Goal: Task Accomplishment & Management: Use online tool/utility

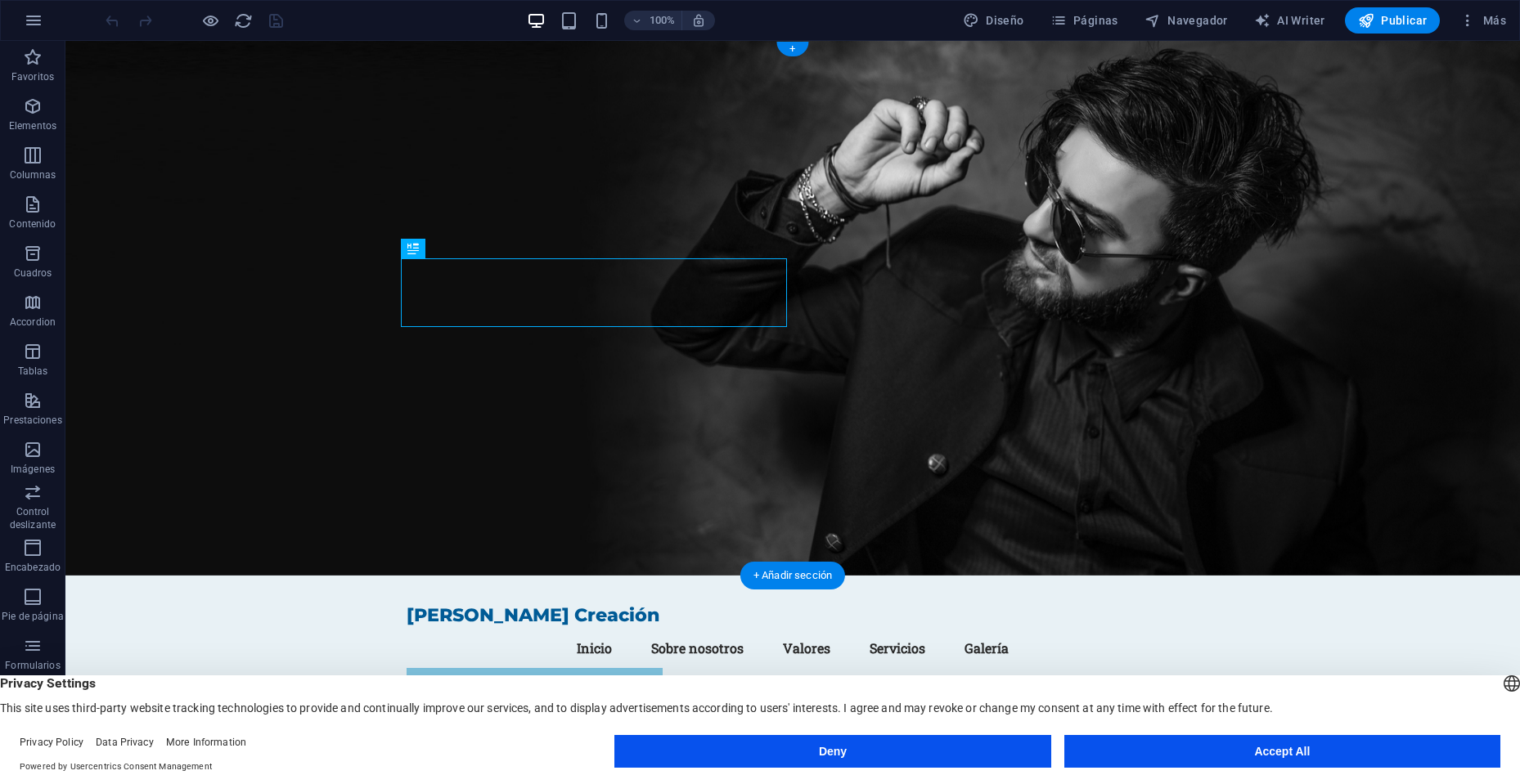
click at [1160, 325] on figure at bounding box center [792, 308] width 1455 height 535
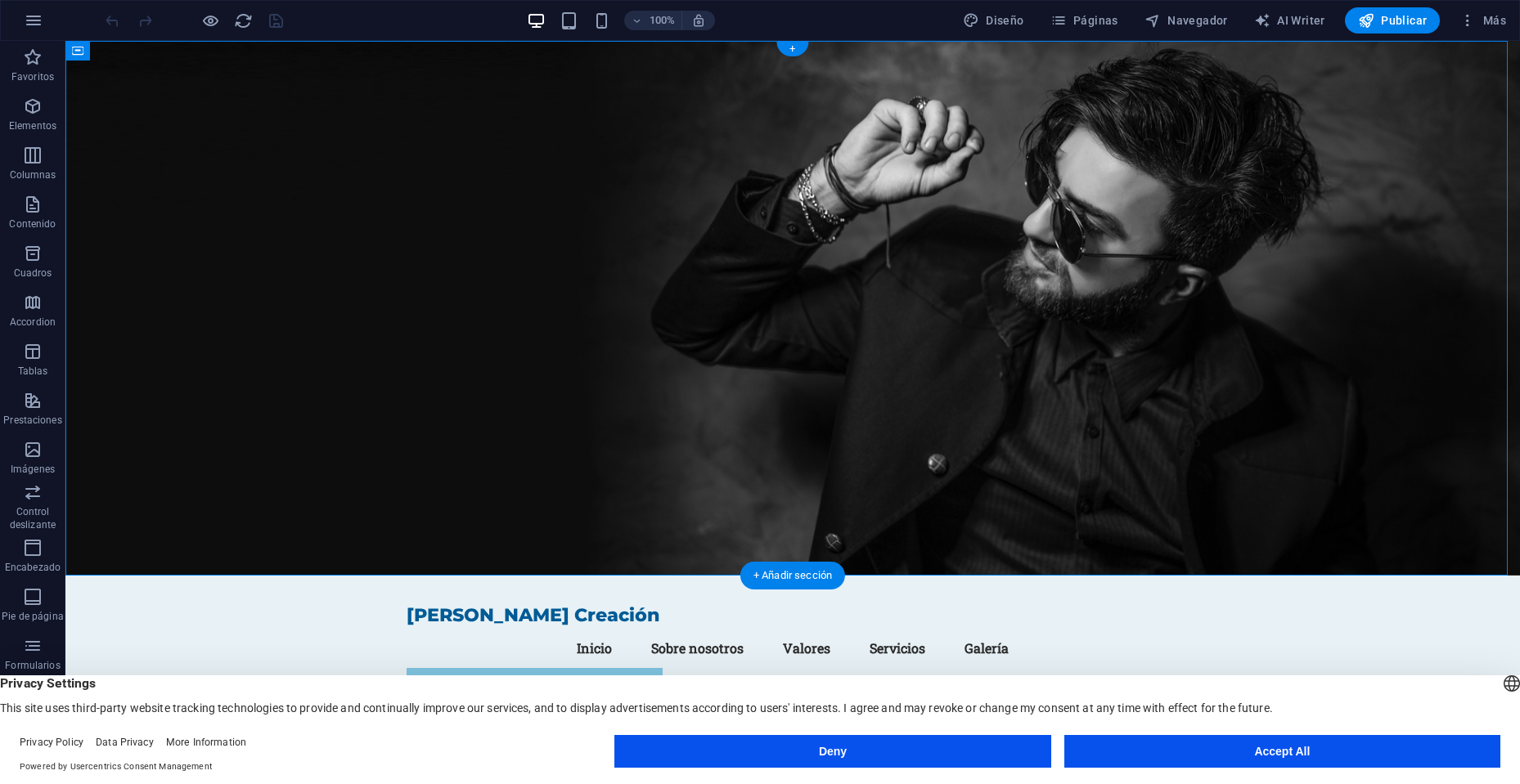
click at [1097, 212] on figure at bounding box center [792, 308] width 1455 height 535
select select "header"
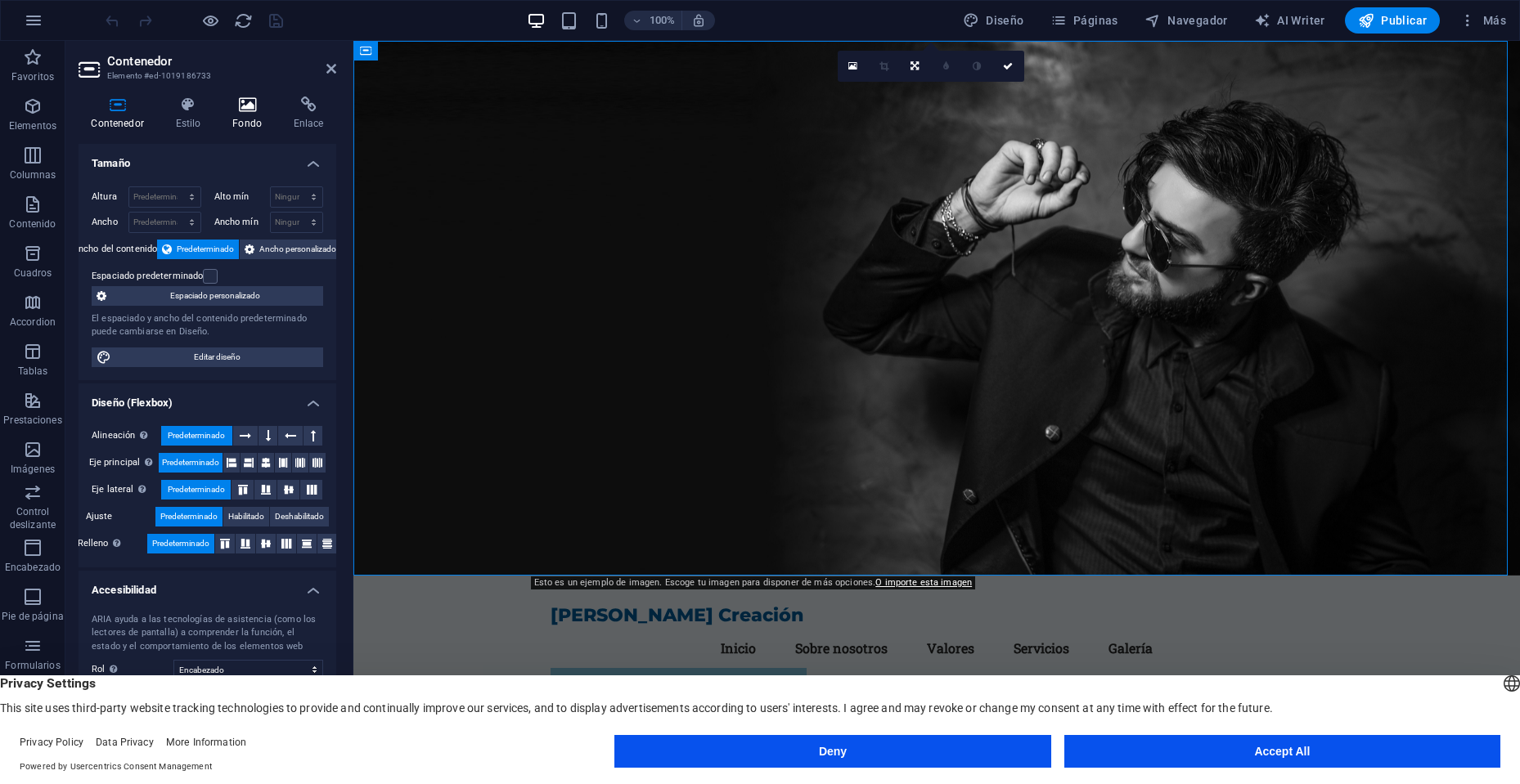
click at [238, 113] on h4 "Fondo" at bounding box center [251, 114] width 61 height 35
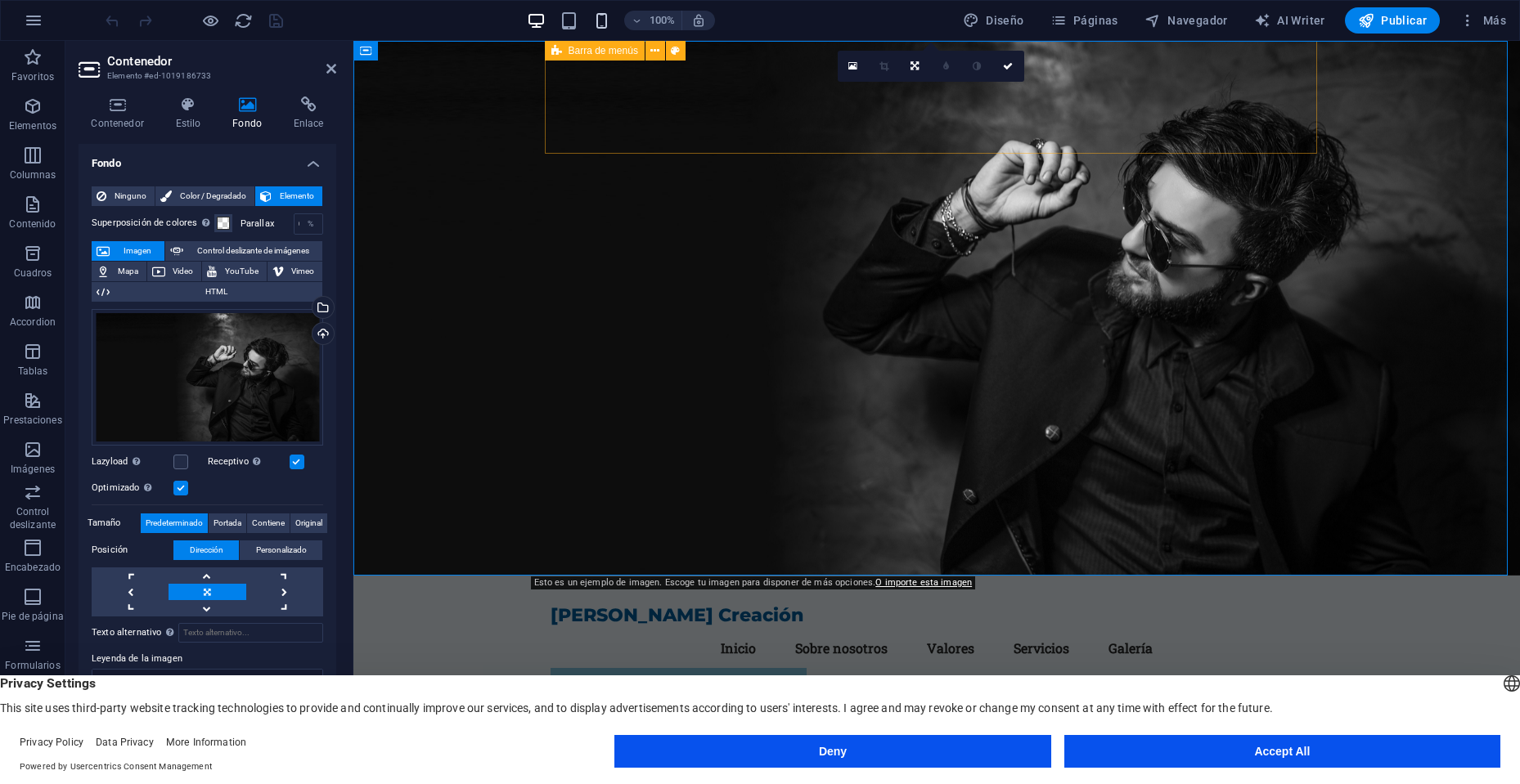
click at [603, 27] on icon "button" at bounding box center [601, 21] width 19 height 19
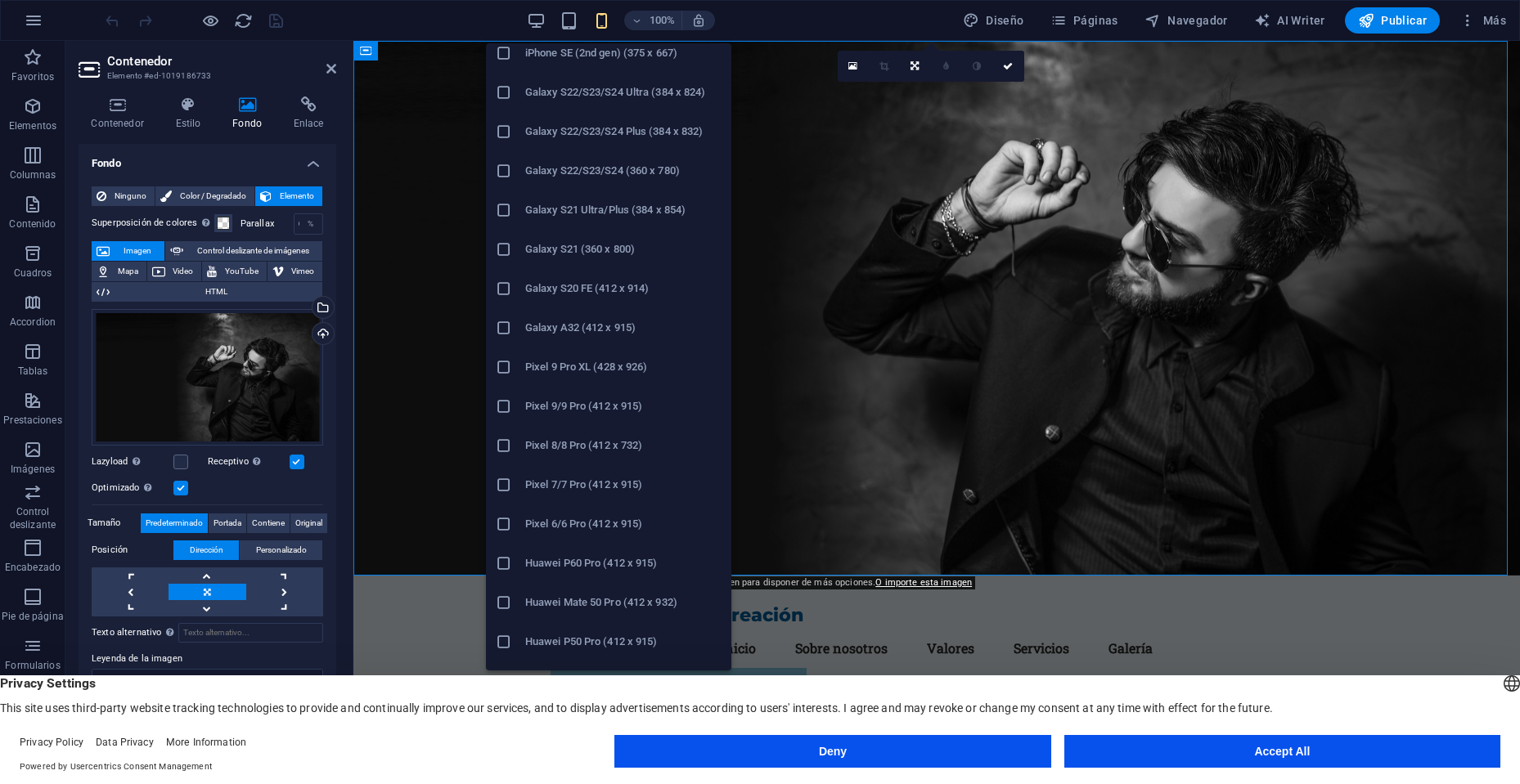
scroll to position [573, 0]
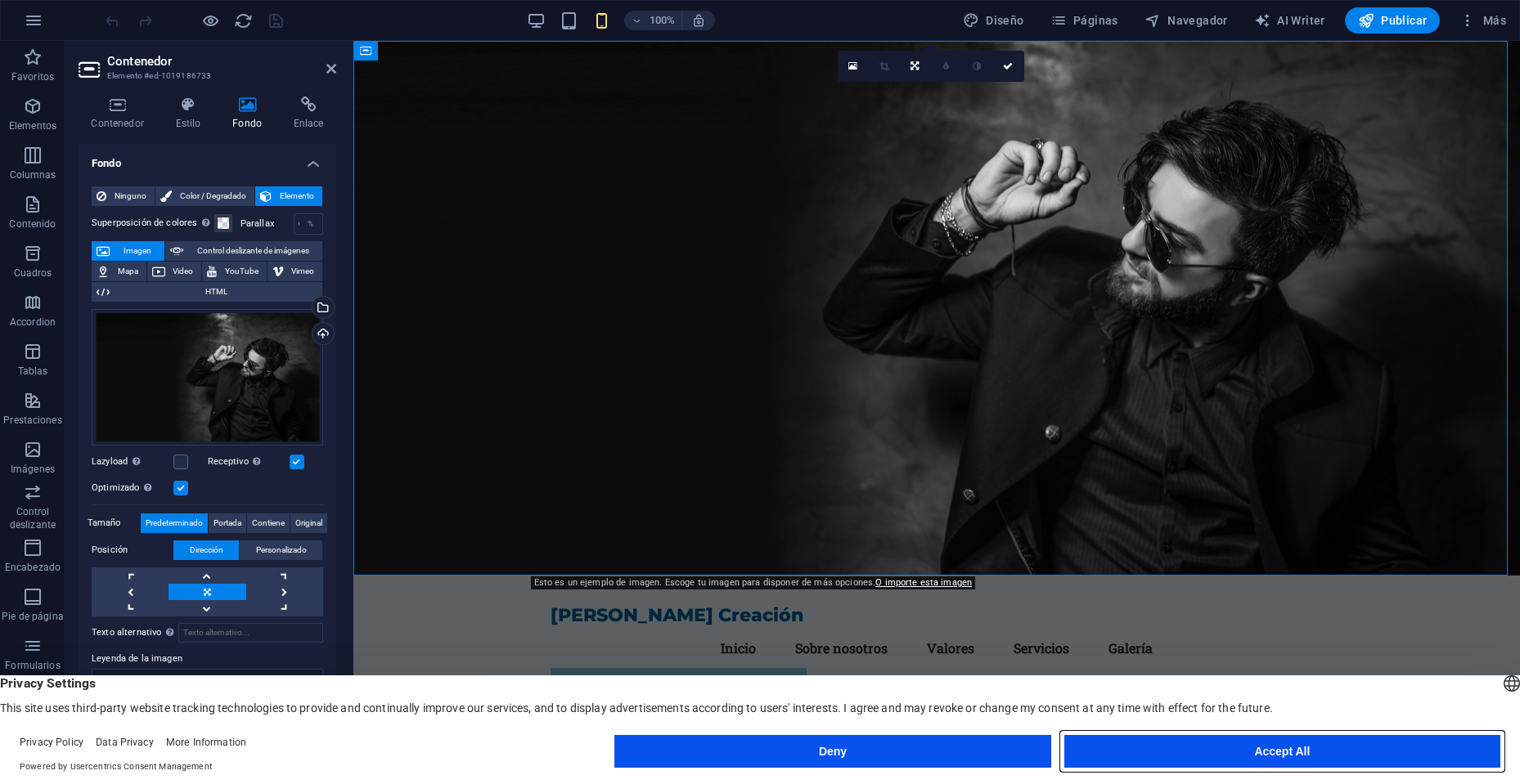
click at [1224, 752] on button "Accept All" at bounding box center [1283, 751] width 437 height 33
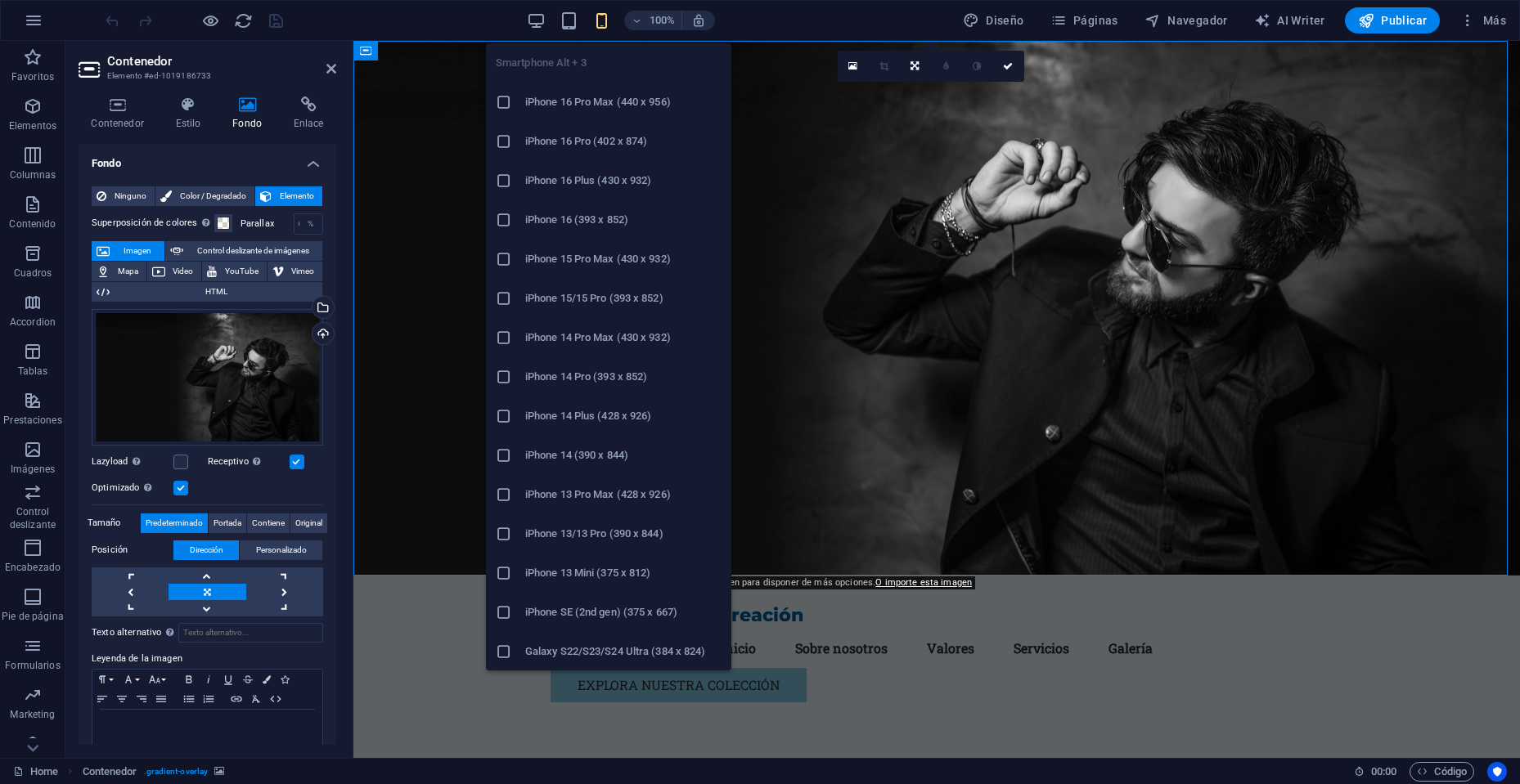
click at [610, 106] on h6 "iPhone 16 Pro Max (440 x 956)" at bounding box center [623, 103] width 197 height 20
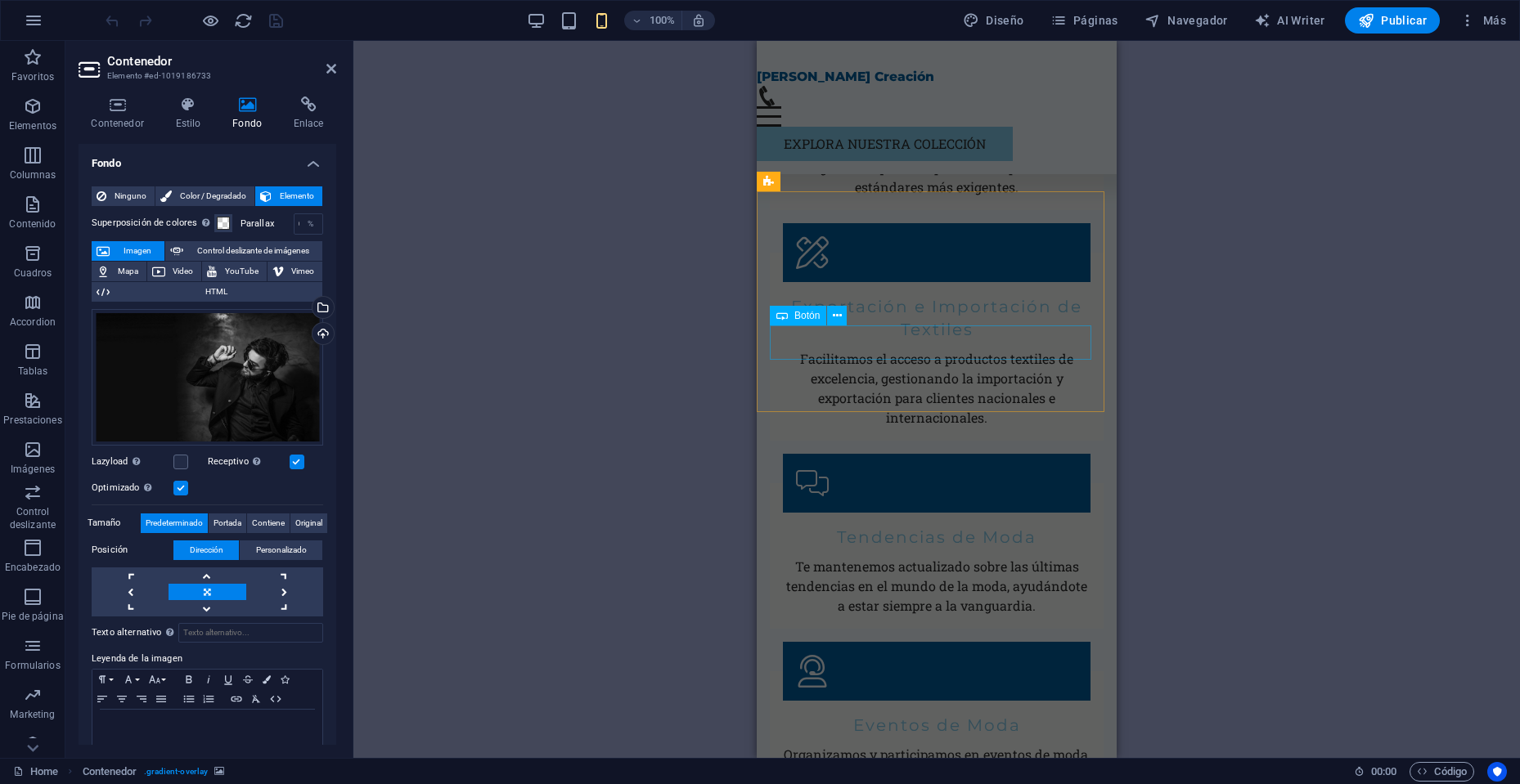
scroll to position [2781, 0]
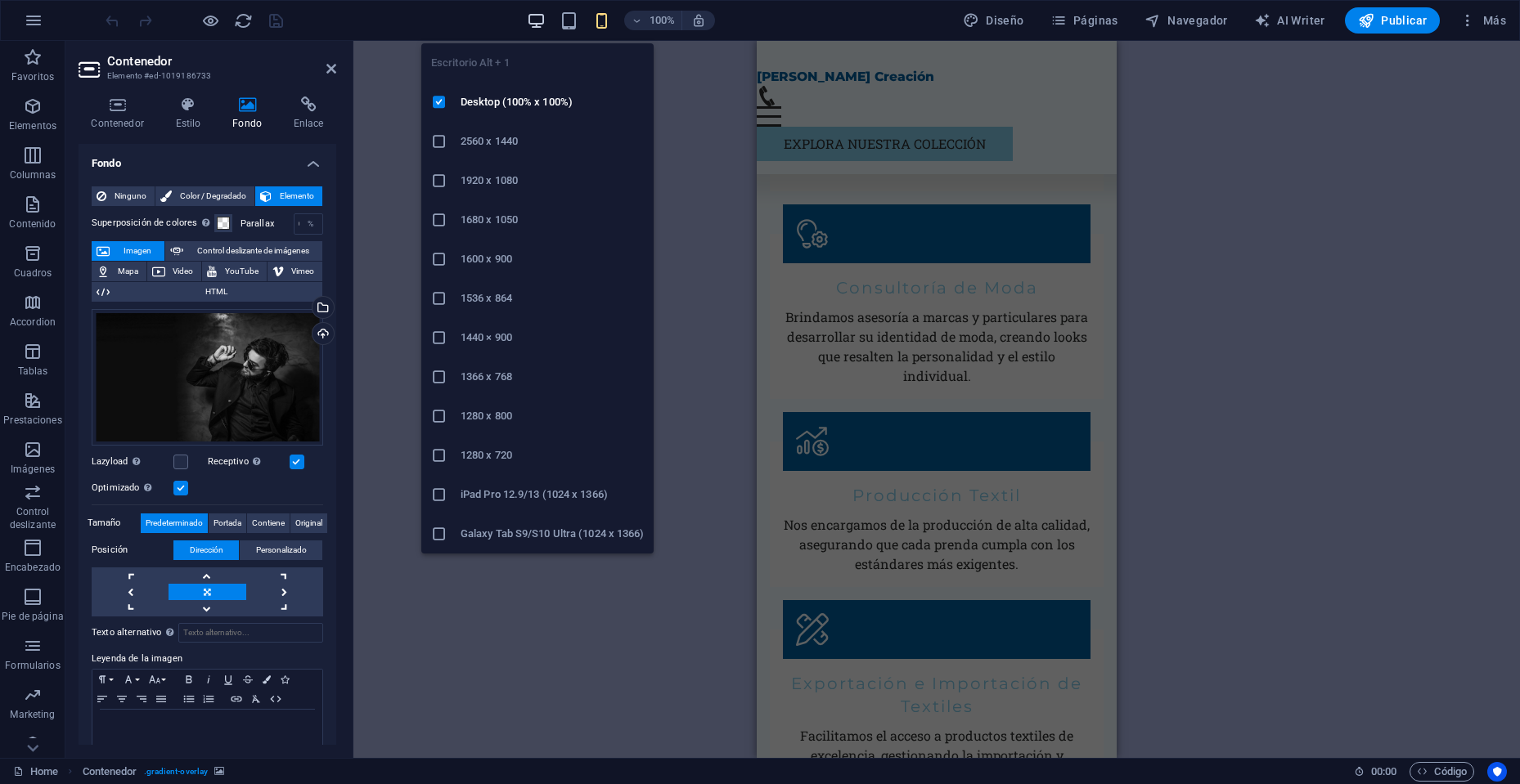
click at [544, 12] on icon "button" at bounding box center [535, 21] width 19 height 19
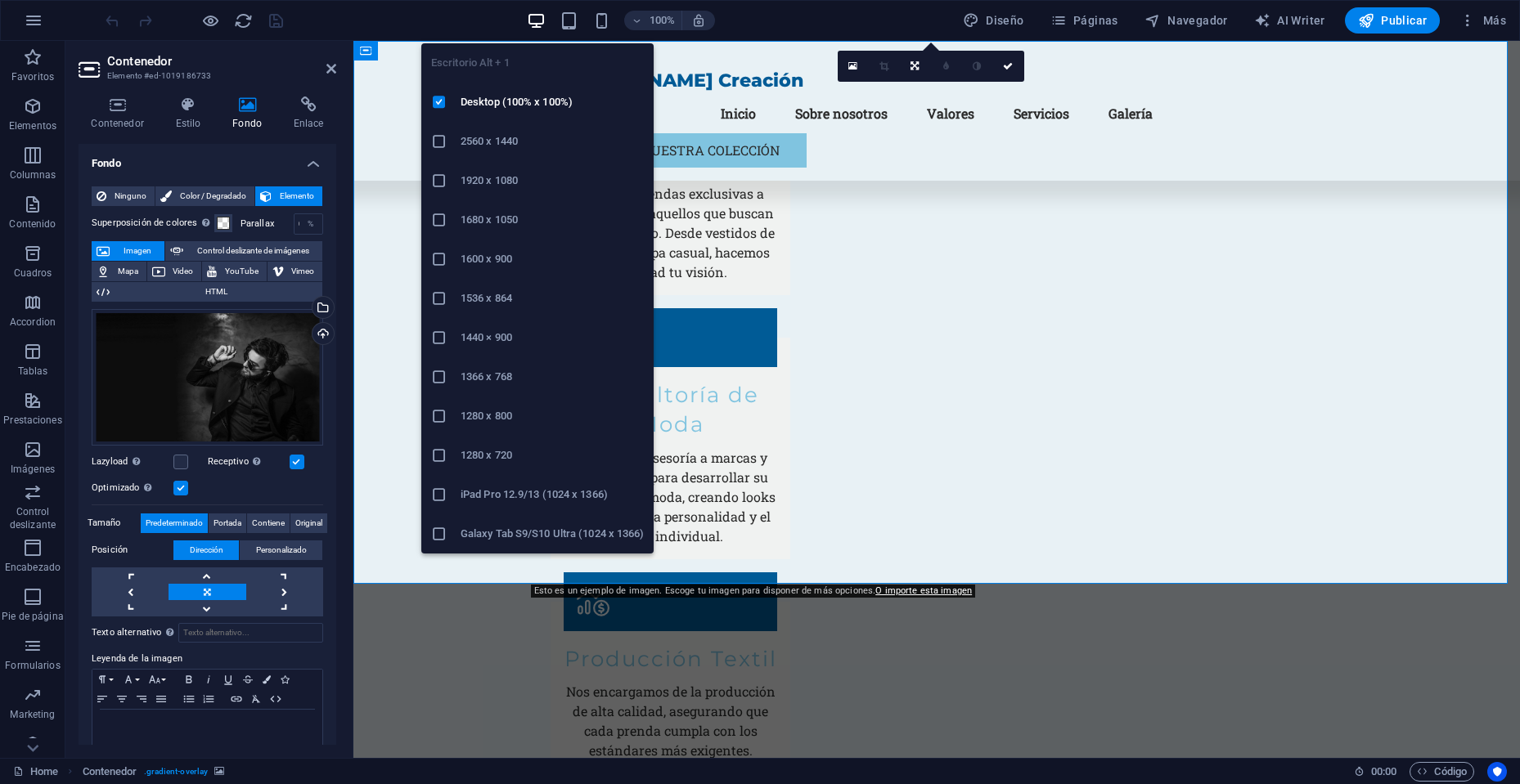
scroll to position [0, 0]
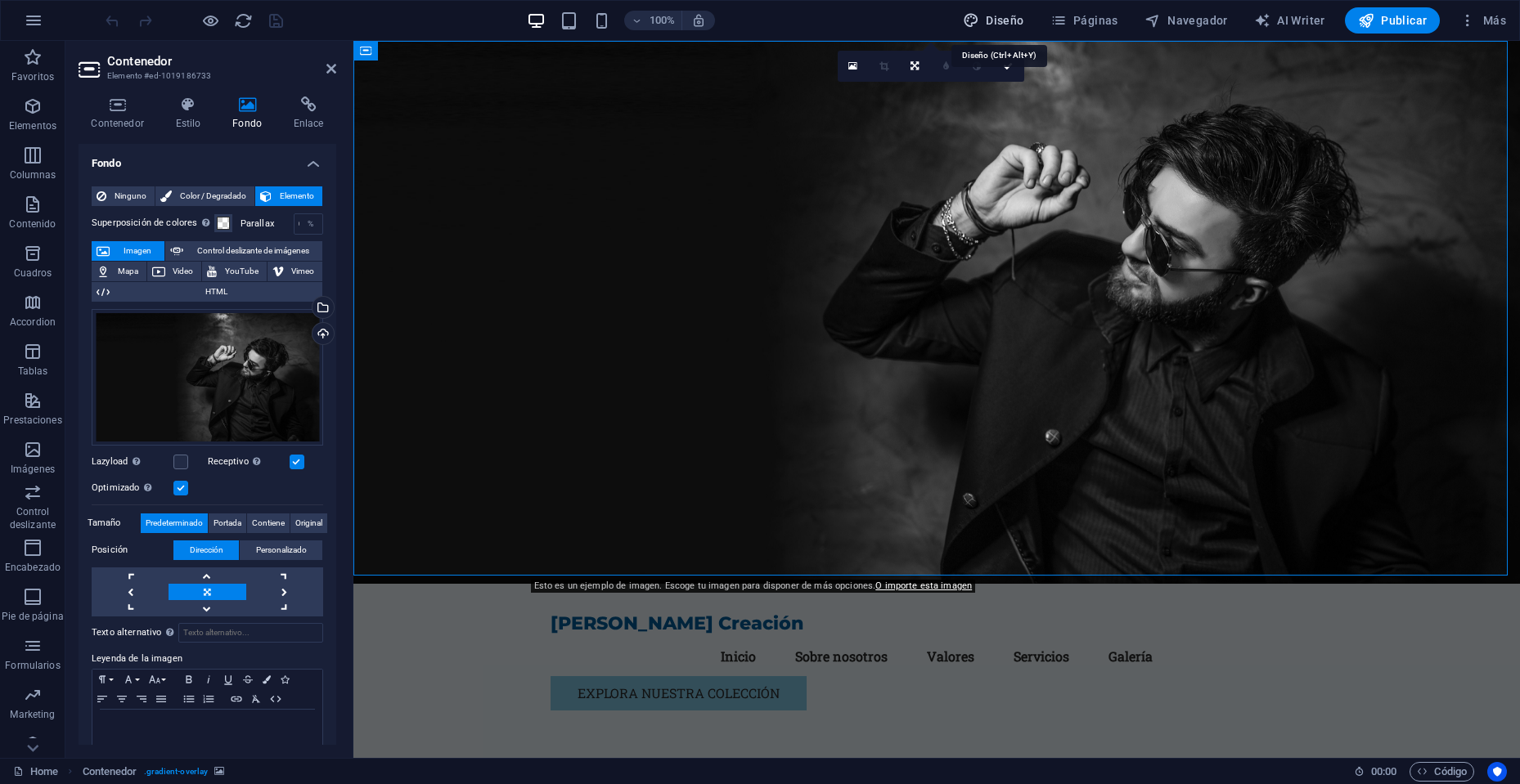
click at [1015, 17] on span "Diseño" at bounding box center [994, 20] width 61 height 17
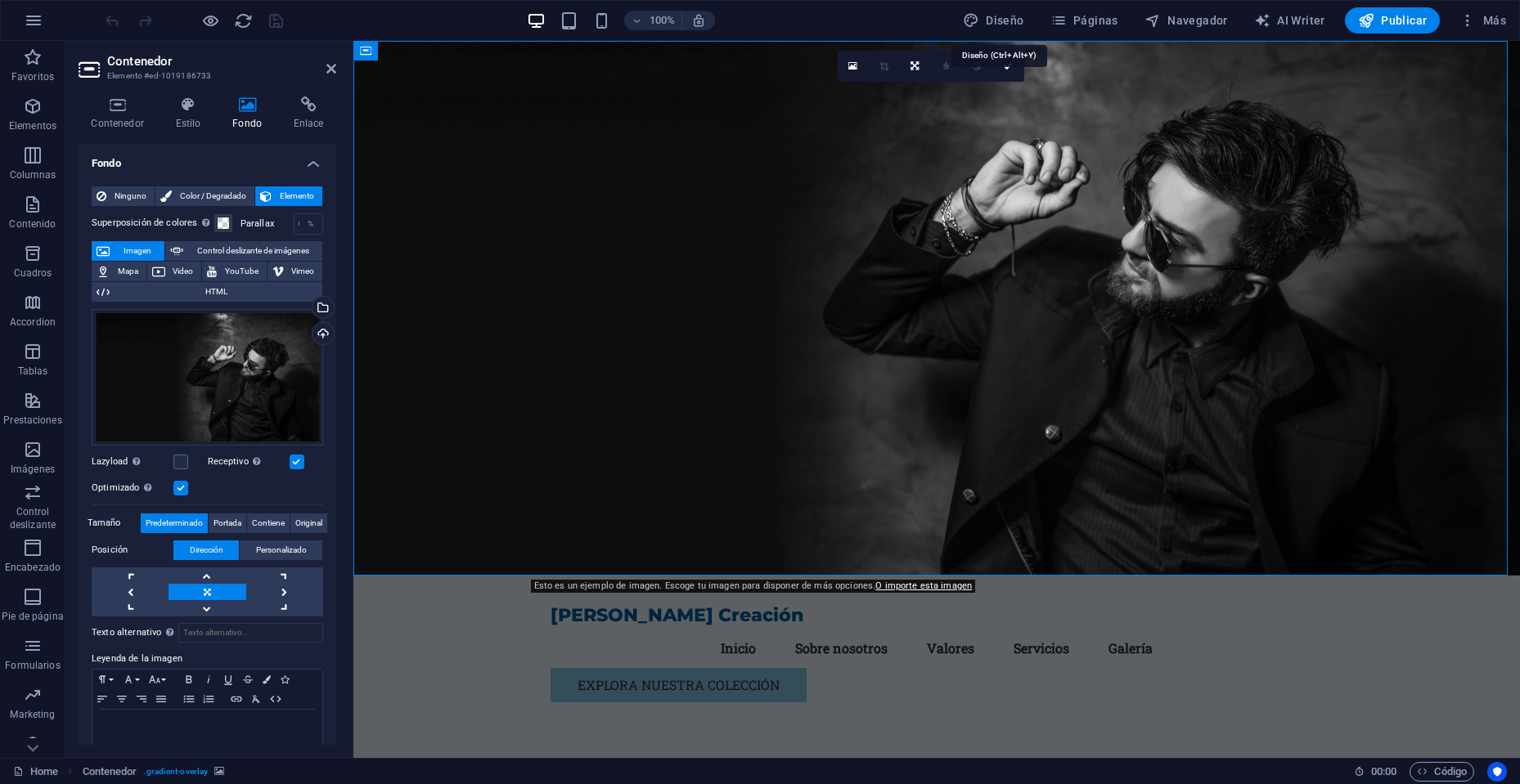
select select "px"
select select "200"
select select "px"
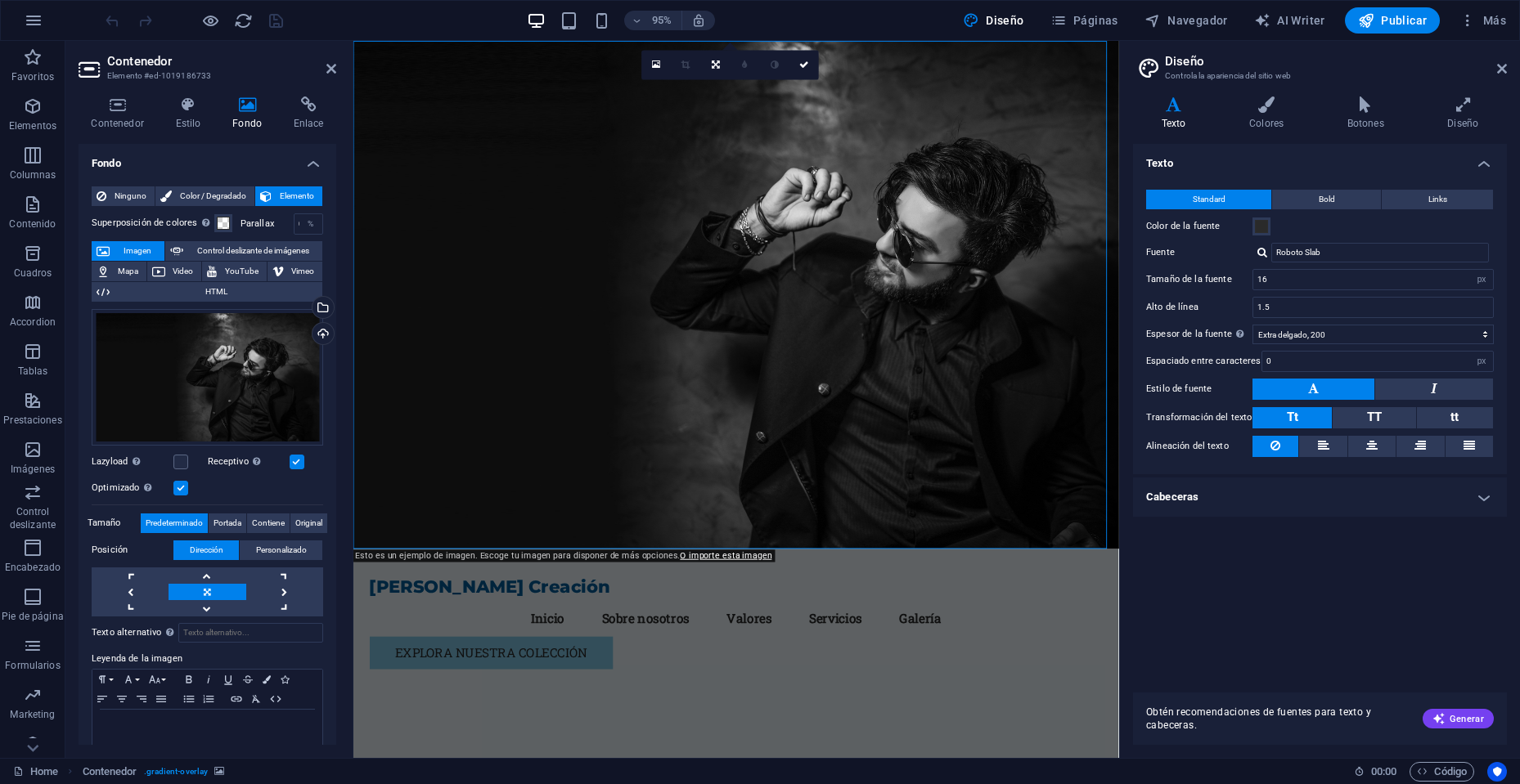
click at [1481, 500] on h4 "Cabeceras" at bounding box center [1320, 498] width 374 height 39
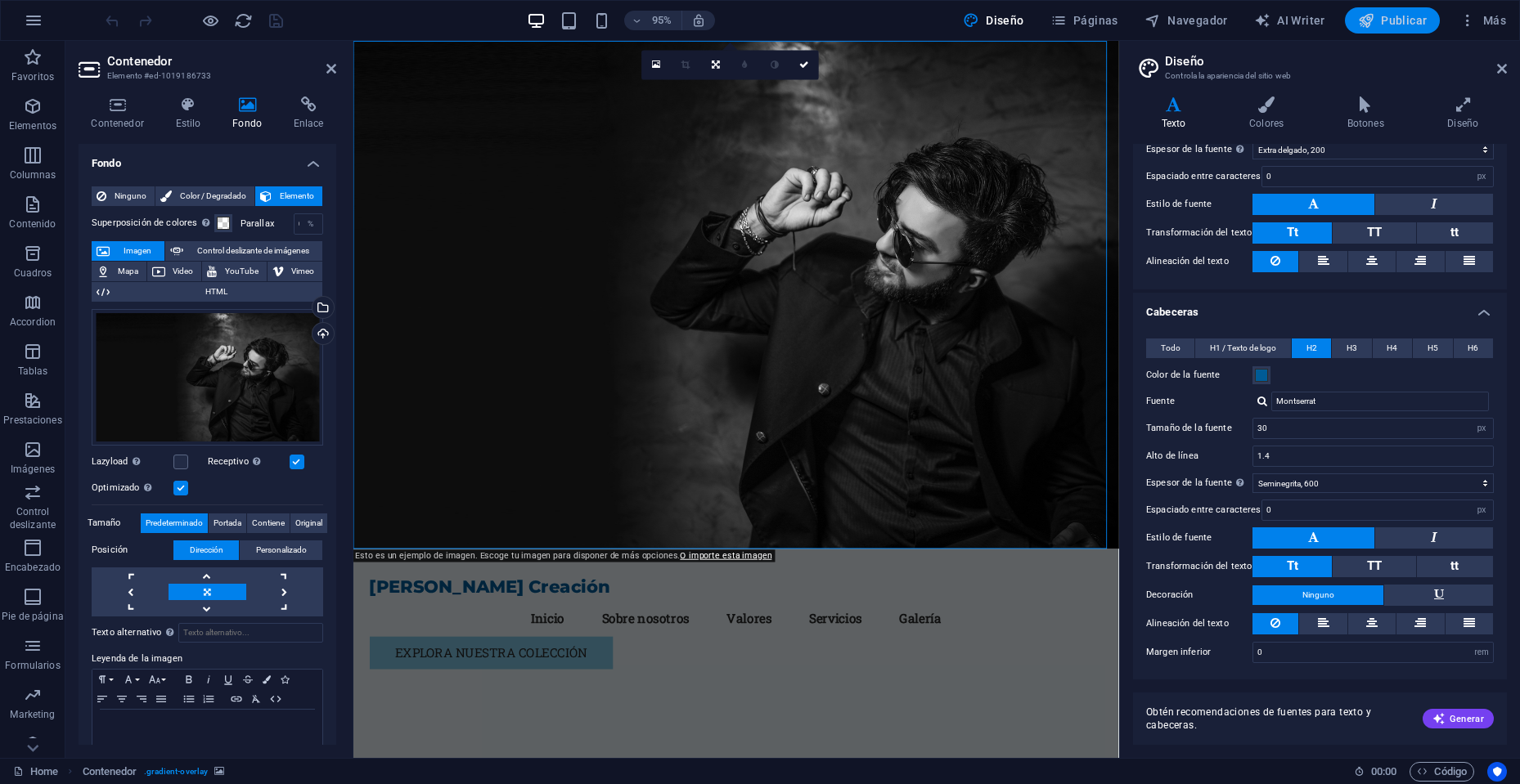
click at [1397, 20] on span "Publicar" at bounding box center [1393, 20] width 69 height 17
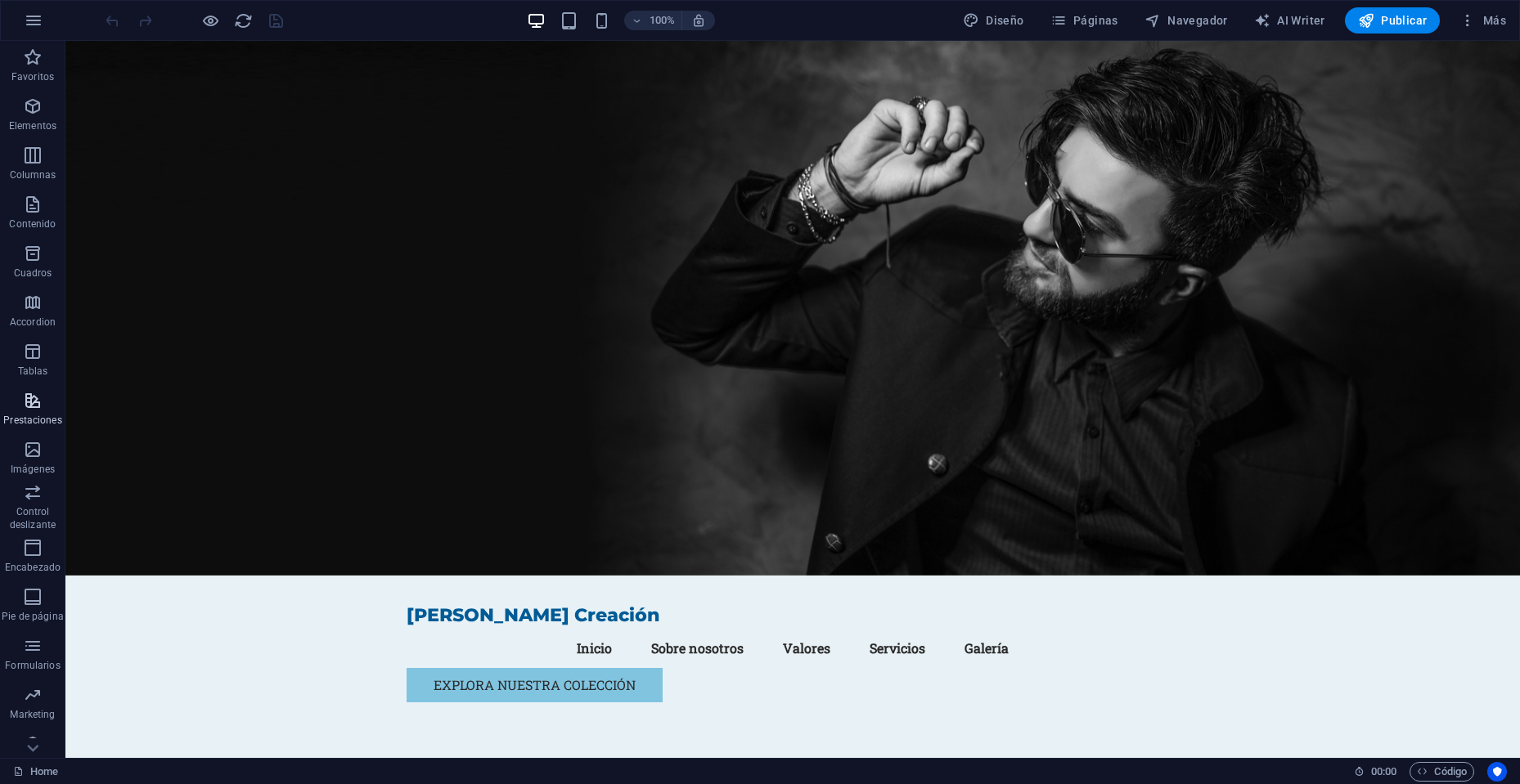
click at [45, 411] on span "Prestaciones" at bounding box center [33, 411] width 65 height 39
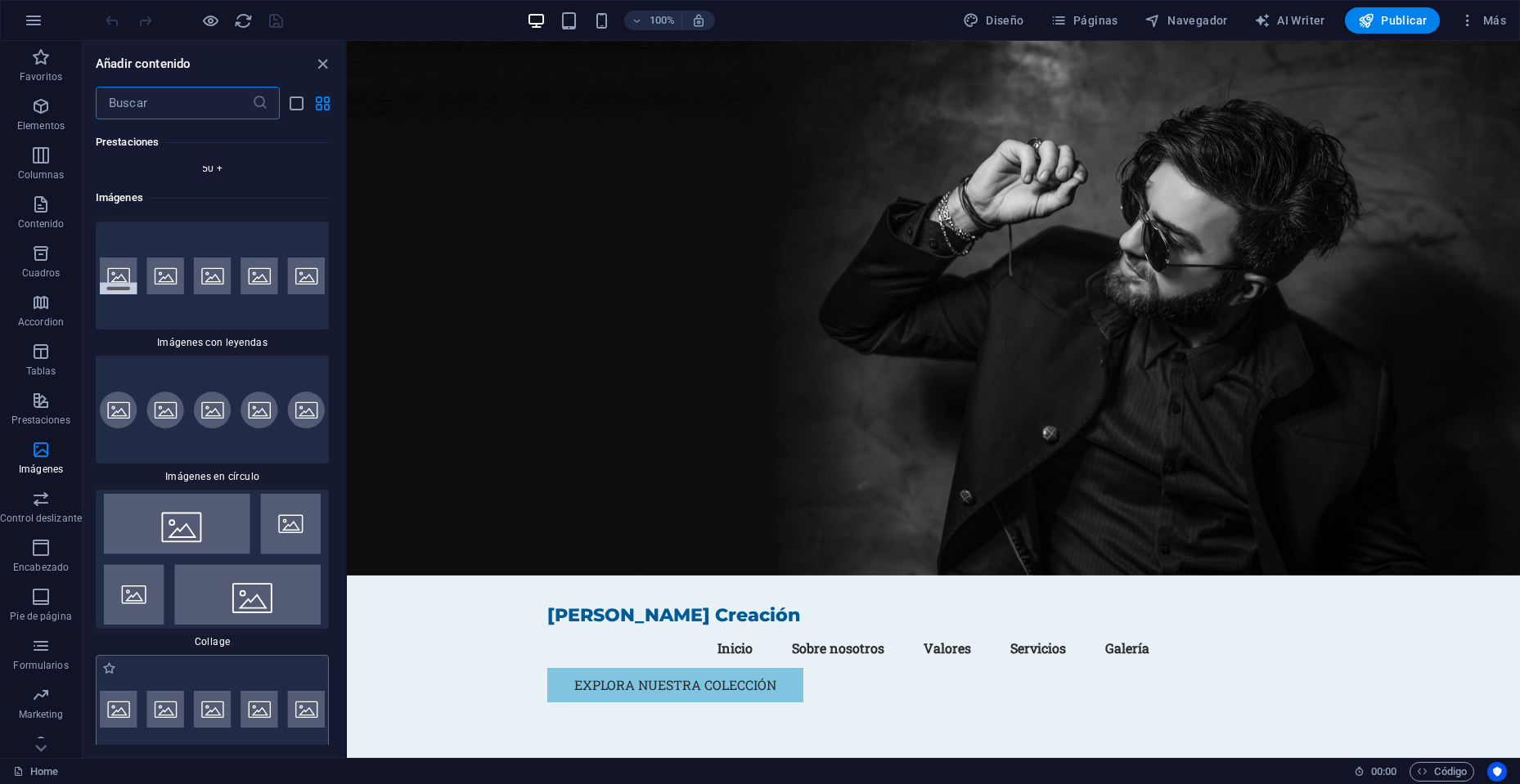
scroll to position [16321, 0]
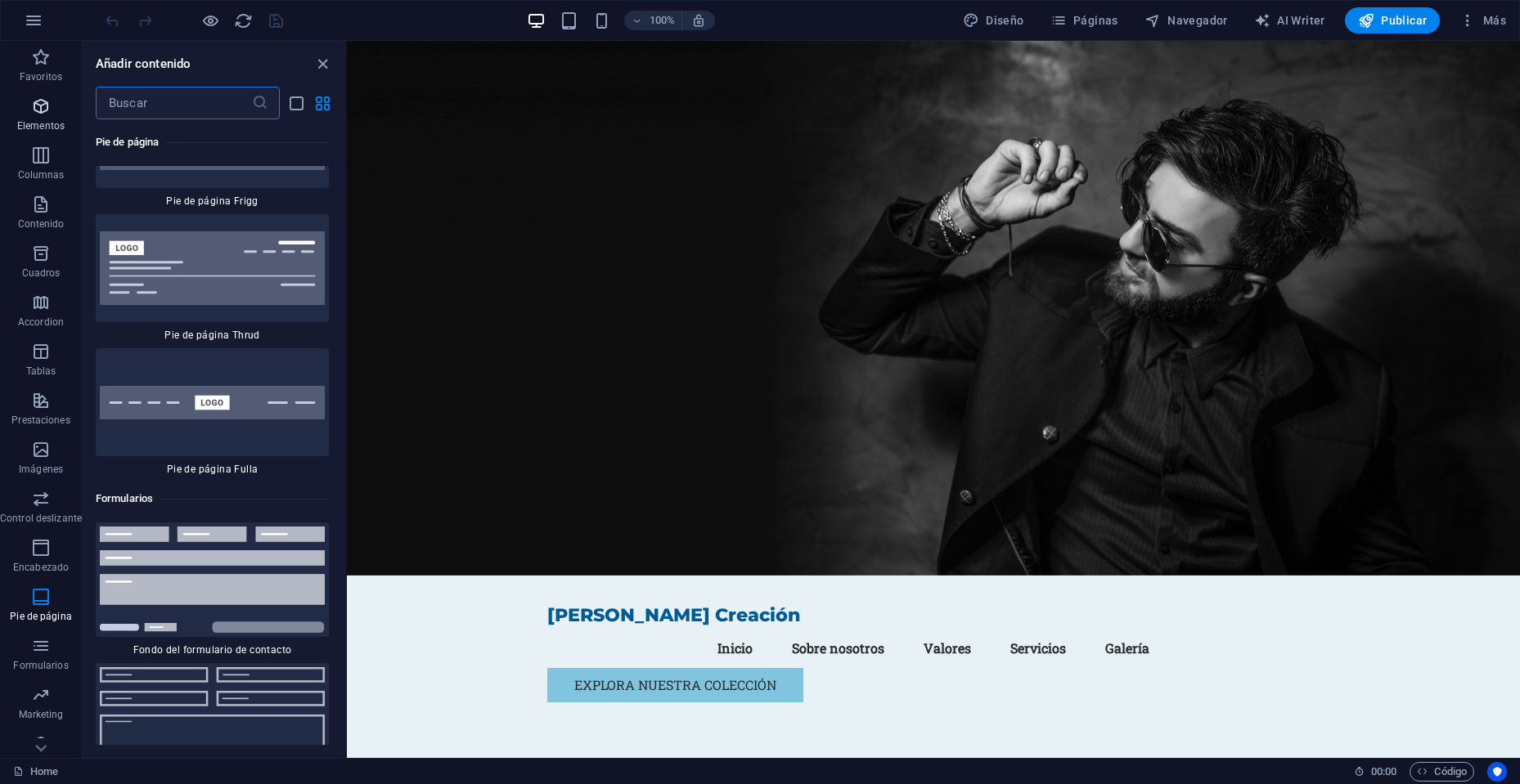
click at [18, 115] on span "Elementos" at bounding box center [40, 117] width 82 height 39
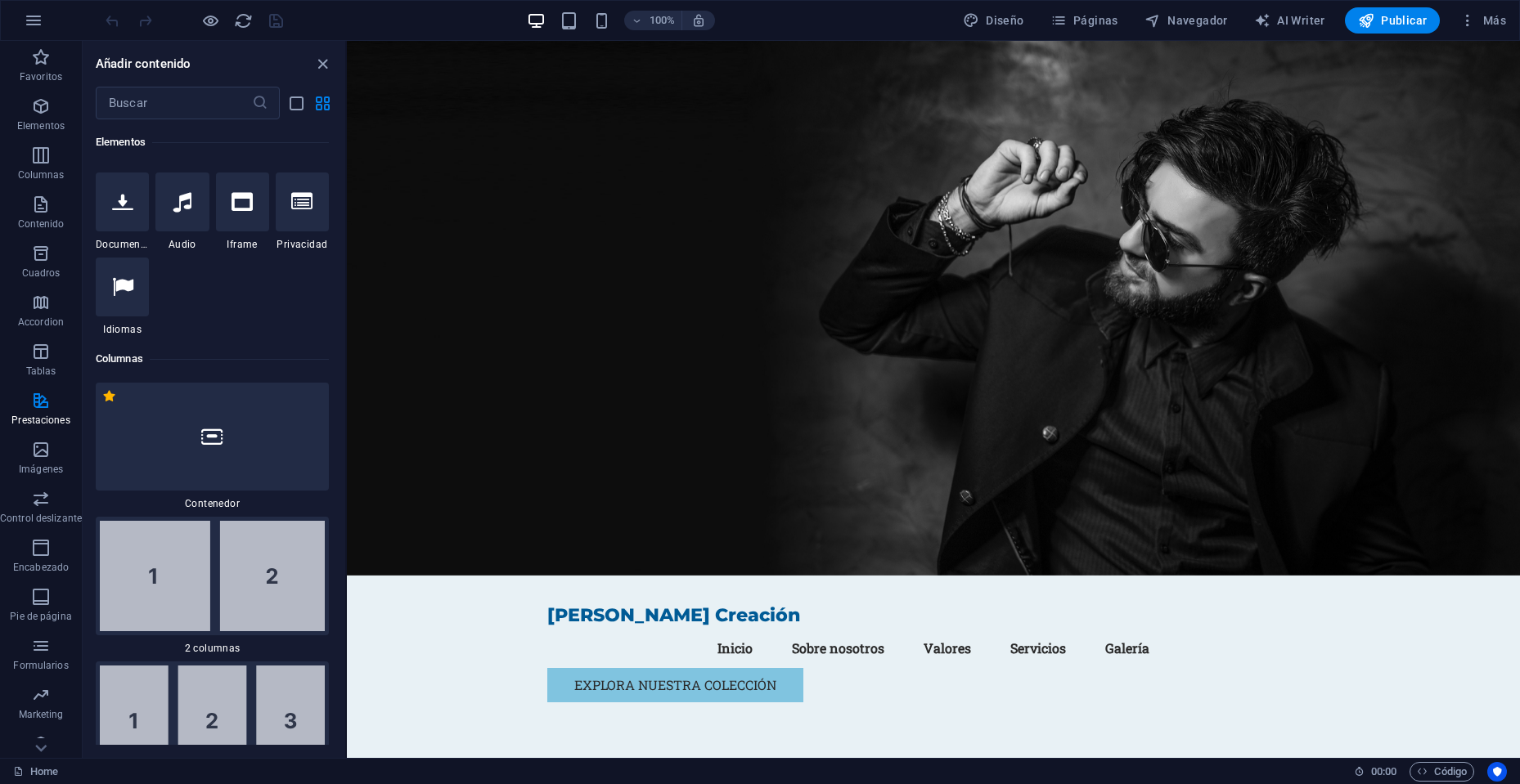
scroll to position [0, 0]
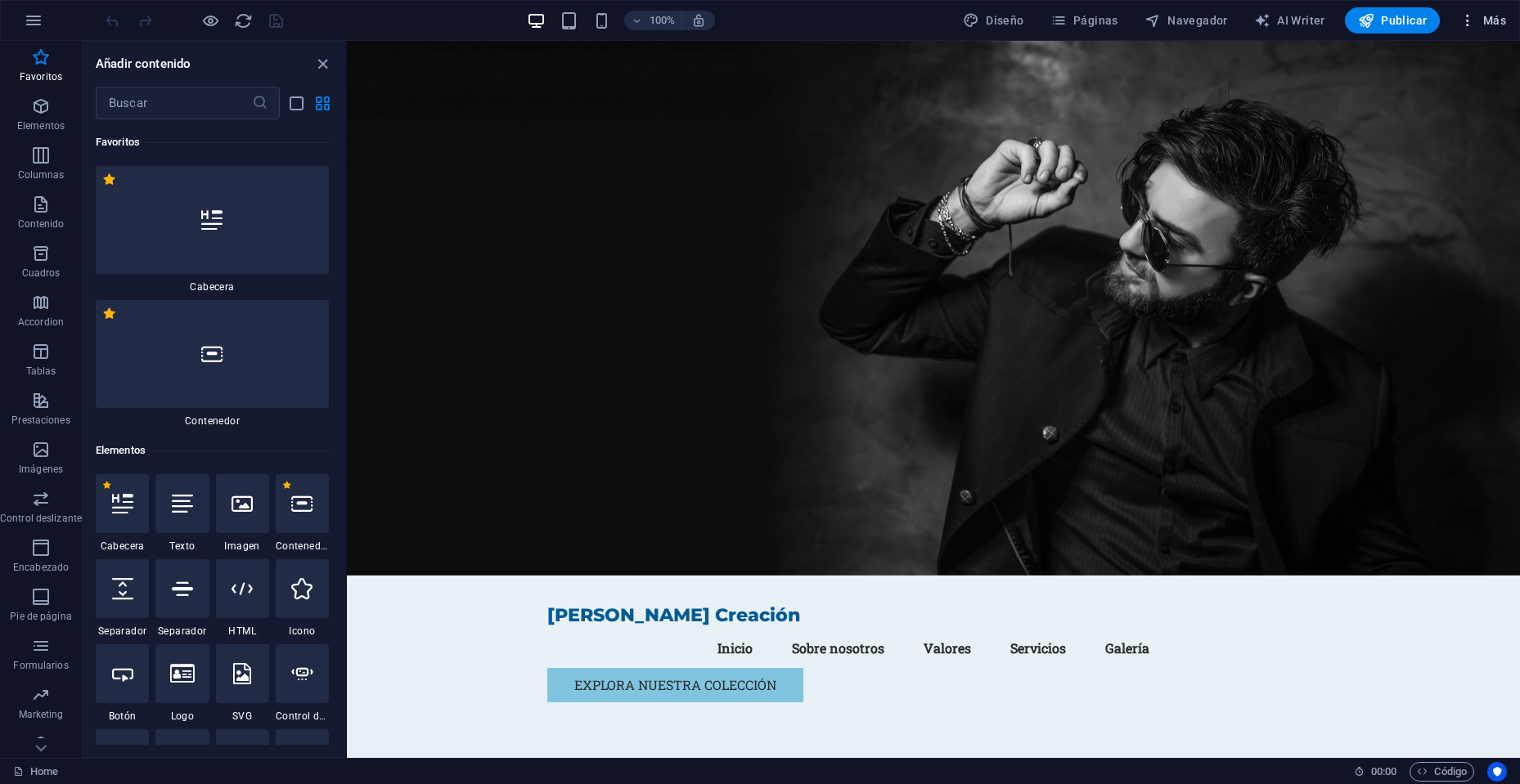
click at [1476, 29] on button "Más" at bounding box center [1482, 20] width 59 height 27
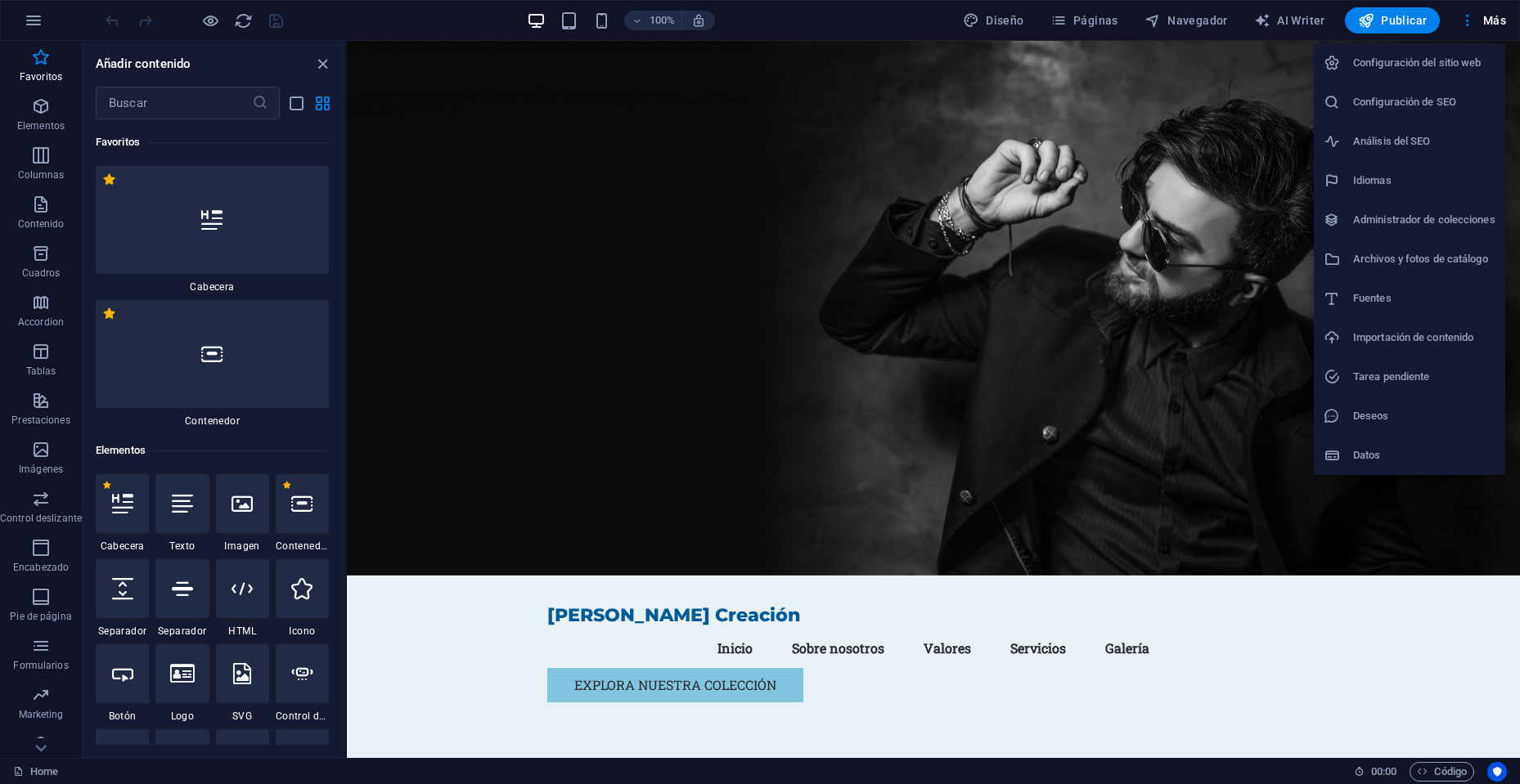
click at [1430, 68] on h6 "Configuración del sitio web" at bounding box center [1424, 63] width 142 height 20
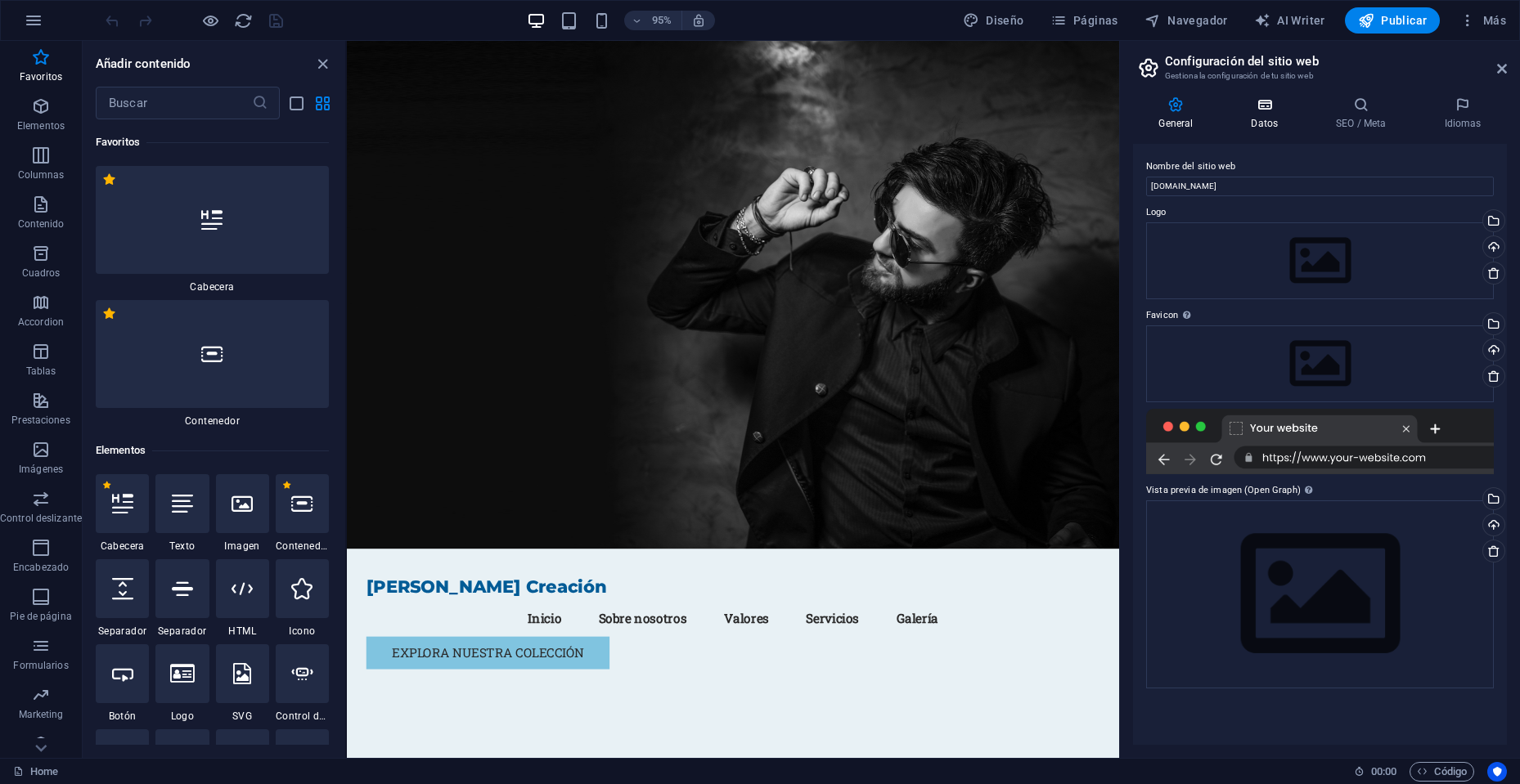
click at [1251, 119] on h4 "Datos" at bounding box center [1268, 114] width 85 height 35
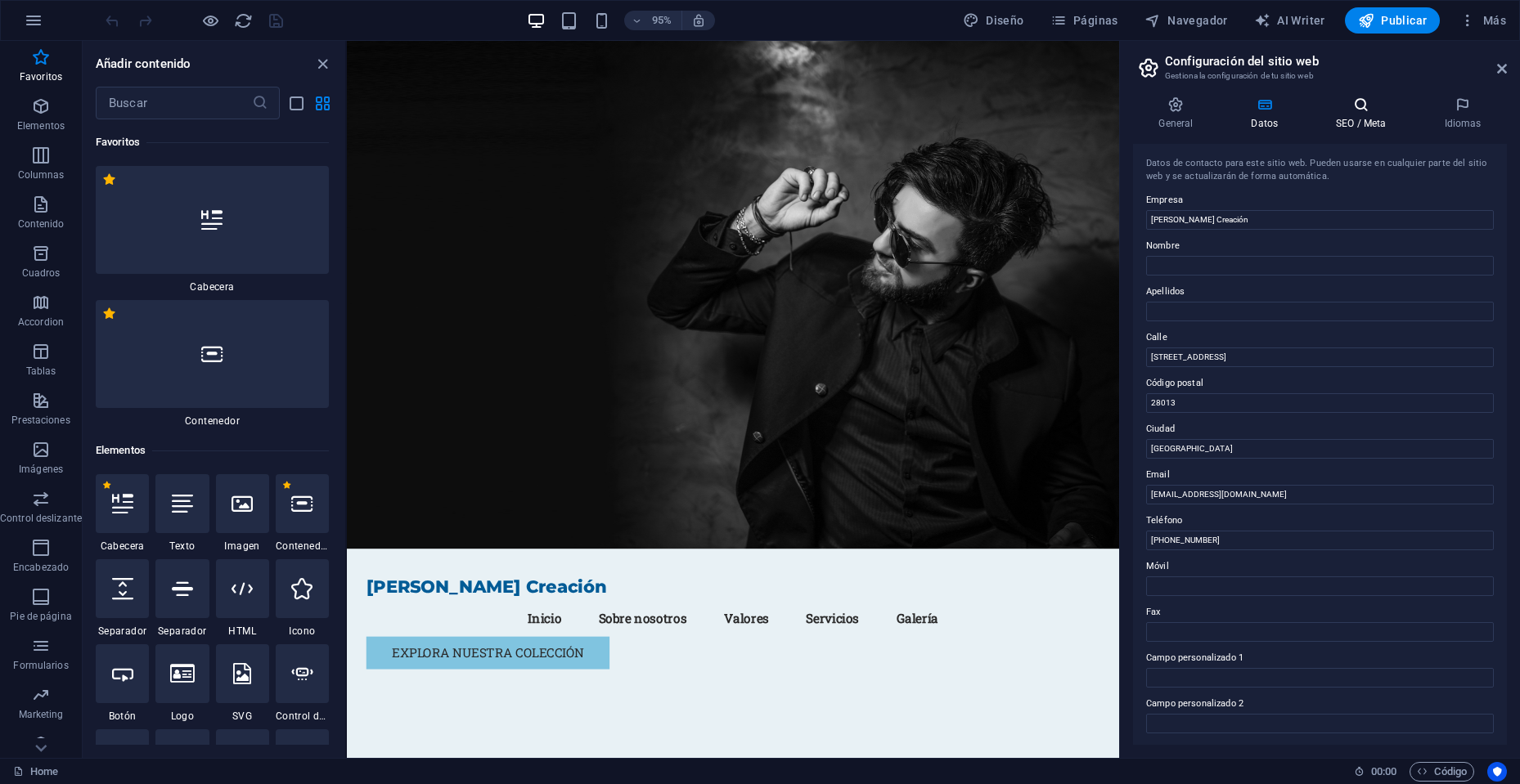
click at [1370, 126] on h4 "SEO / Meta" at bounding box center [1364, 114] width 108 height 35
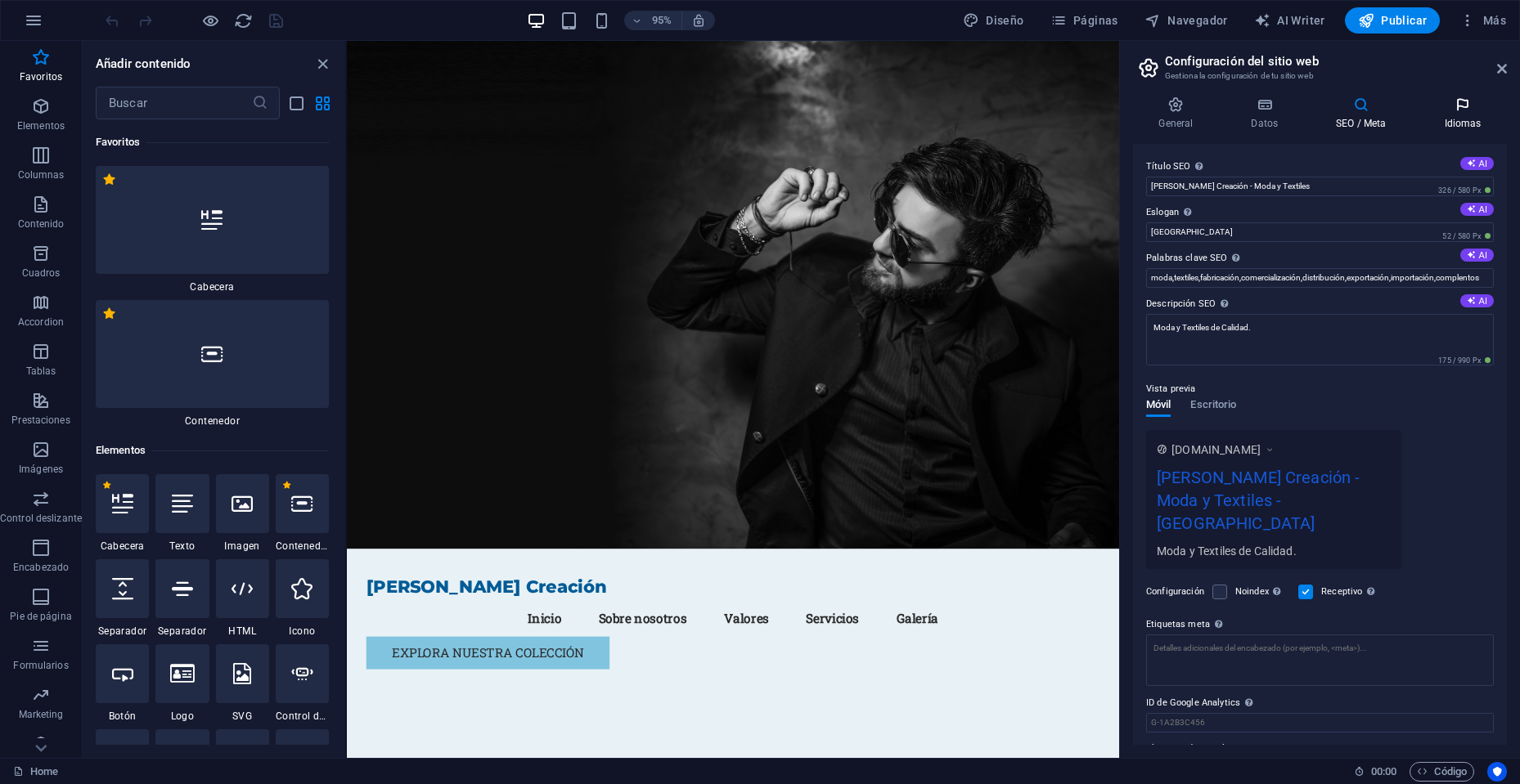
click at [1467, 122] on h4 "Idiomas" at bounding box center [1462, 114] width 88 height 35
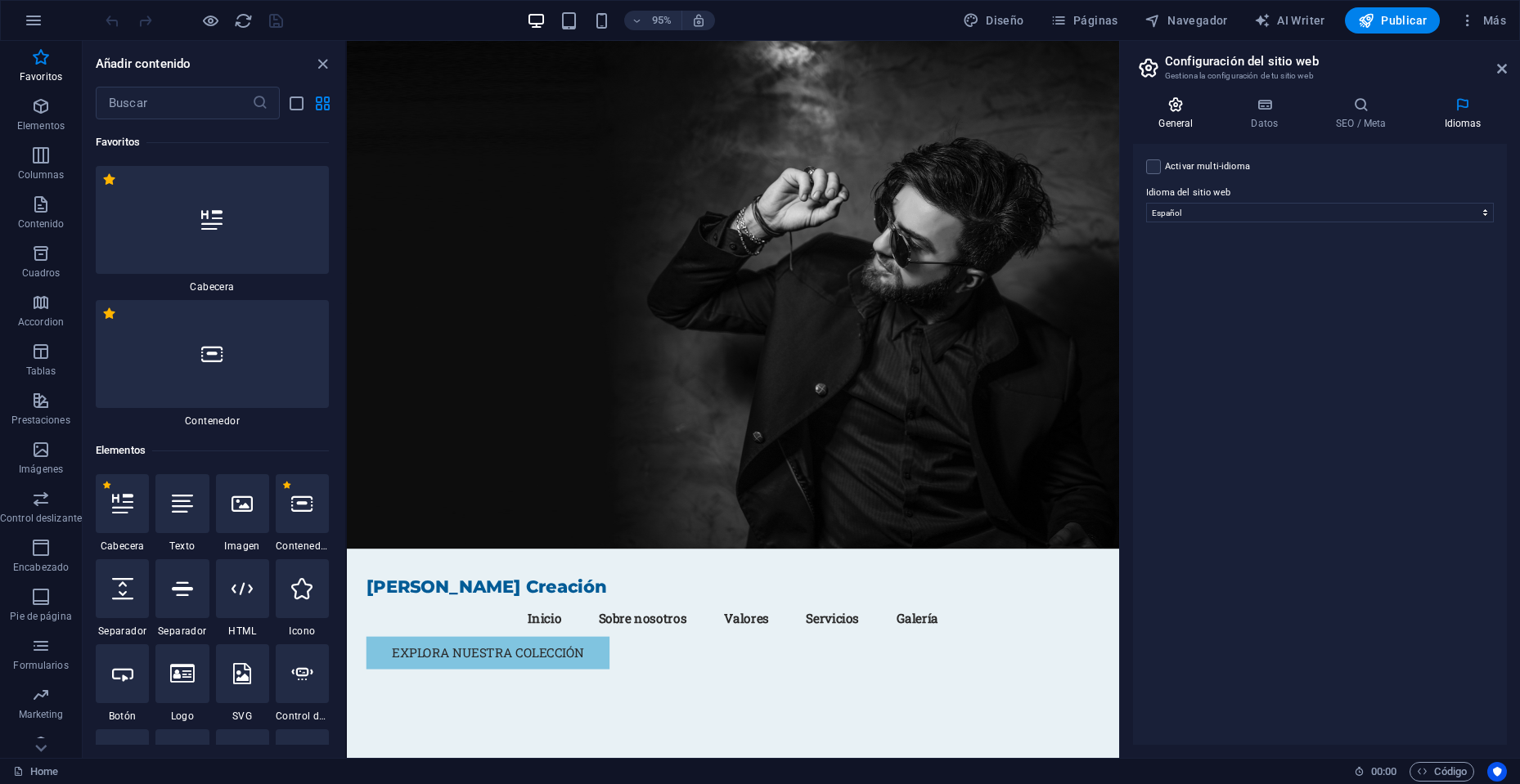
click at [1173, 104] on icon at bounding box center [1175, 105] width 86 height 17
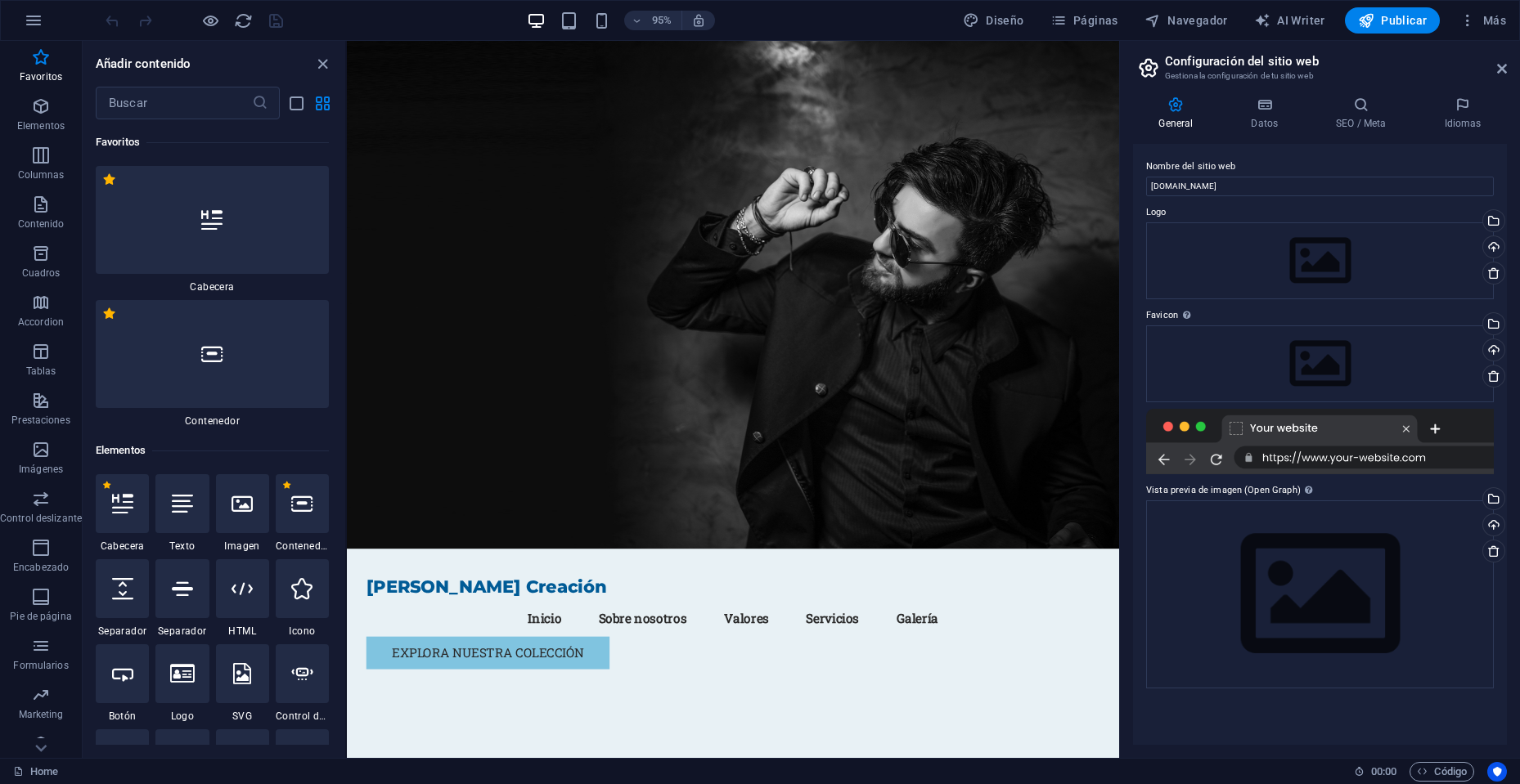
click at [1507, 62] on aside "Configuración del sitio web Gestiona la configuración de tu sitio web General D…" at bounding box center [1320, 399] width 401 height 717
click at [1503, 71] on icon at bounding box center [1502, 68] width 10 height 13
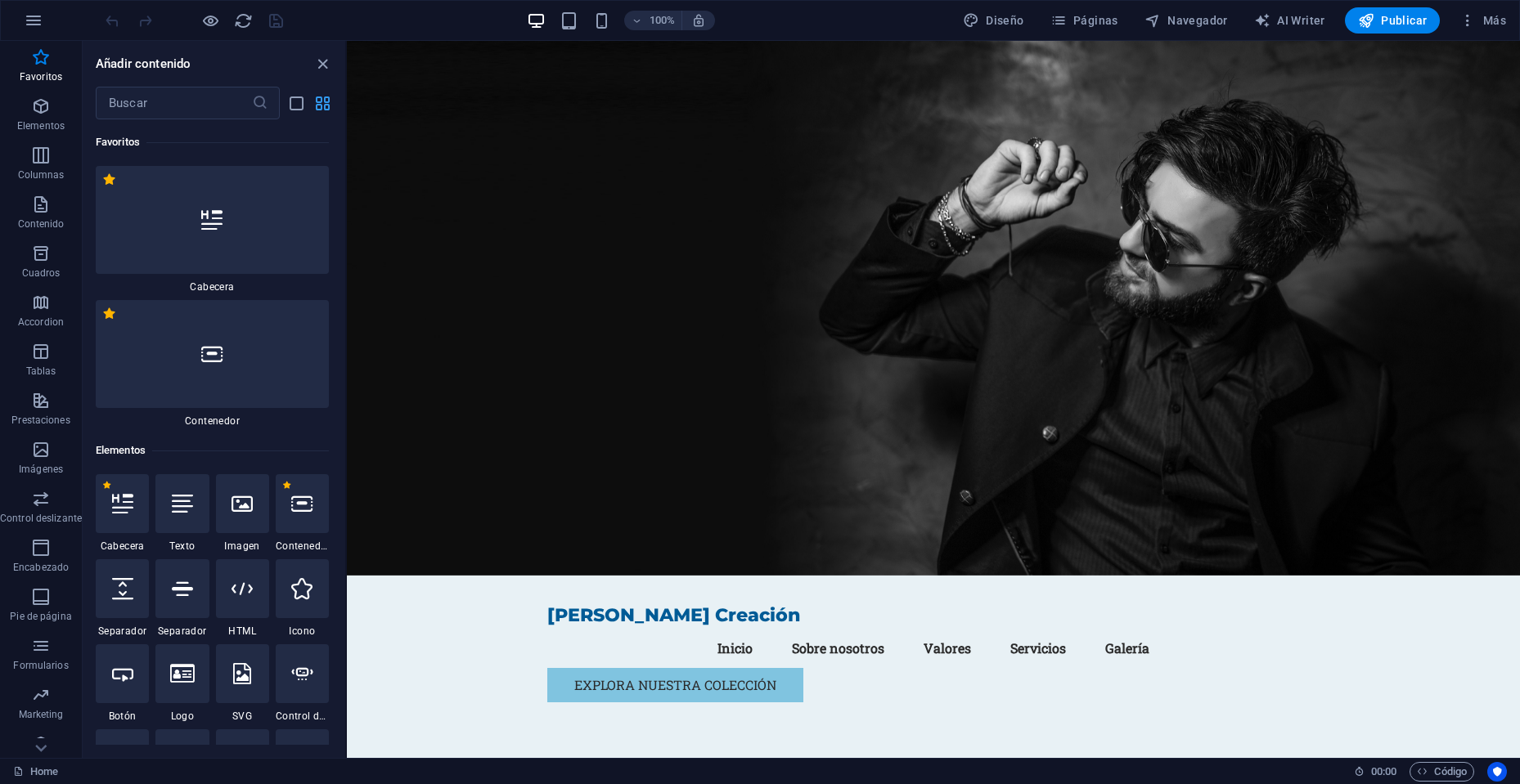
click at [327, 101] on icon "grid-view" at bounding box center [322, 103] width 19 height 19
click at [40, 27] on icon "button" at bounding box center [34, 21] width 20 height 20
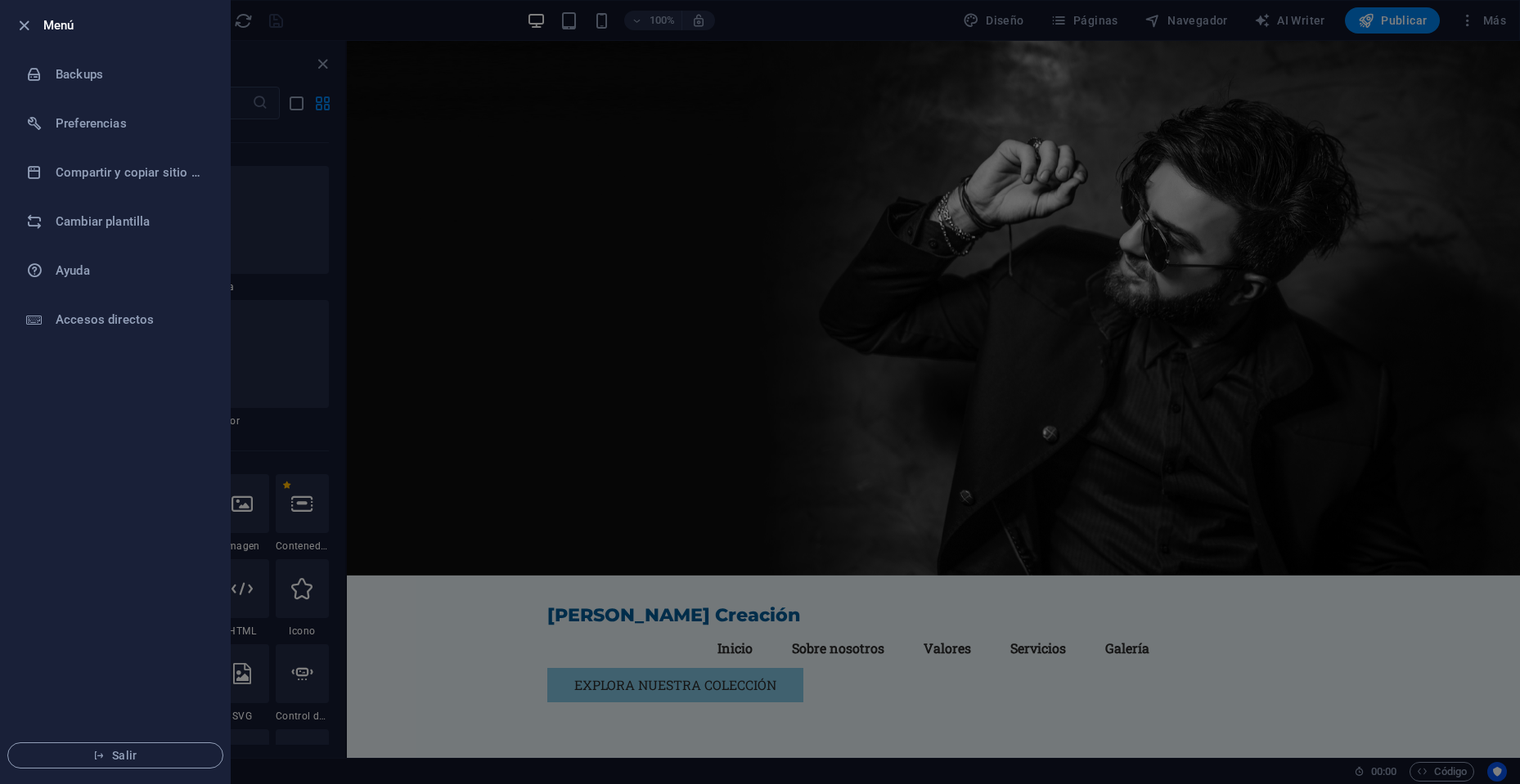
click at [451, 536] on div at bounding box center [760, 392] width 1520 height 784
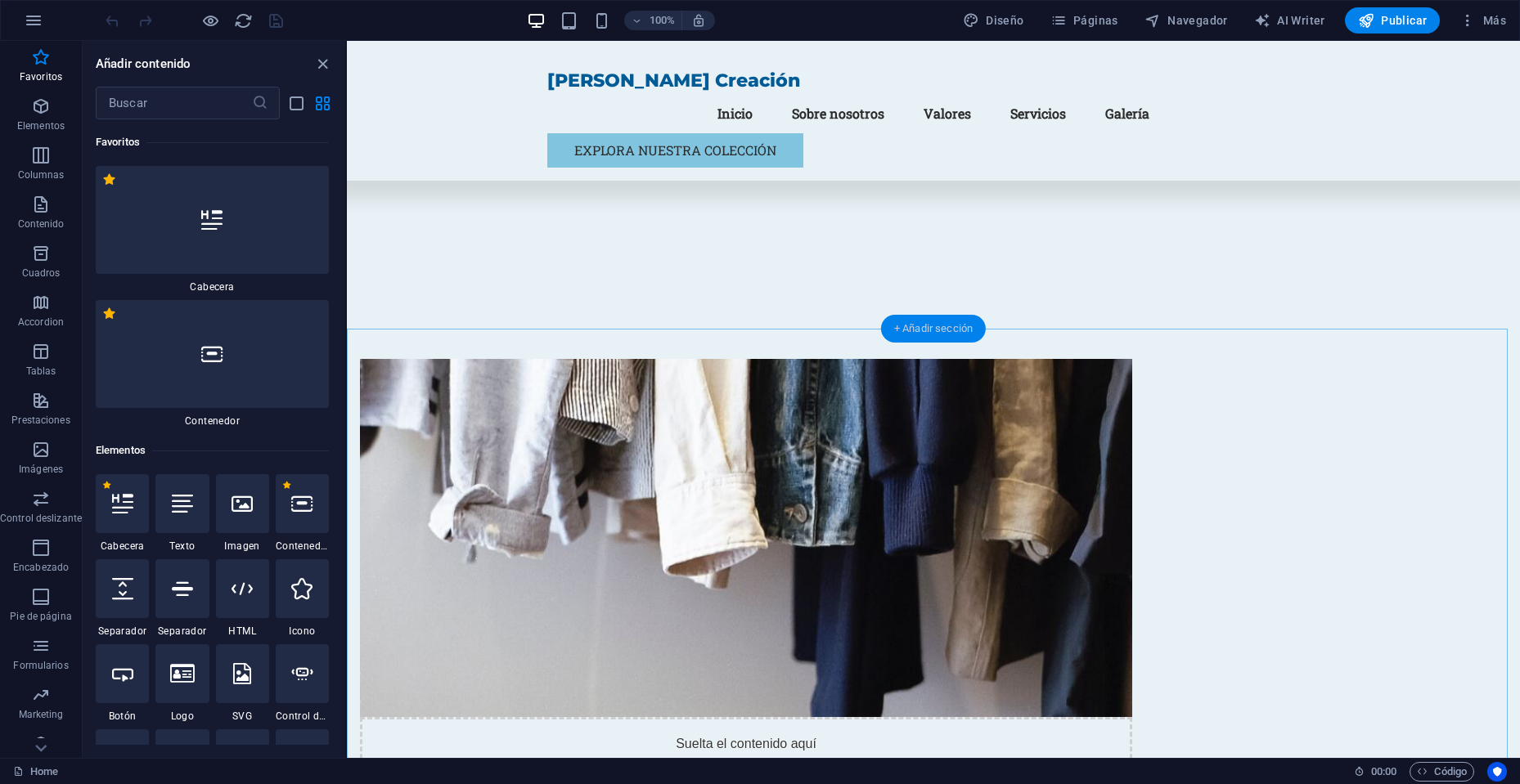
scroll to position [737, 0]
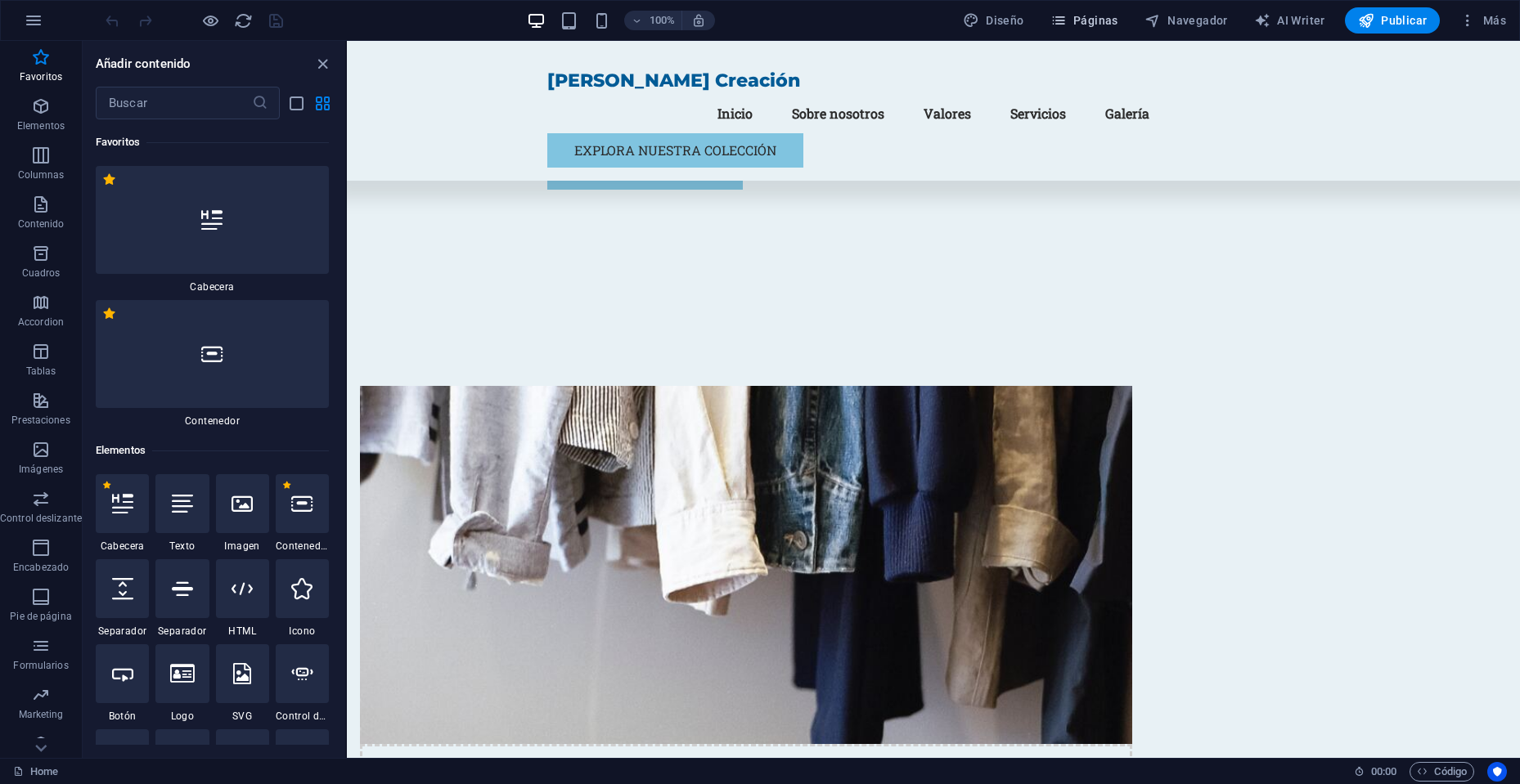
click at [1089, 33] on button "Páginas" at bounding box center [1084, 20] width 81 height 27
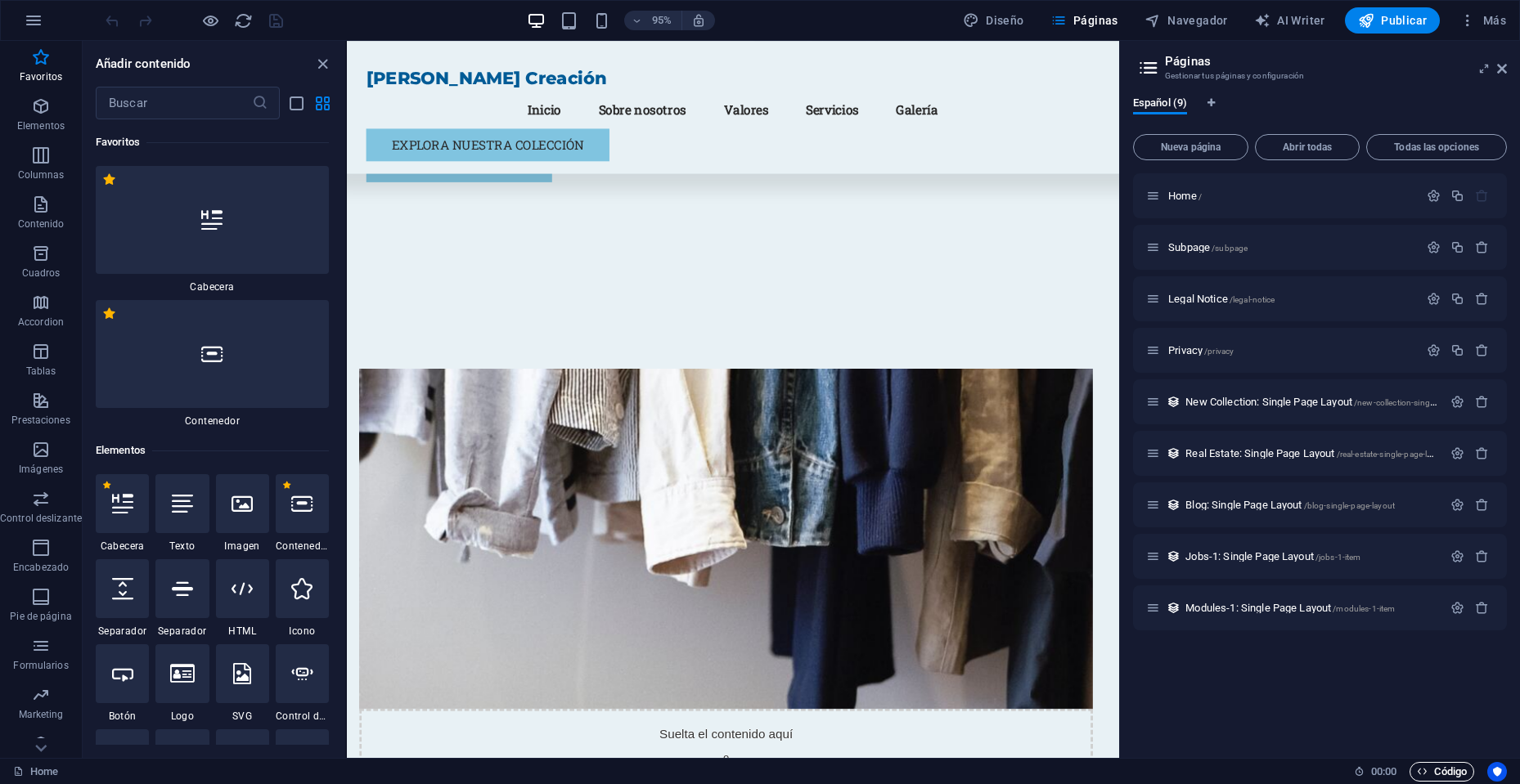
click at [1458, 778] on span "Código" at bounding box center [1442, 772] width 50 height 20
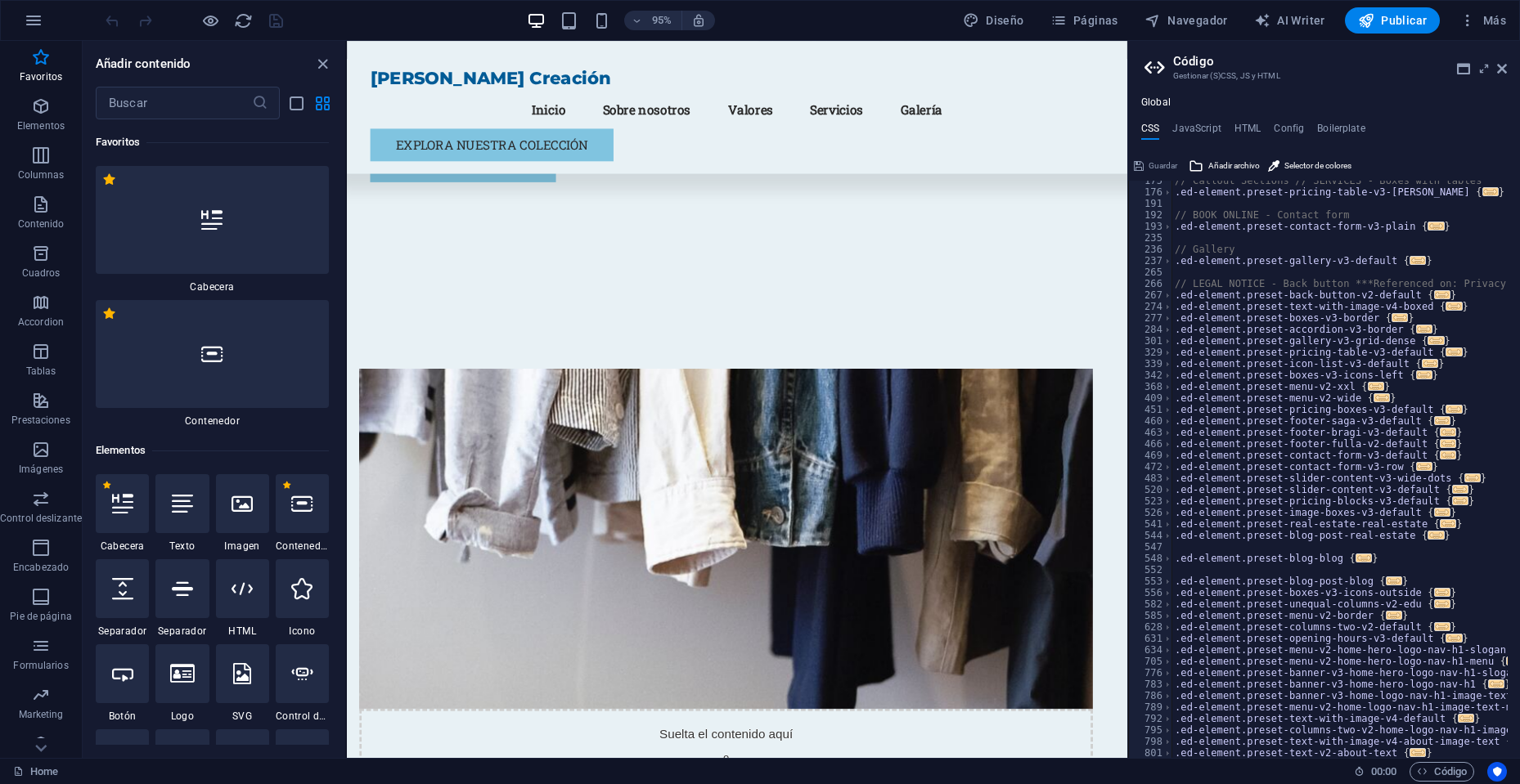
scroll to position [0, 0]
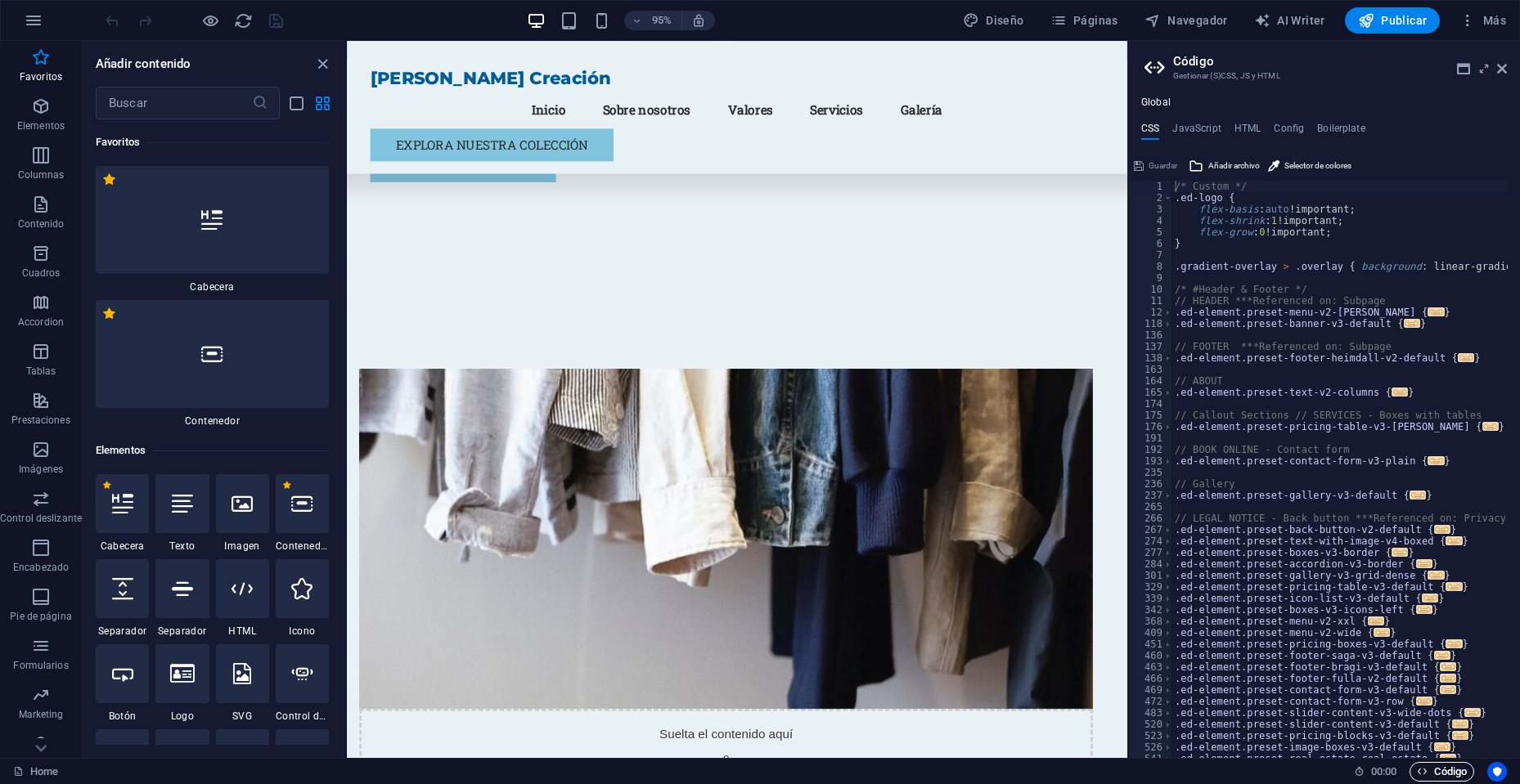
click at [1443, 774] on span "Código" at bounding box center [1442, 772] width 50 height 20
click at [1198, 122] on h4 "JavaScript" at bounding box center [1196, 131] width 48 height 18
type textarea "/* JS for preset "Menu V2" */"
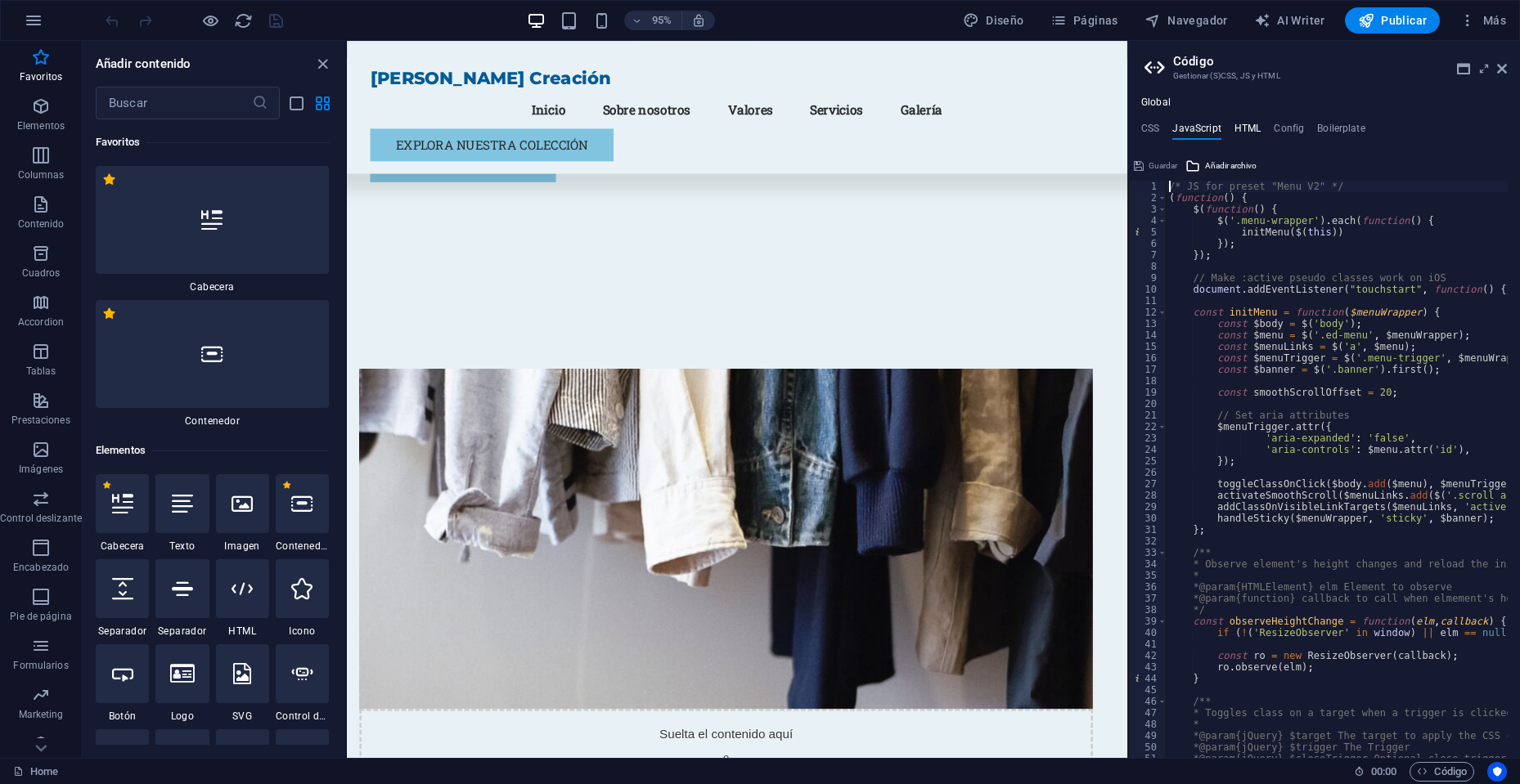
click at [1243, 125] on h4 "HTML" at bounding box center [1247, 131] width 27 height 18
type textarea "<a href="#main-content" class="wv-link-content button">Skip to main content</a>"
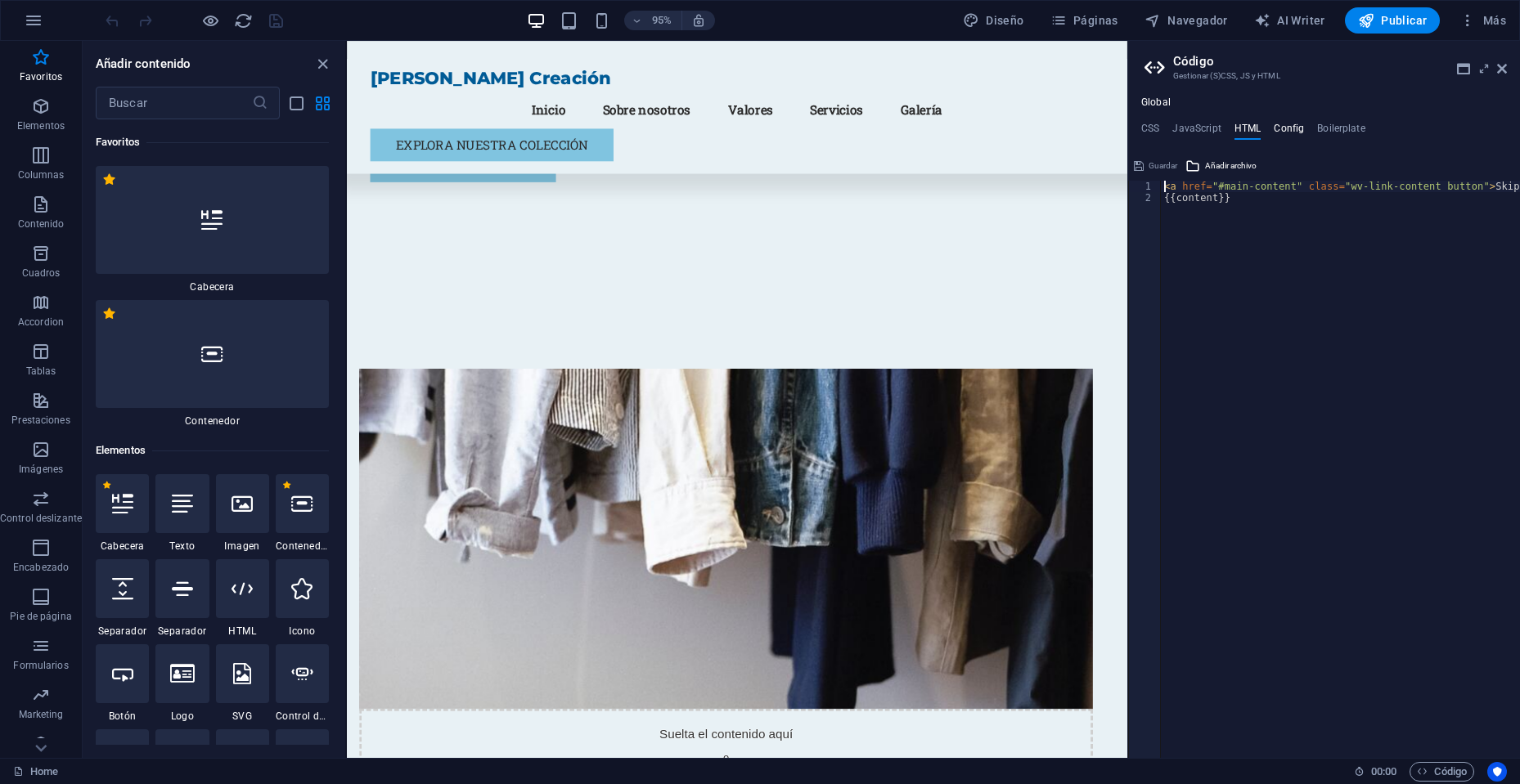
click at [1291, 122] on h4 "Config" at bounding box center [1289, 131] width 31 height 18
type textarea "$color-background: #E8F1F5;"
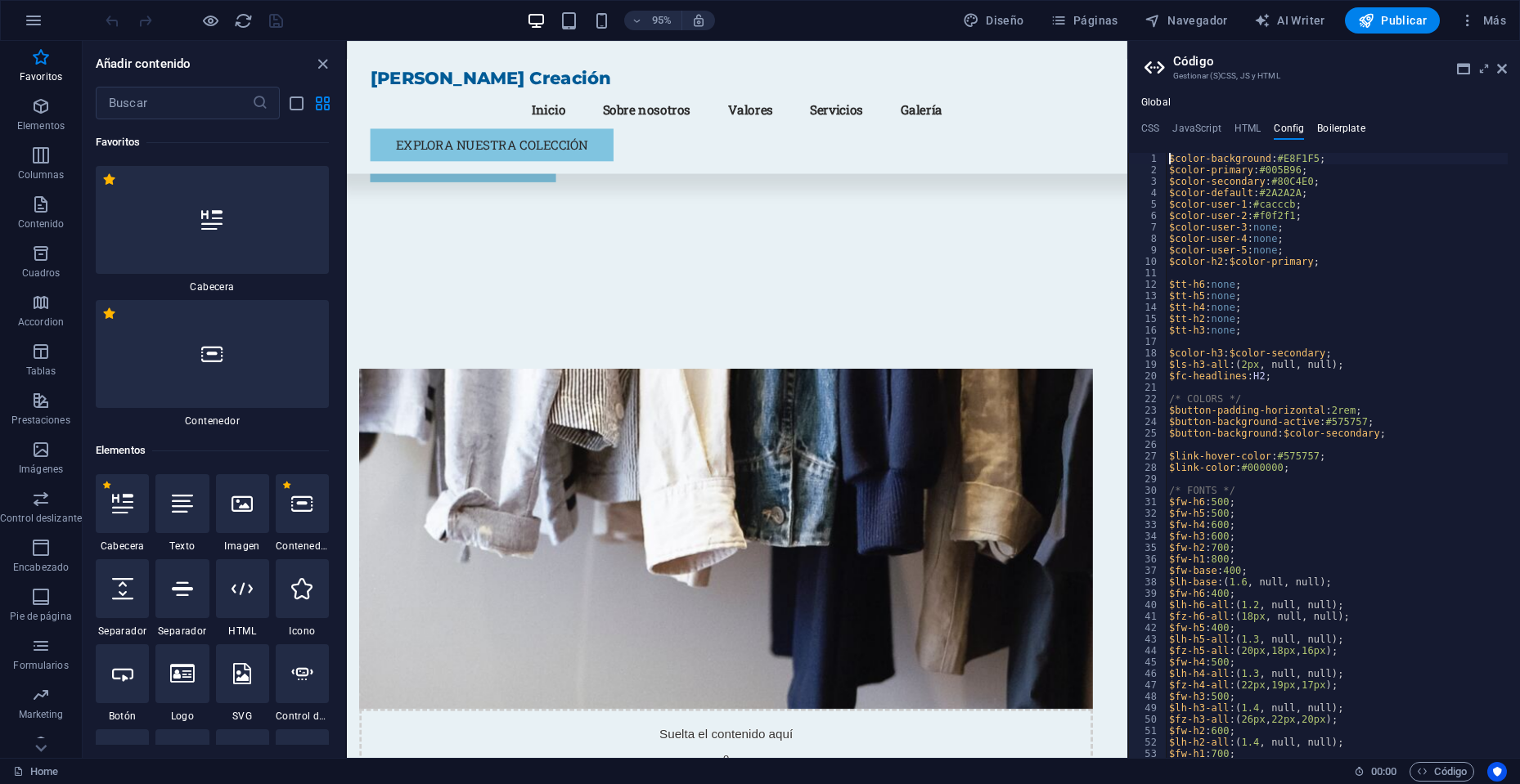
click at [1348, 124] on h4 "Boilerplate" at bounding box center [1341, 131] width 48 height 18
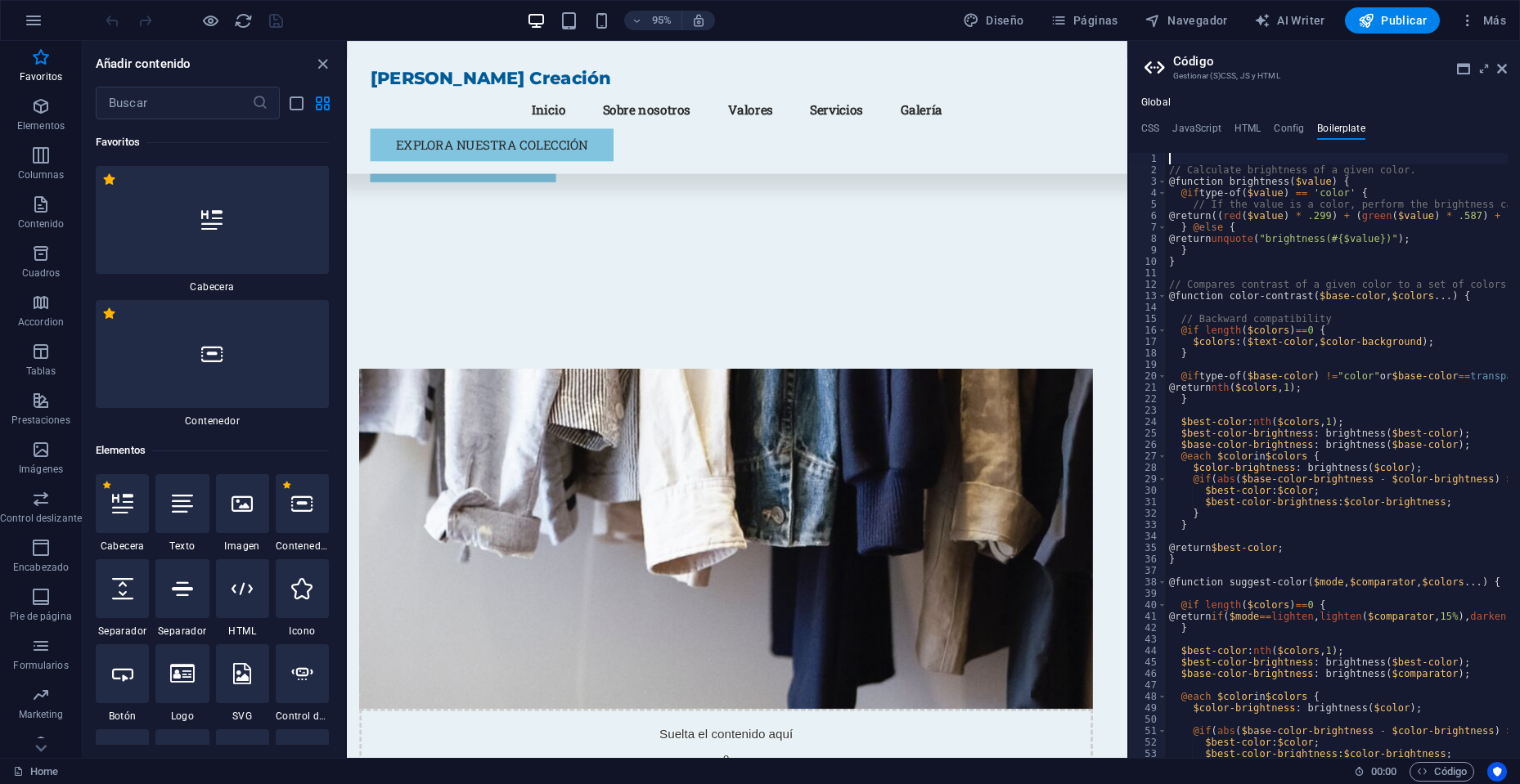
click at [1287, 118] on div "Global CSS JavaScript HTML Config Boilerplate /* Custom */ 1 2 3 4 5 6 7 8 9 10…" at bounding box center [1323, 428] width 392 height 662
click at [1280, 136] on h4 "Config" at bounding box center [1289, 131] width 31 height 18
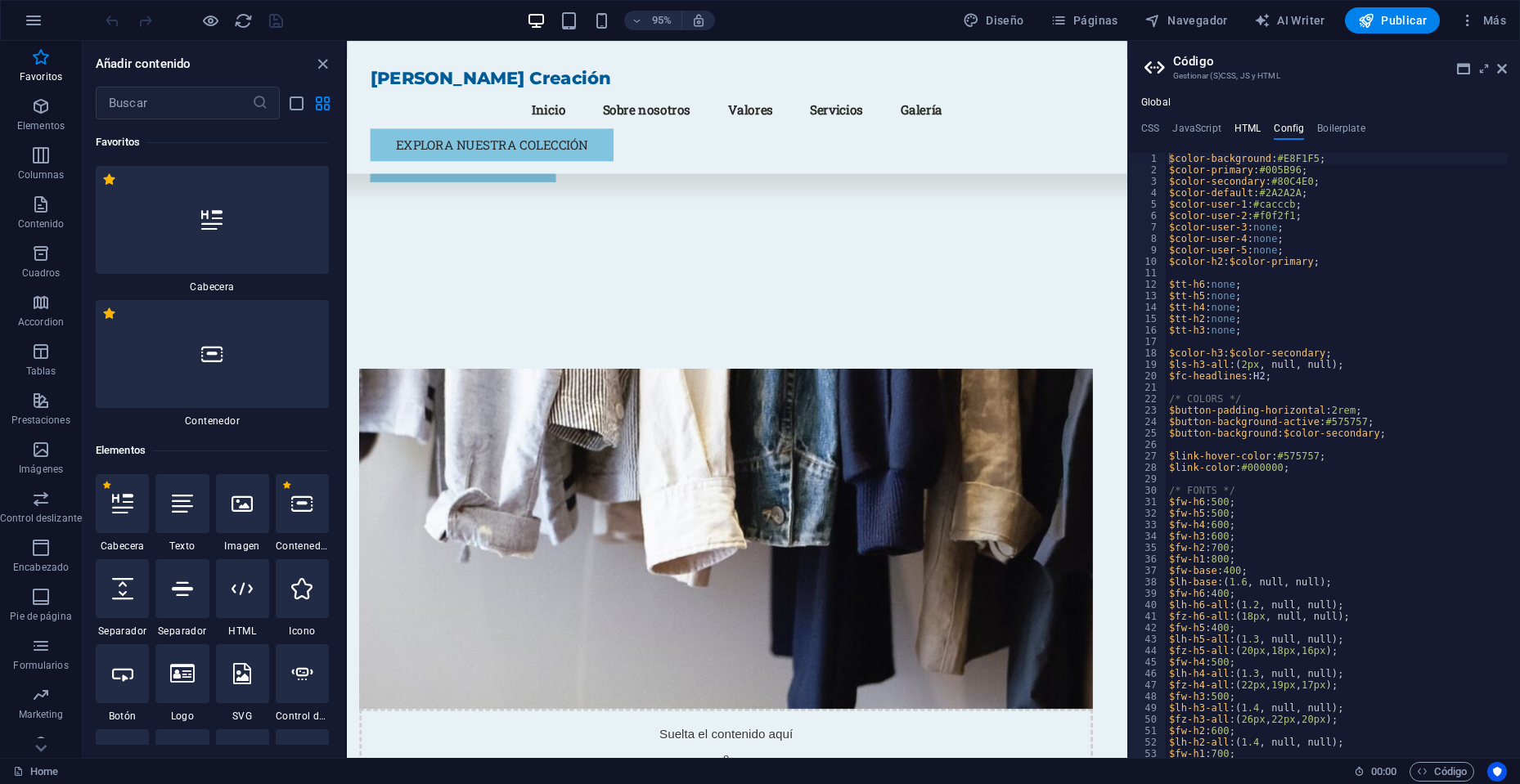
click at [1243, 130] on h4 "HTML" at bounding box center [1247, 131] width 27 height 18
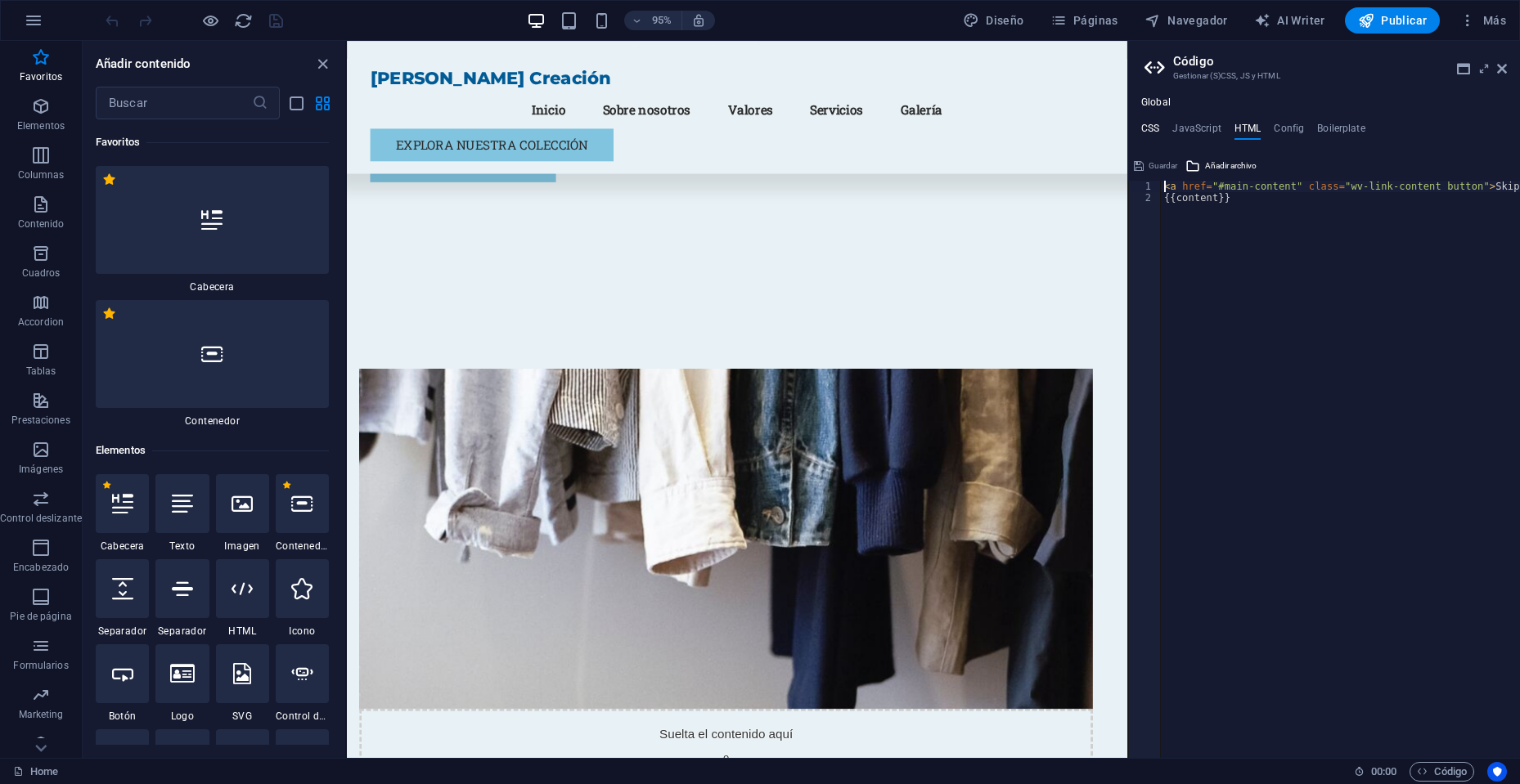
click at [1144, 126] on h4 "CSS" at bounding box center [1151, 131] width 18 height 18
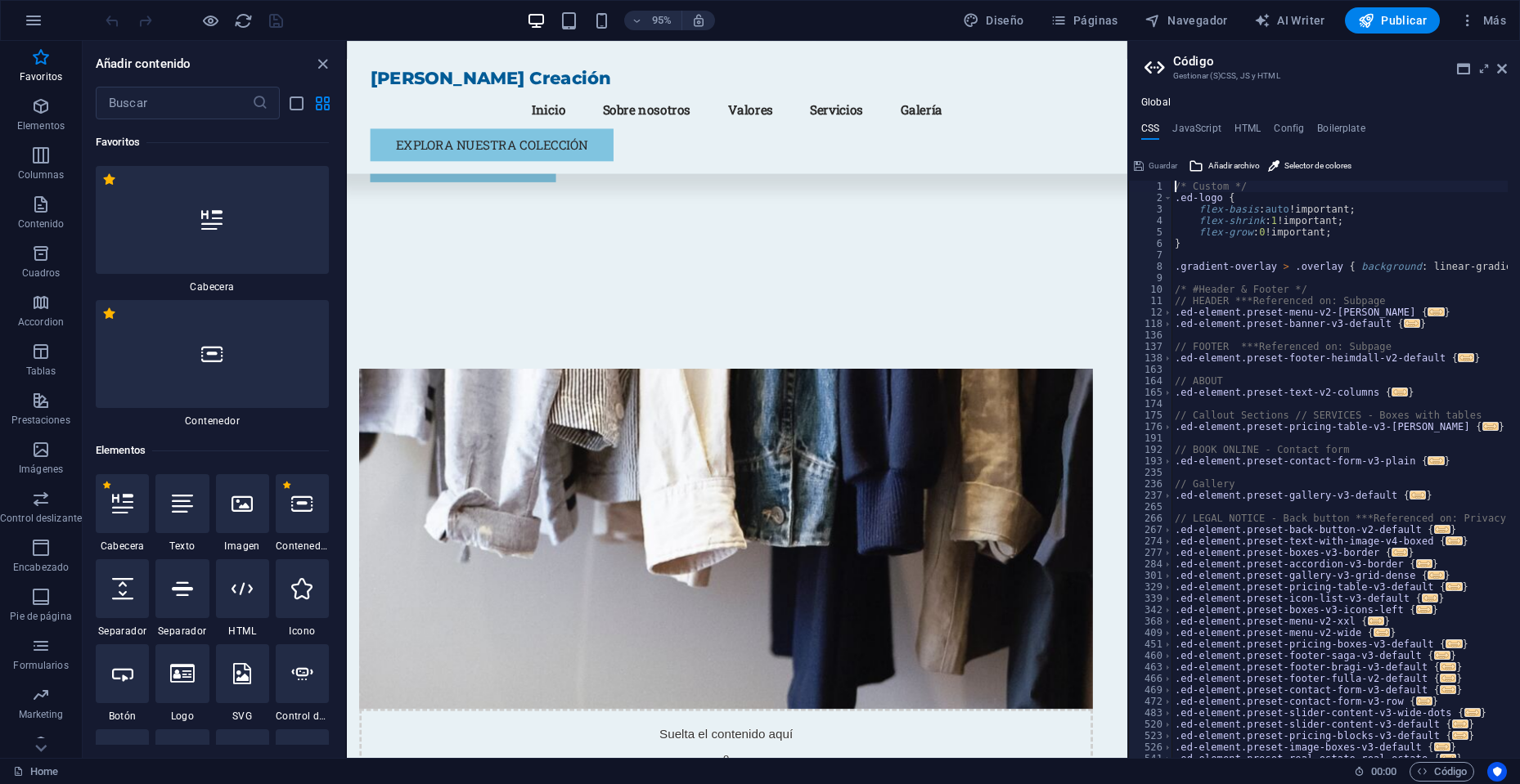
click at [1507, 73] on aside "Código Gestionar (S)CSS, JS y HTML Global CSS JavaScript HTML Config Boilerplat…" at bounding box center [1323, 399] width 393 height 717
click at [1505, 70] on icon at bounding box center [1502, 68] width 10 height 13
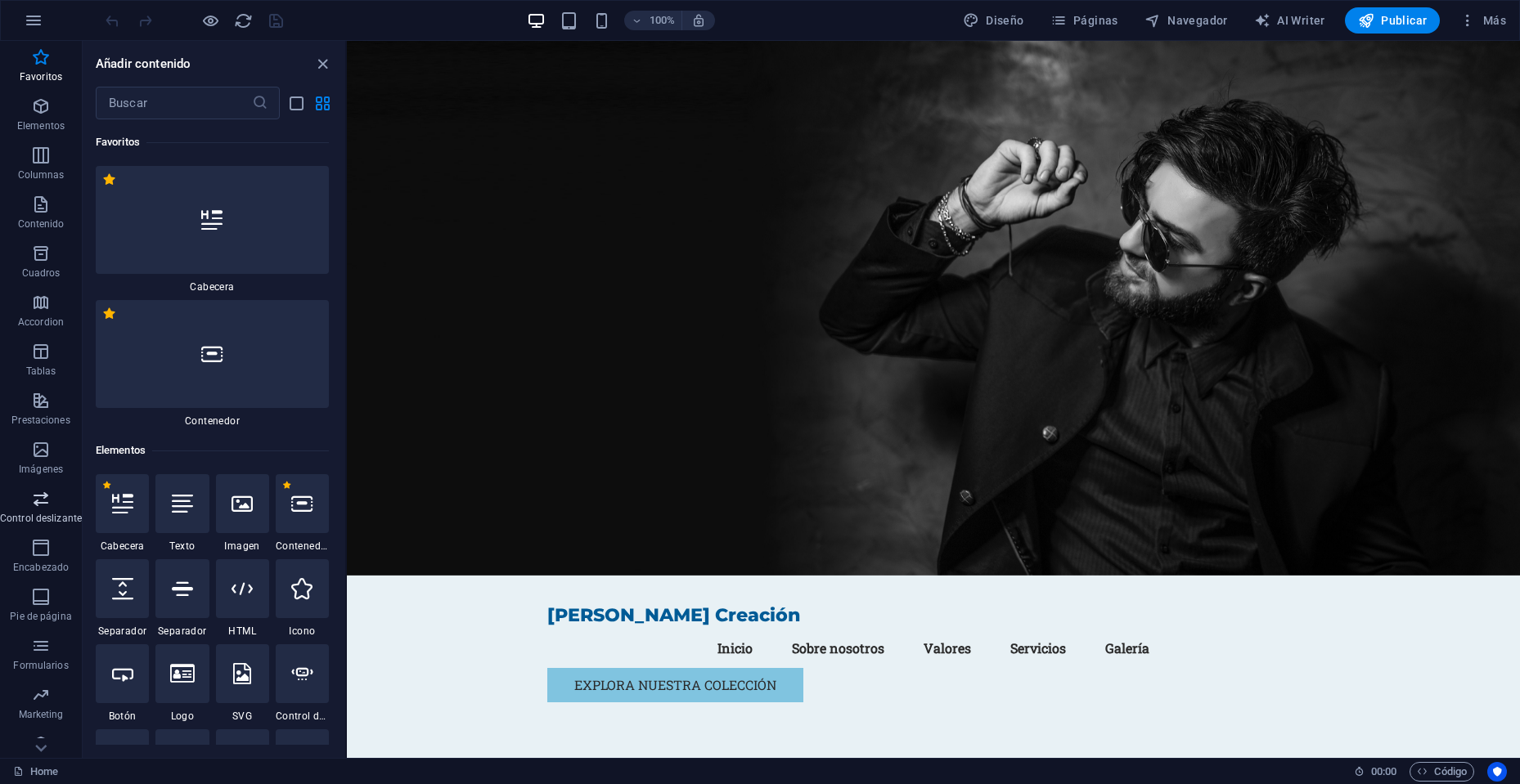
click at [35, 498] on icon "button" at bounding box center [40, 499] width 20 height 20
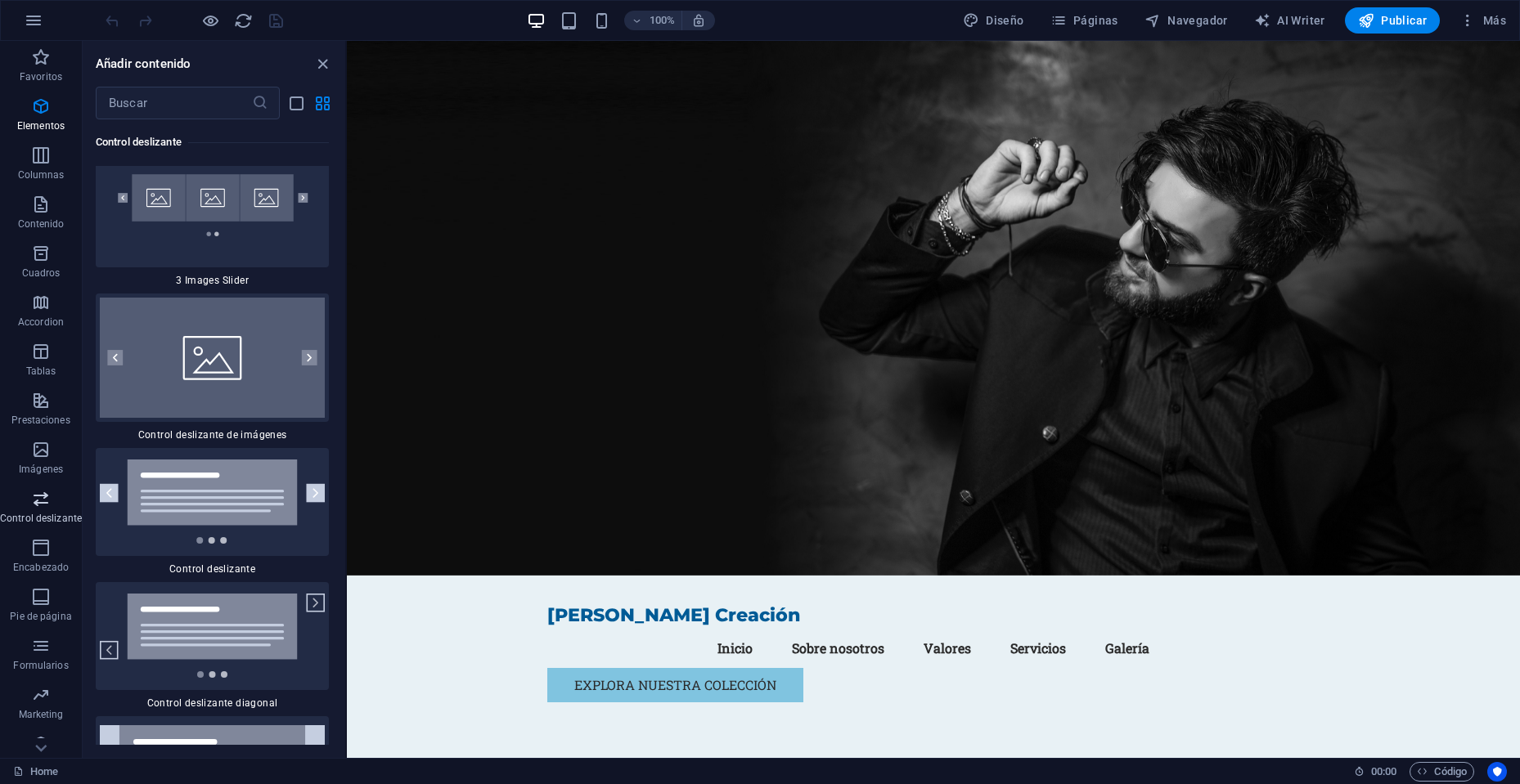
scroll to position [18625, 0]
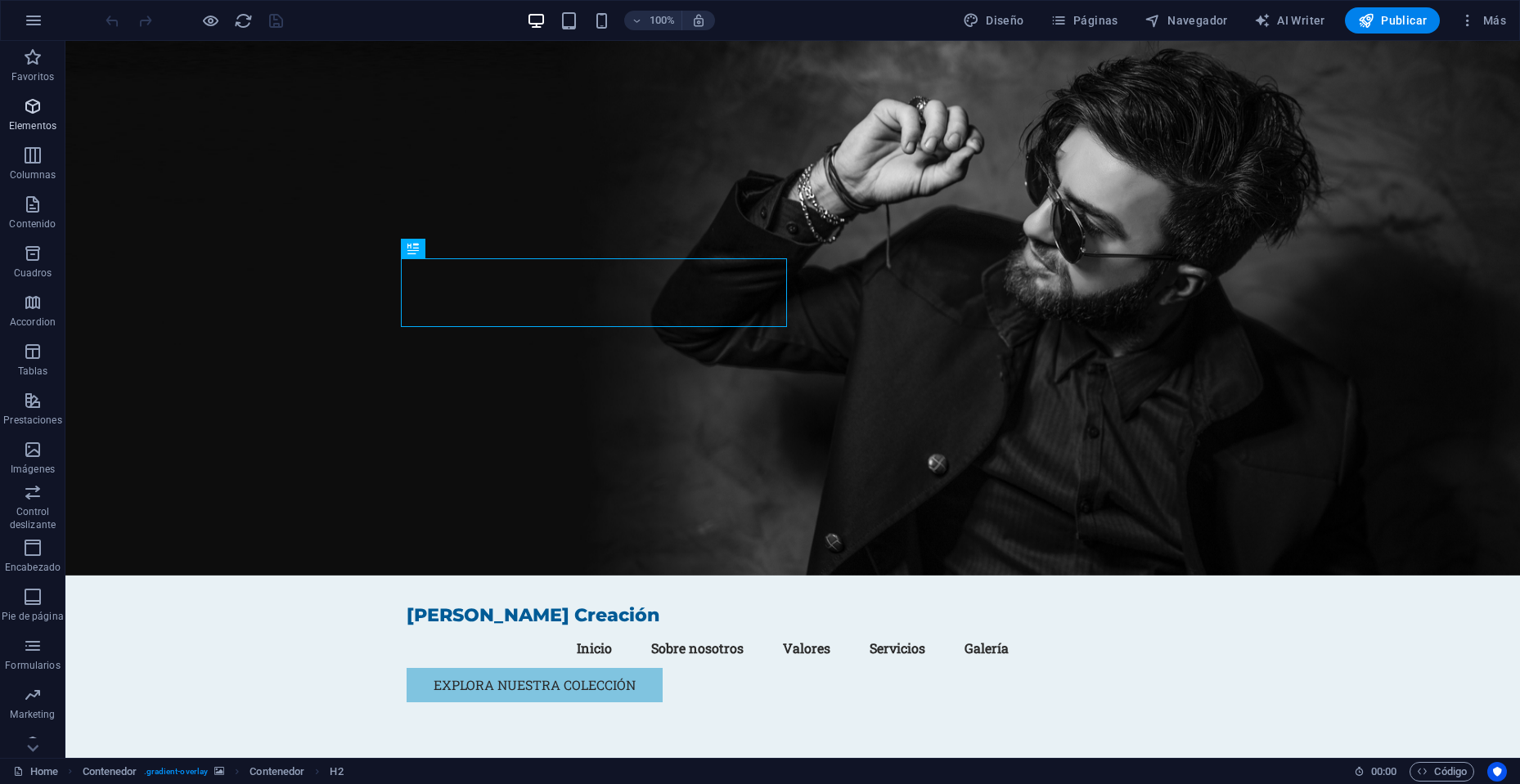
click at [36, 111] on icon "button" at bounding box center [33, 107] width 20 height 20
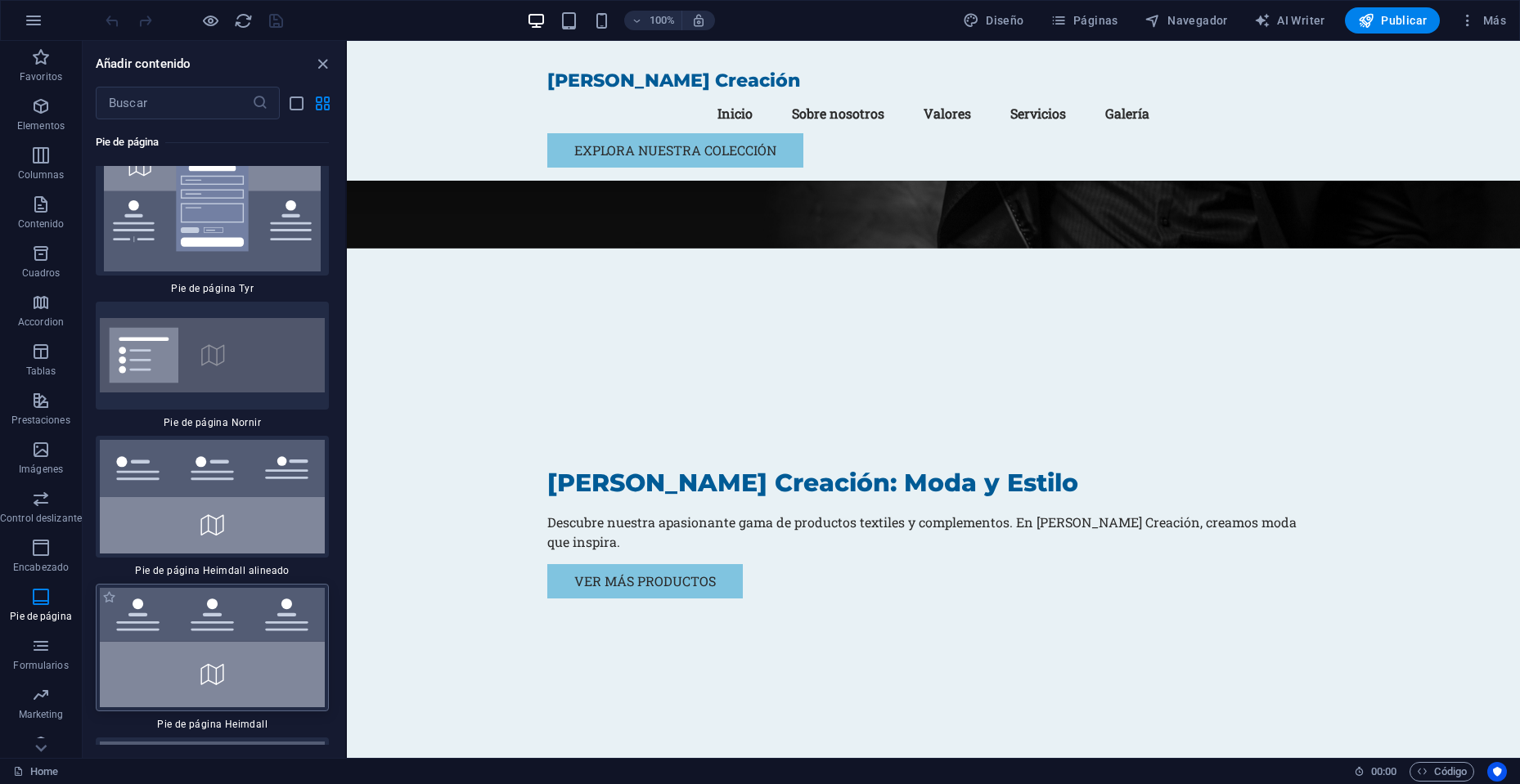
scroll to position [22228, 0]
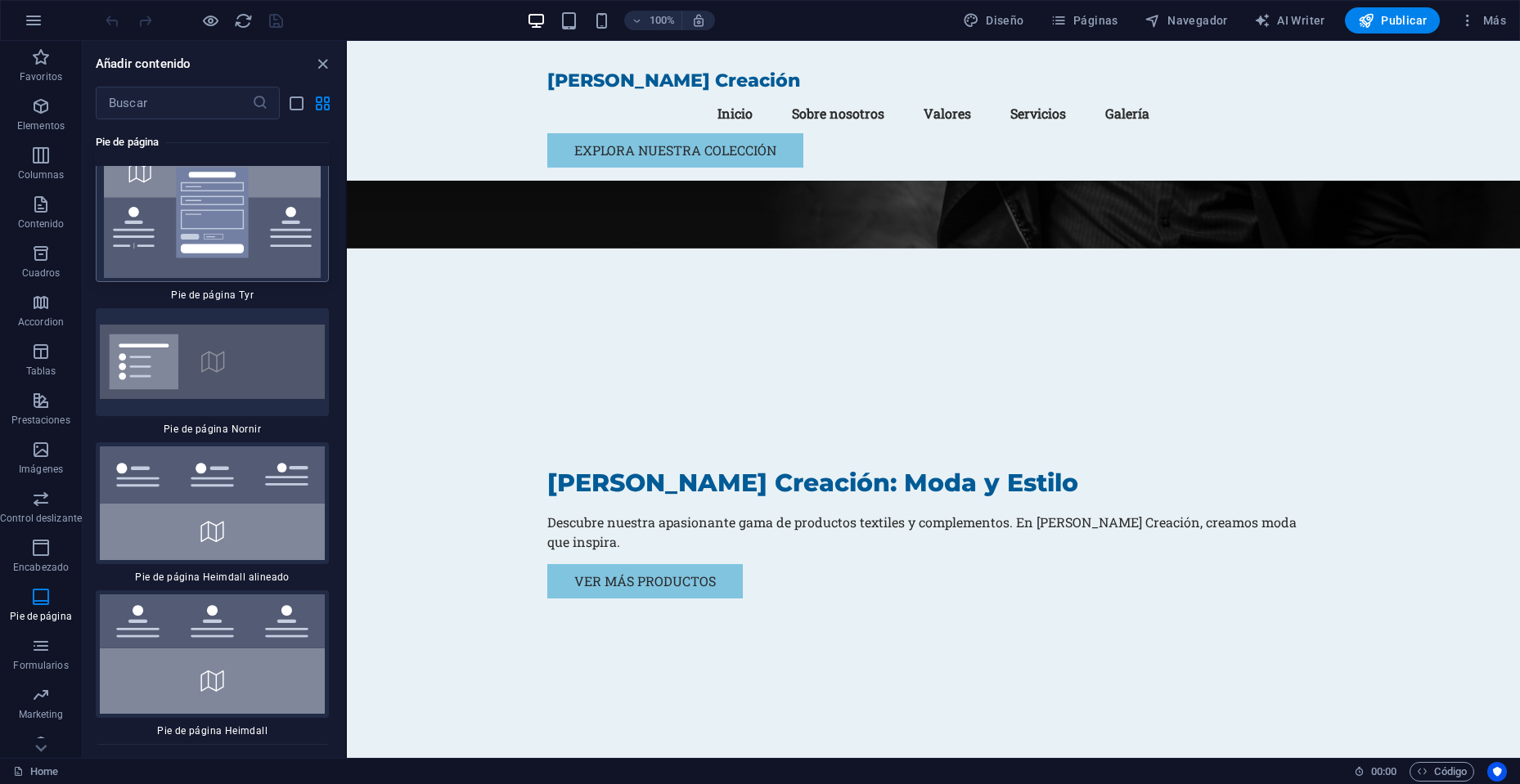
click at [224, 261] on img at bounding box center [212, 212] width 225 height 131
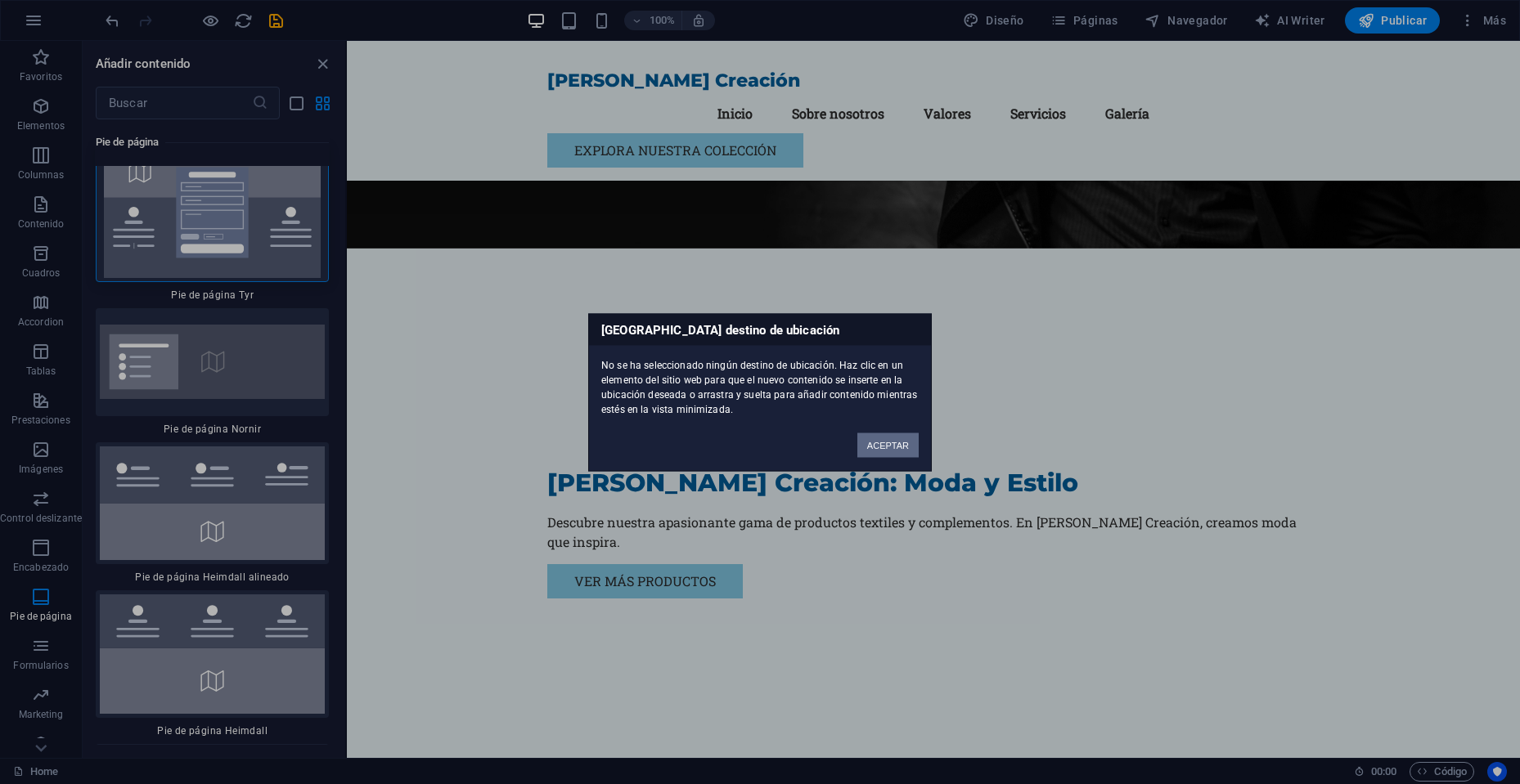
click at [897, 445] on button "ACEPTAR" at bounding box center [888, 444] width 61 height 25
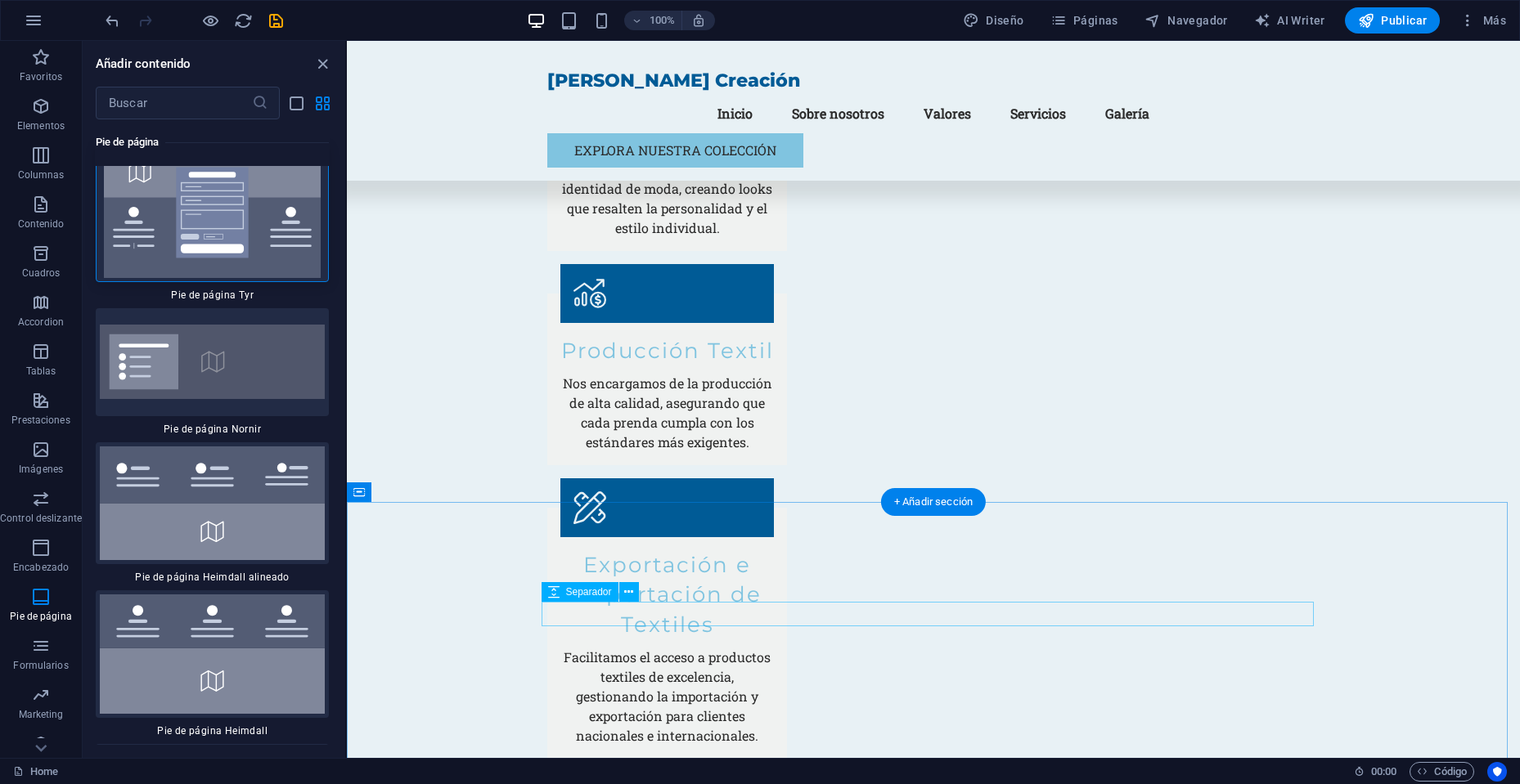
scroll to position [3478, 0]
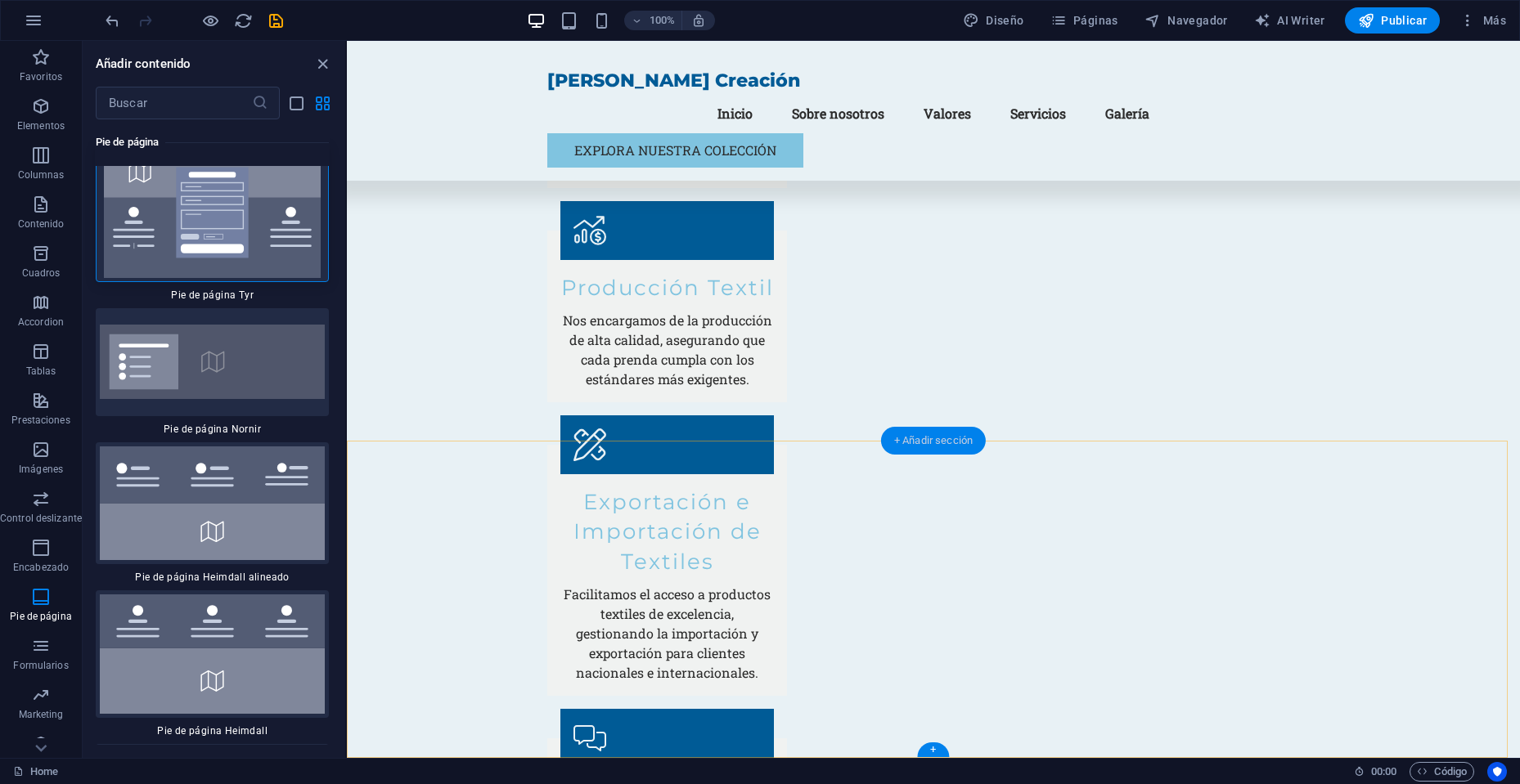
click at [922, 450] on div "+ Añadir sección" at bounding box center [933, 440] width 105 height 28
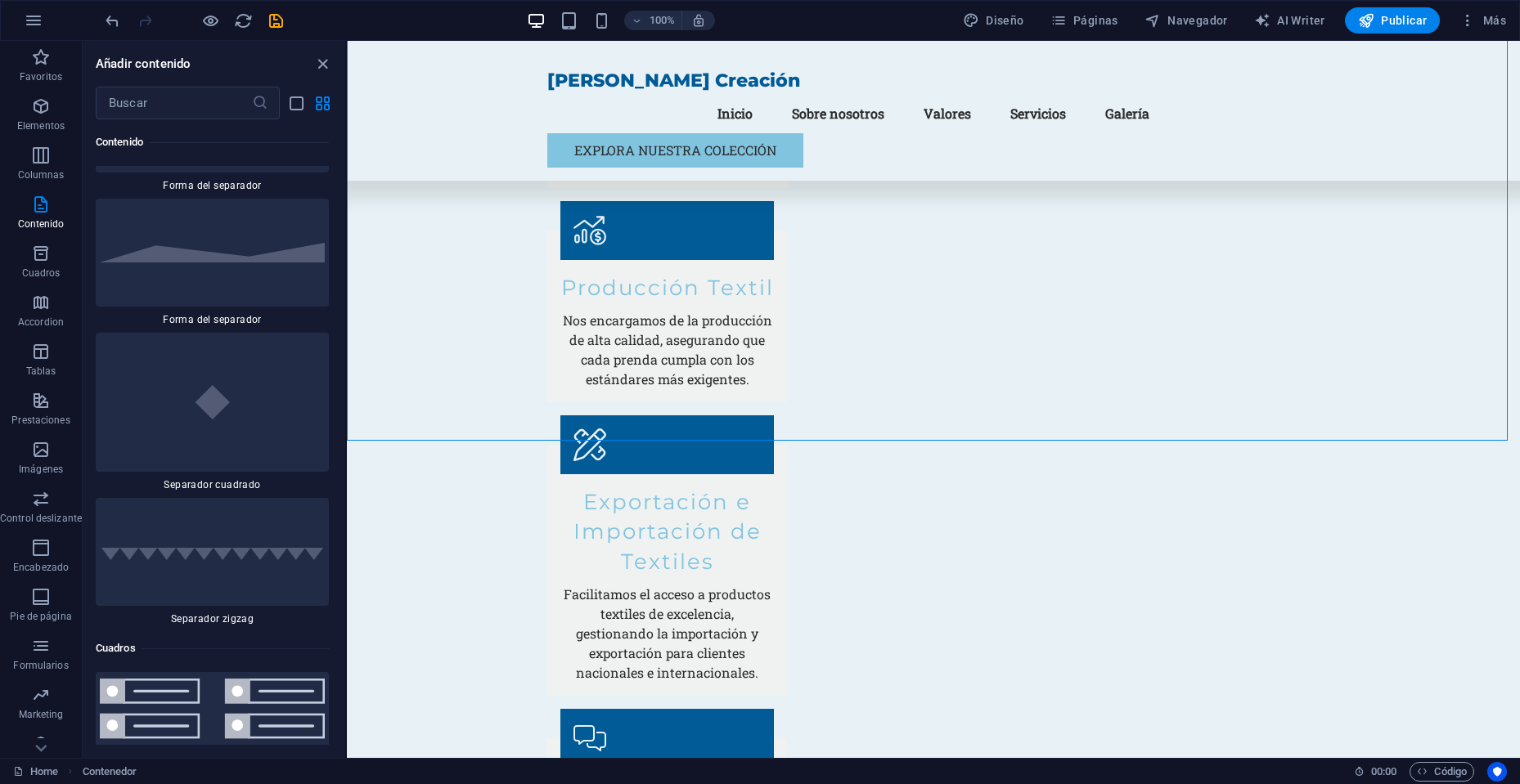
scroll to position [8840, 0]
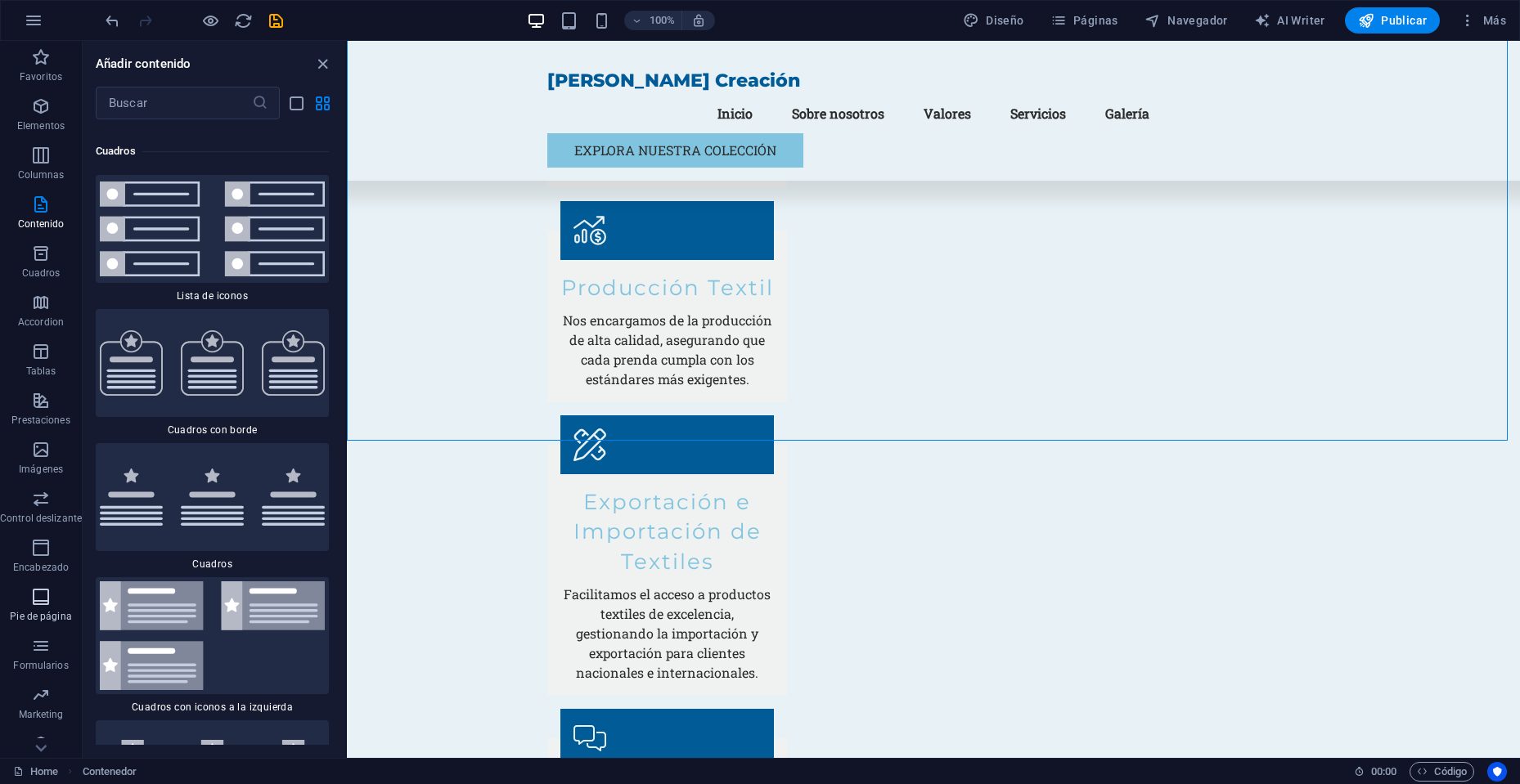
click at [38, 602] on icon "button" at bounding box center [40, 597] width 20 height 20
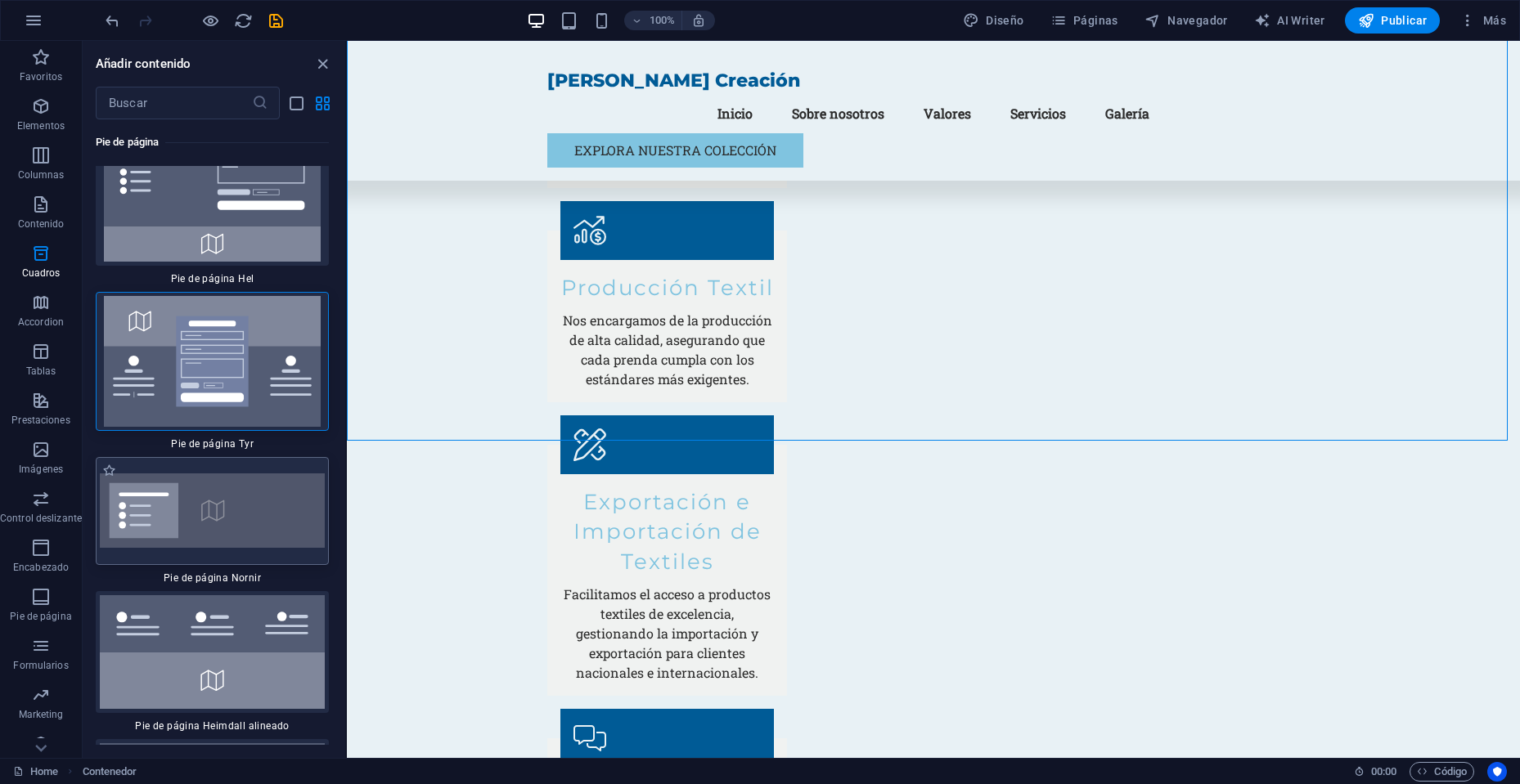
scroll to position [22082, 0]
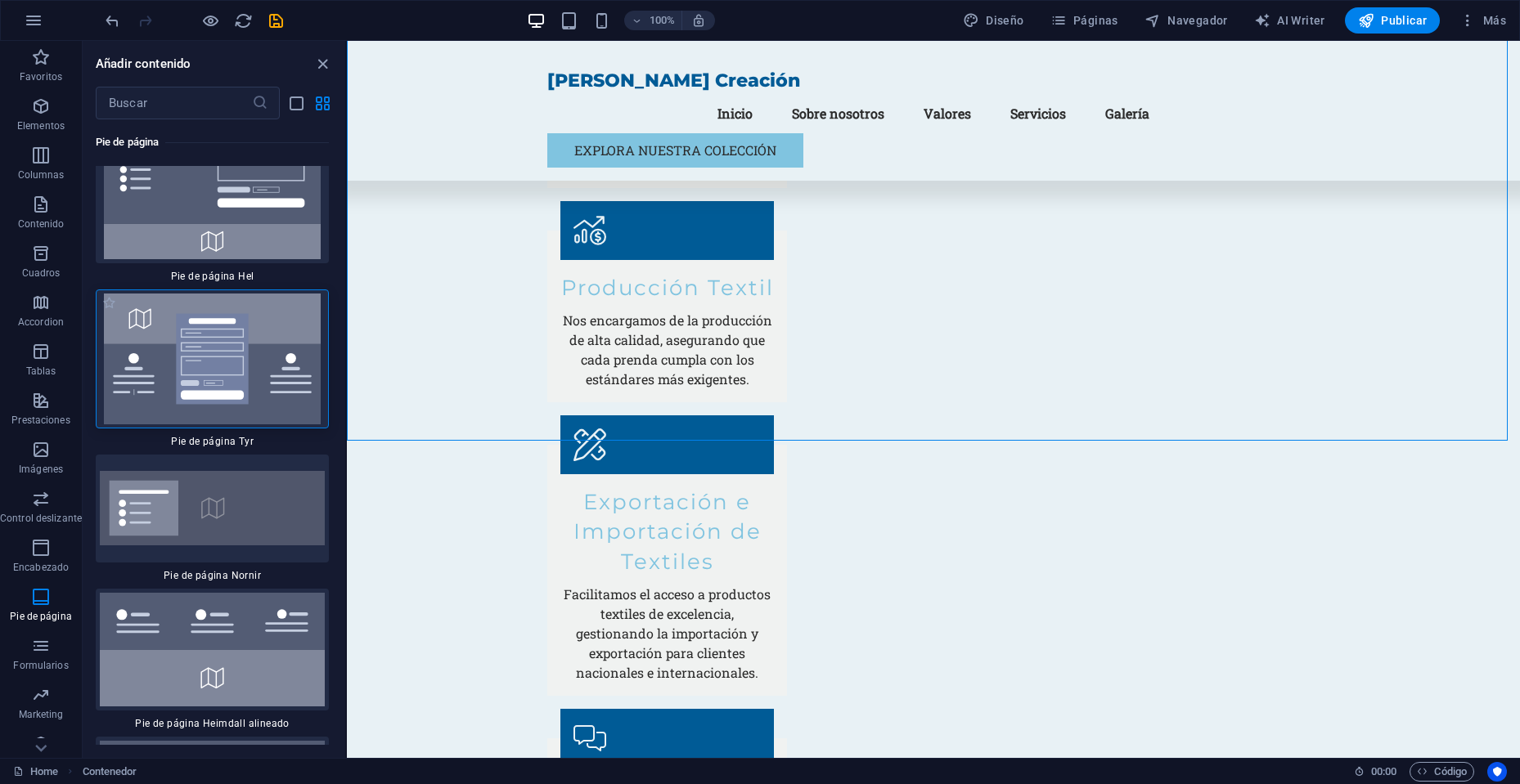
click at [231, 408] on img at bounding box center [212, 358] width 225 height 131
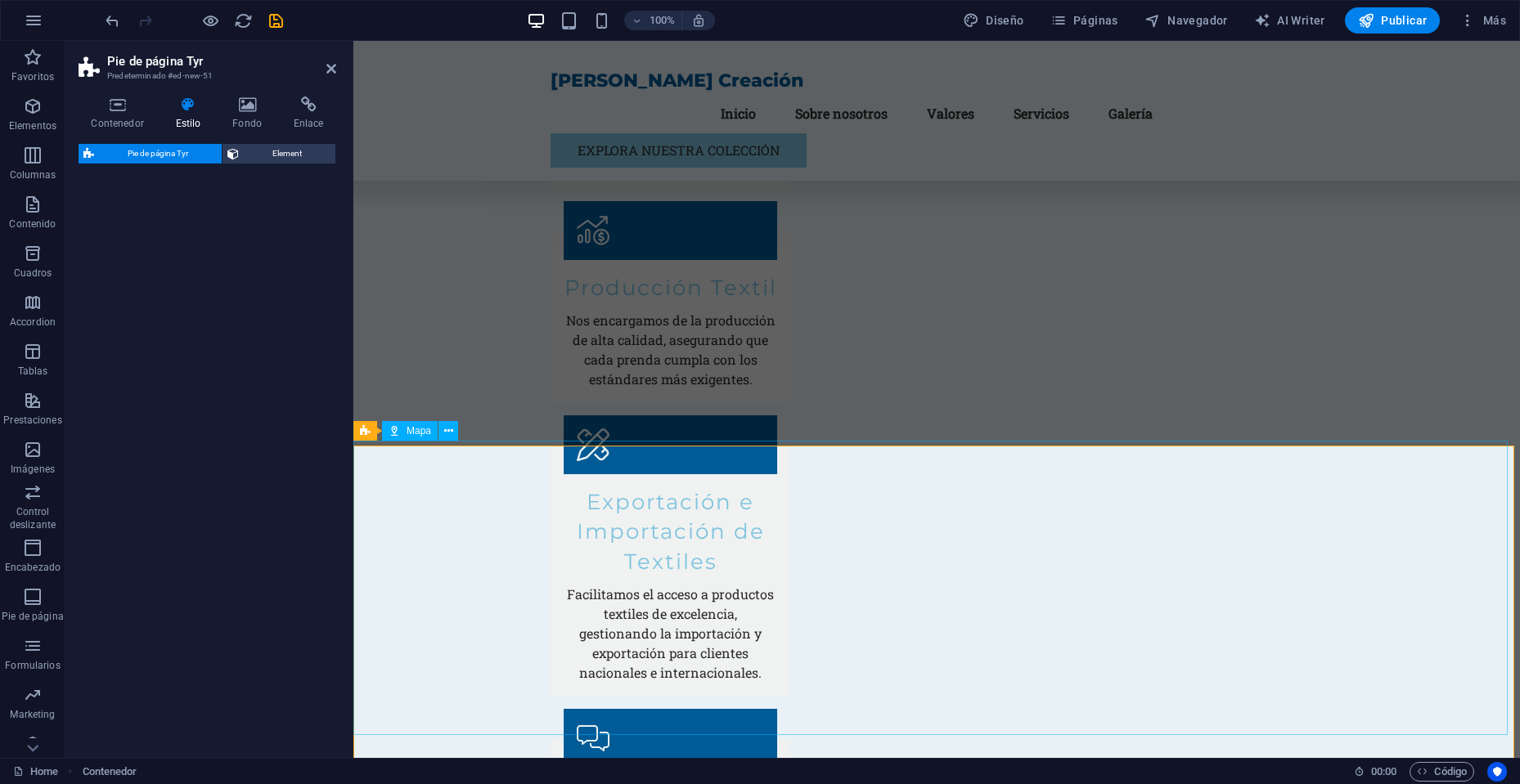
select select "rem"
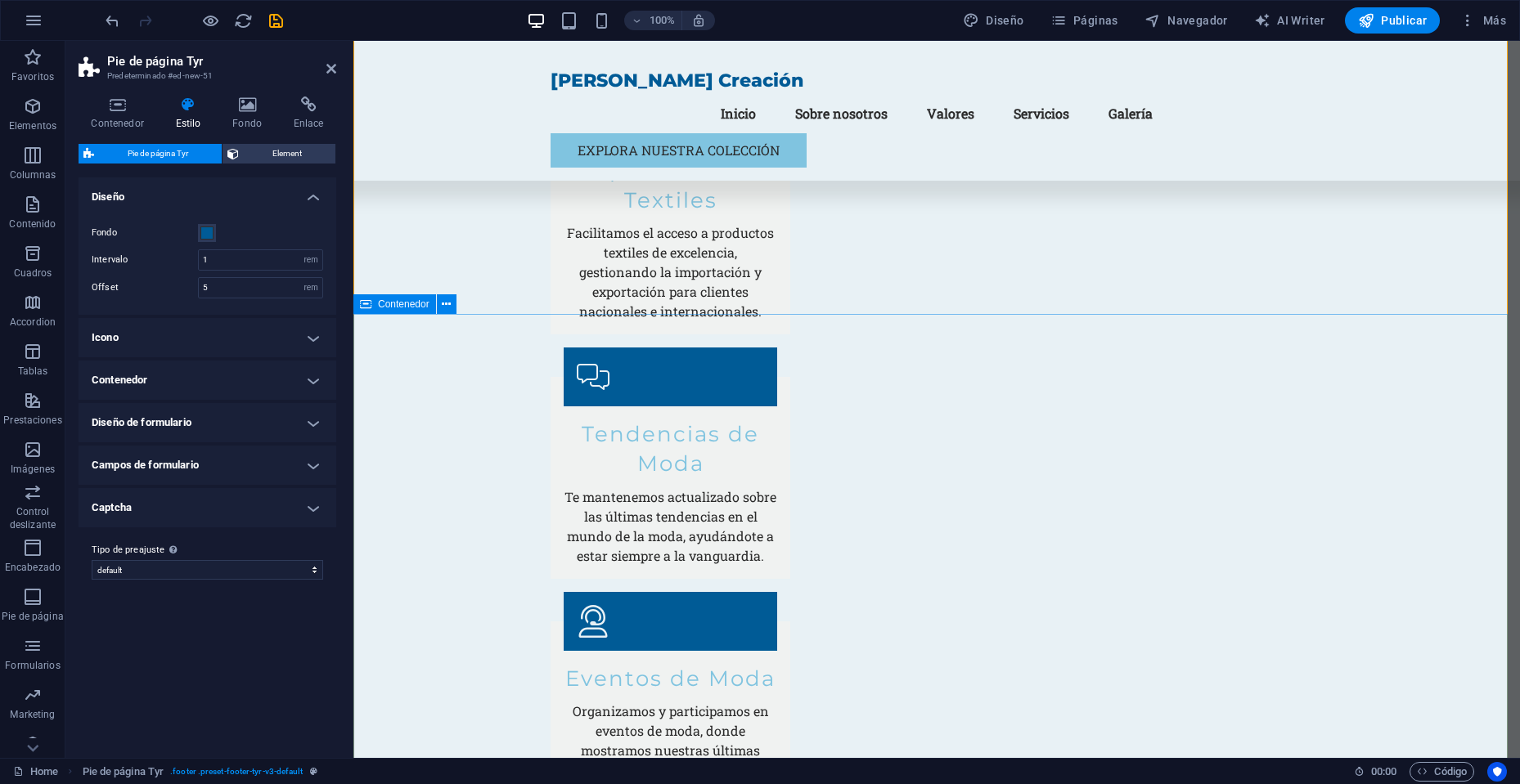
scroll to position [3834, 0]
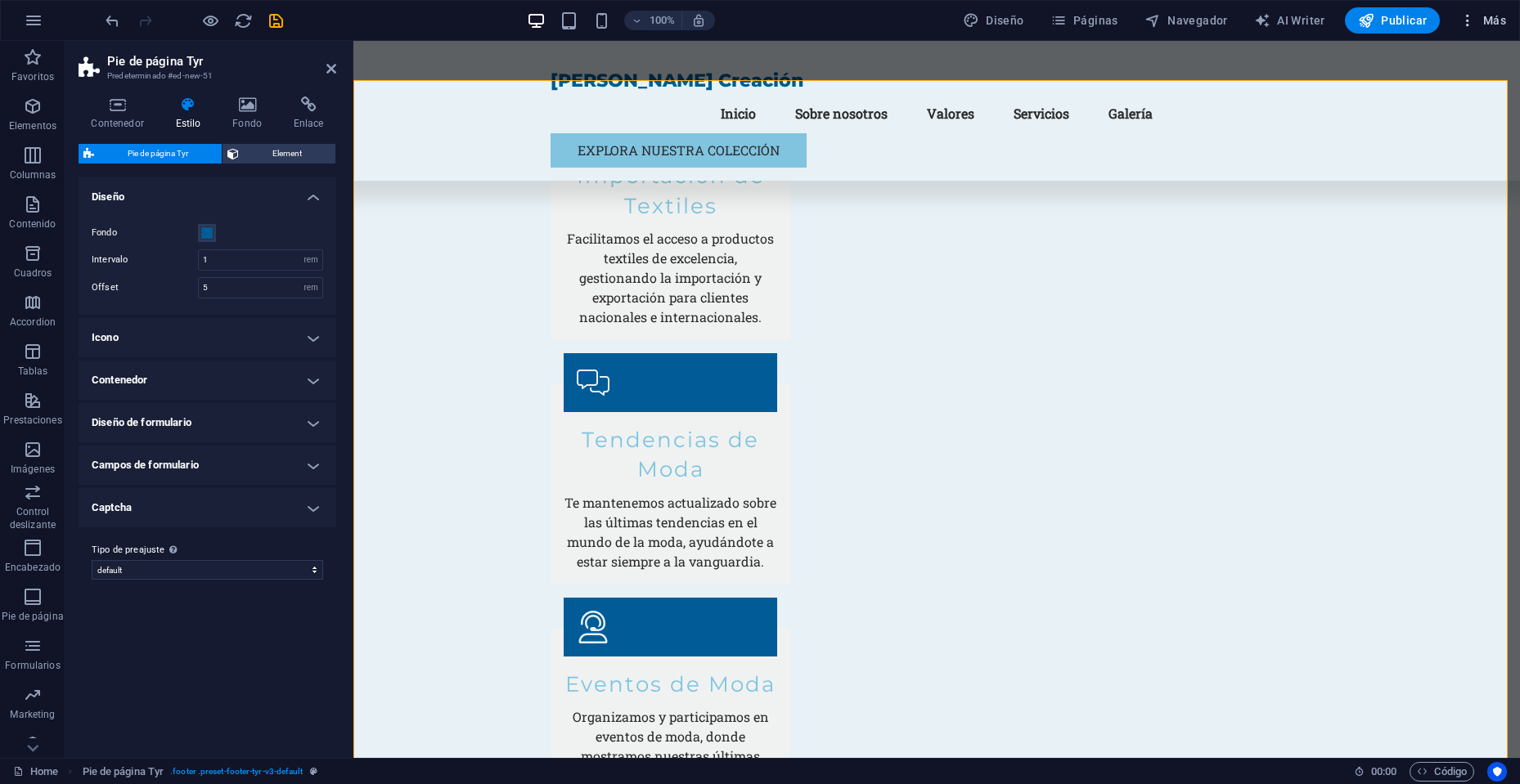
click at [1475, 18] on icon "button" at bounding box center [1468, 20] width 17 height 17
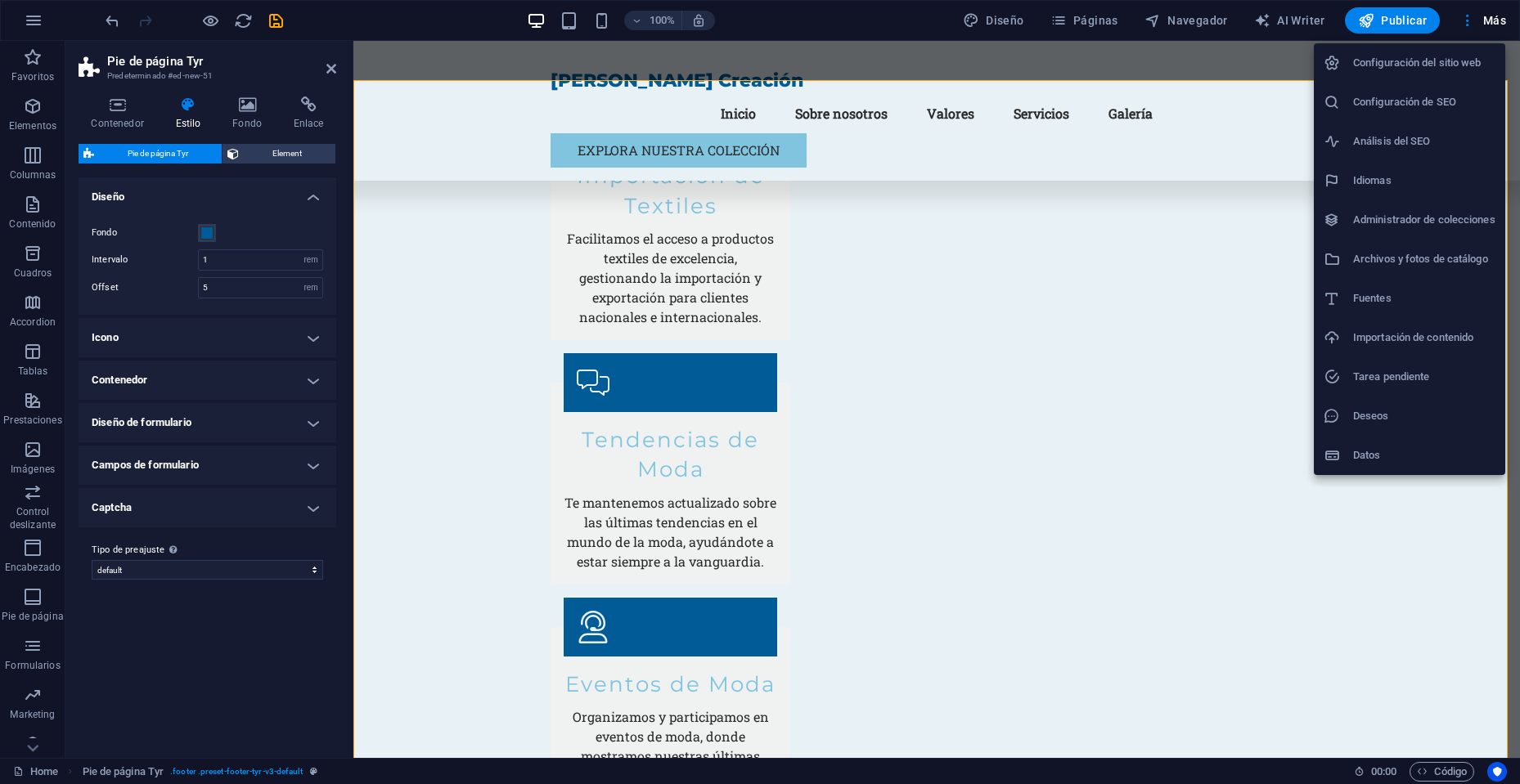
click at [1452, 59] on h6 "Configuración del sitio web" at bounding box center [1424, 63] width 142 height 20
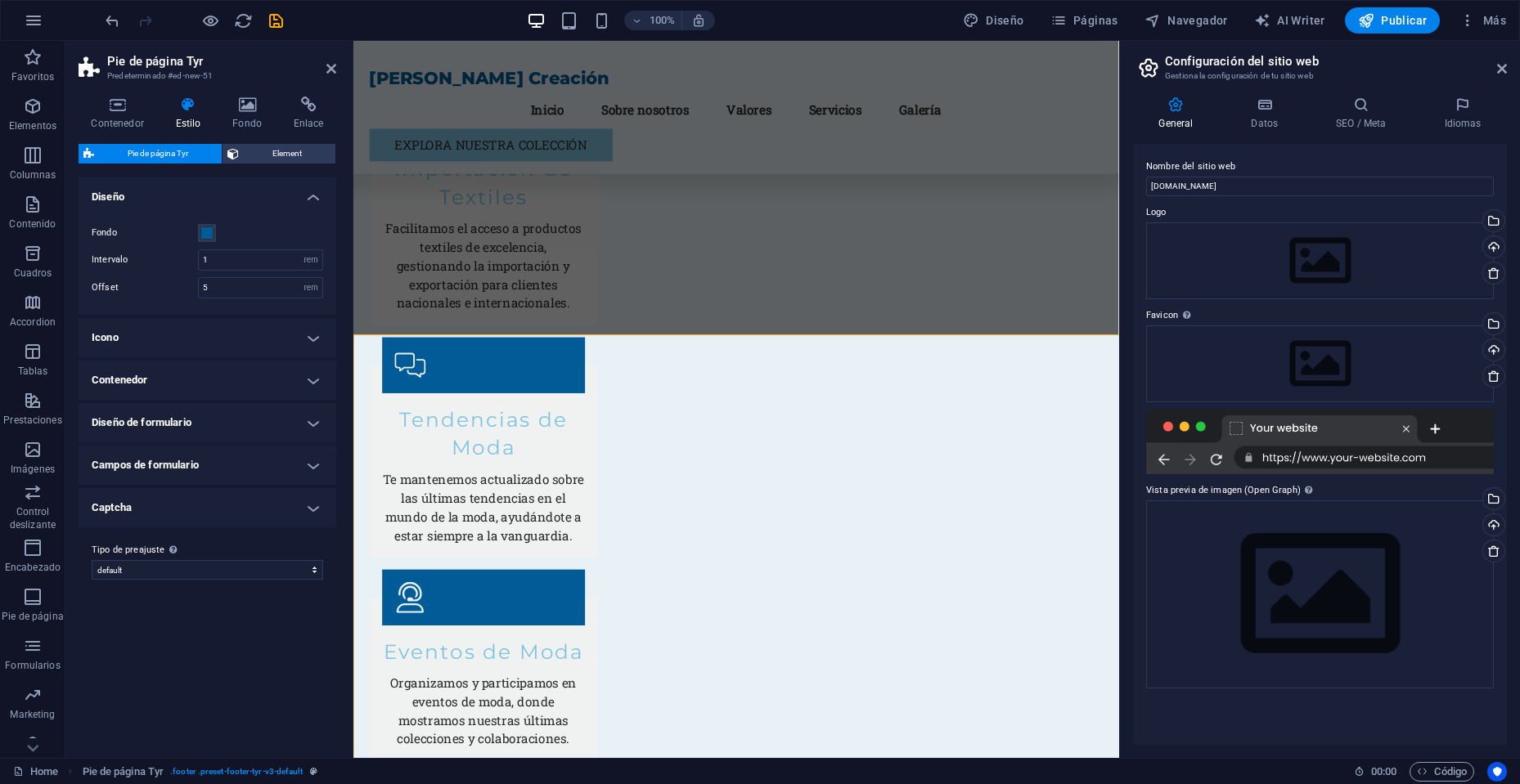
scroll to position [3564, 0]
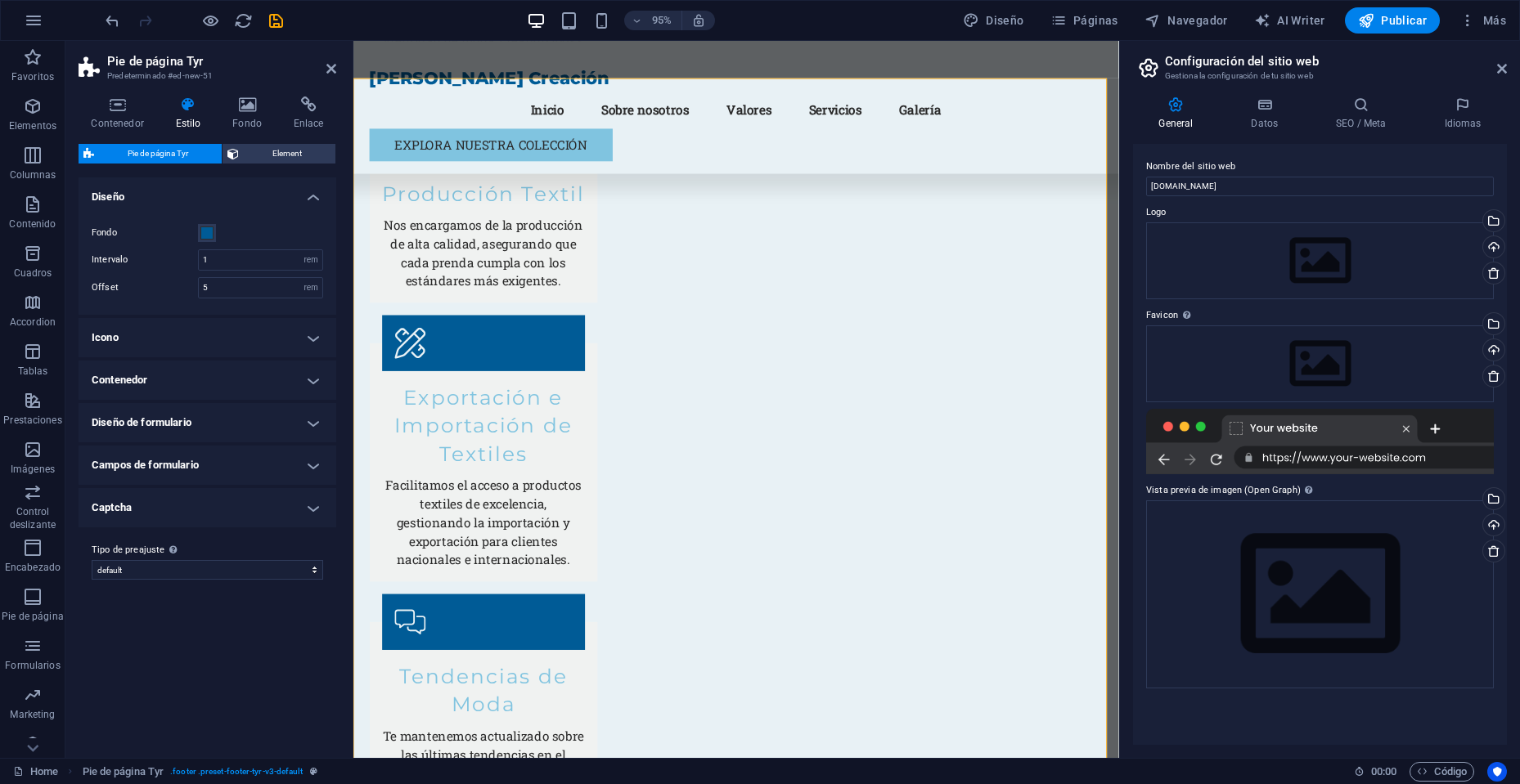
click at [1263, 94] on div "General Datos SEO / Meta Idiomas Nombre del sitio web [DOMAIN_NAME] Logo Arrast…" at bounding box center [1320, 420] width 400 height 674
click at [1260, 112] on icon at bounding box center [1265, 105] width 79 height 17
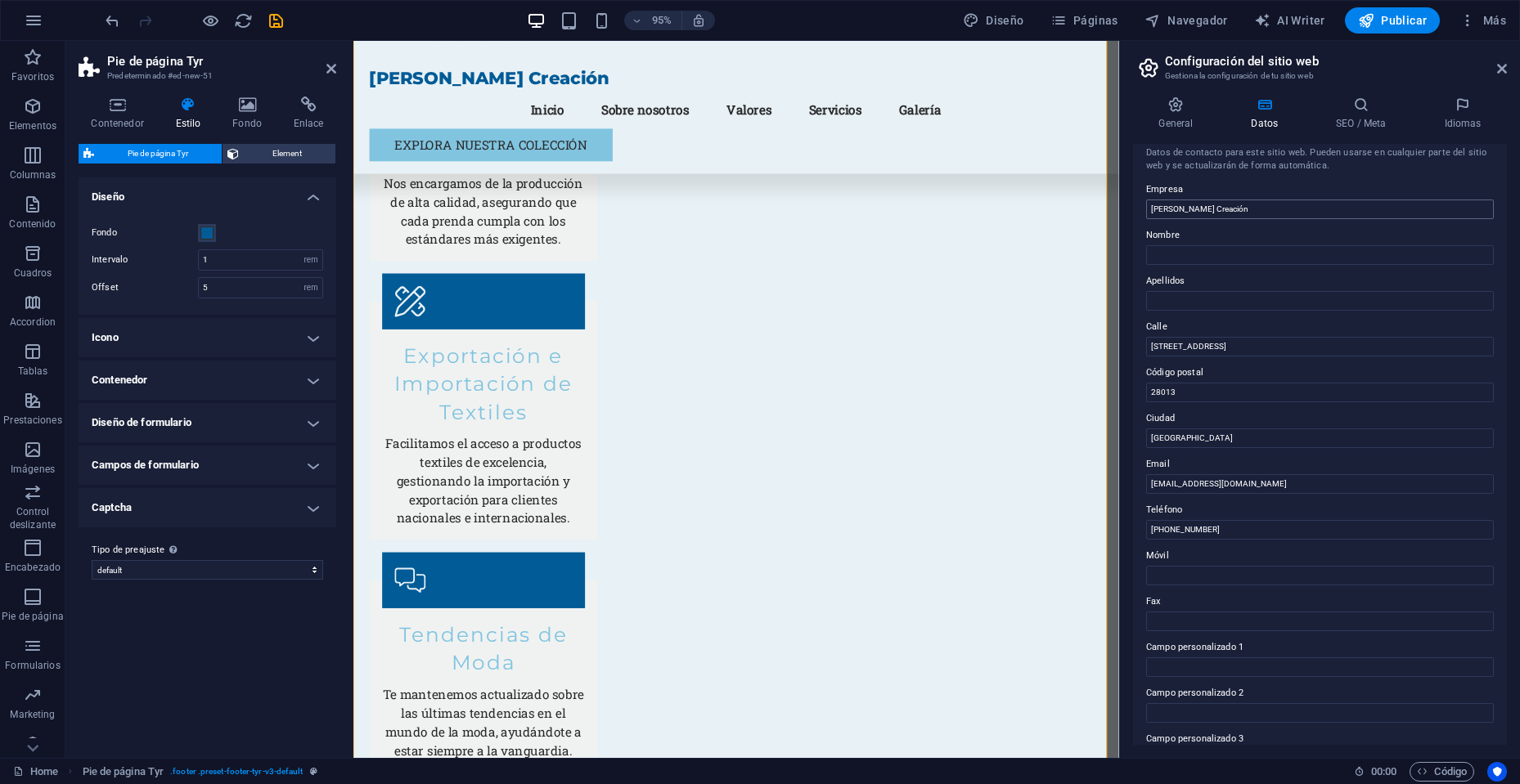
scroll to position [0, 0]
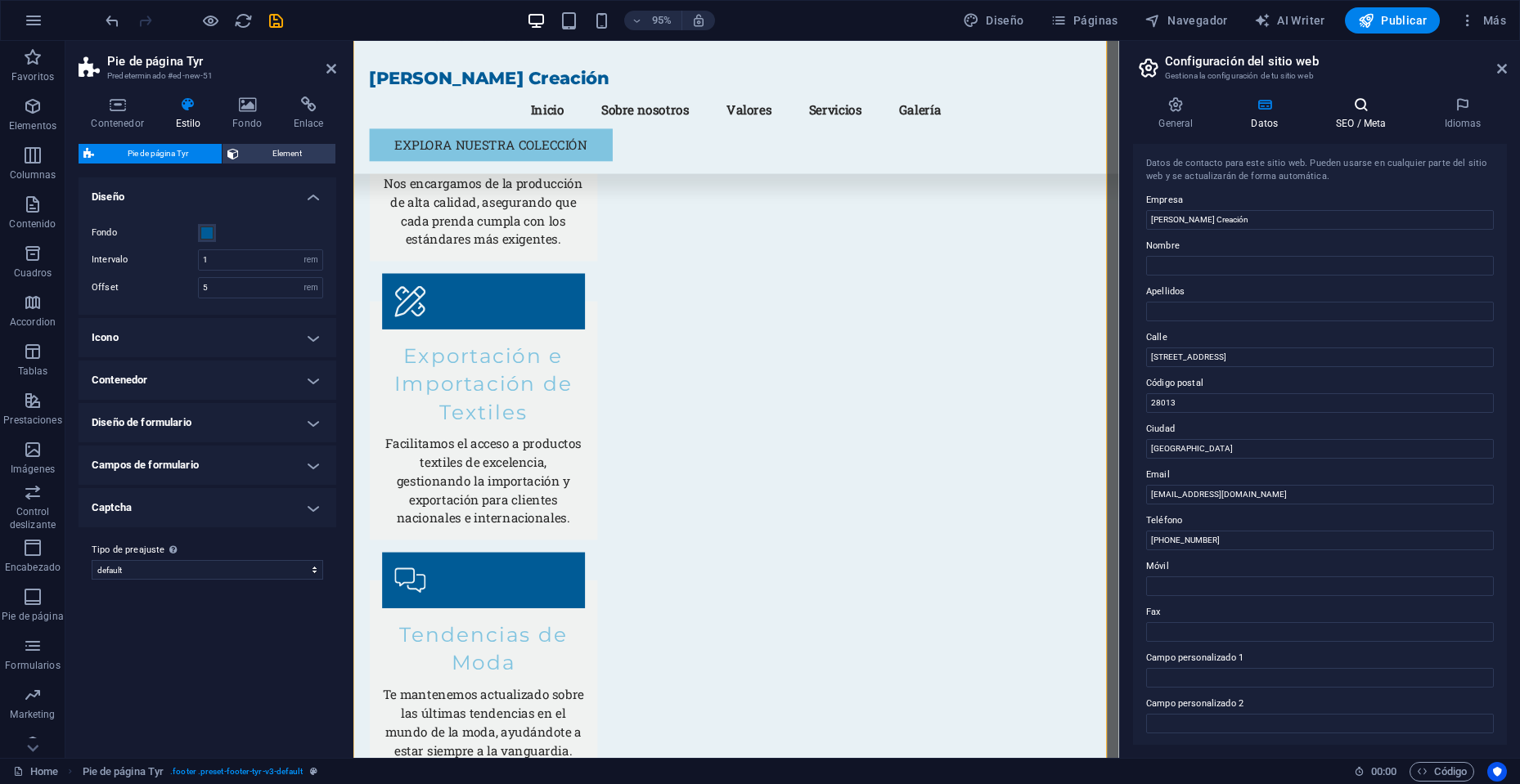
click at [1356, 106] on icon at bounding box center [1361, 105] width 102 height 17
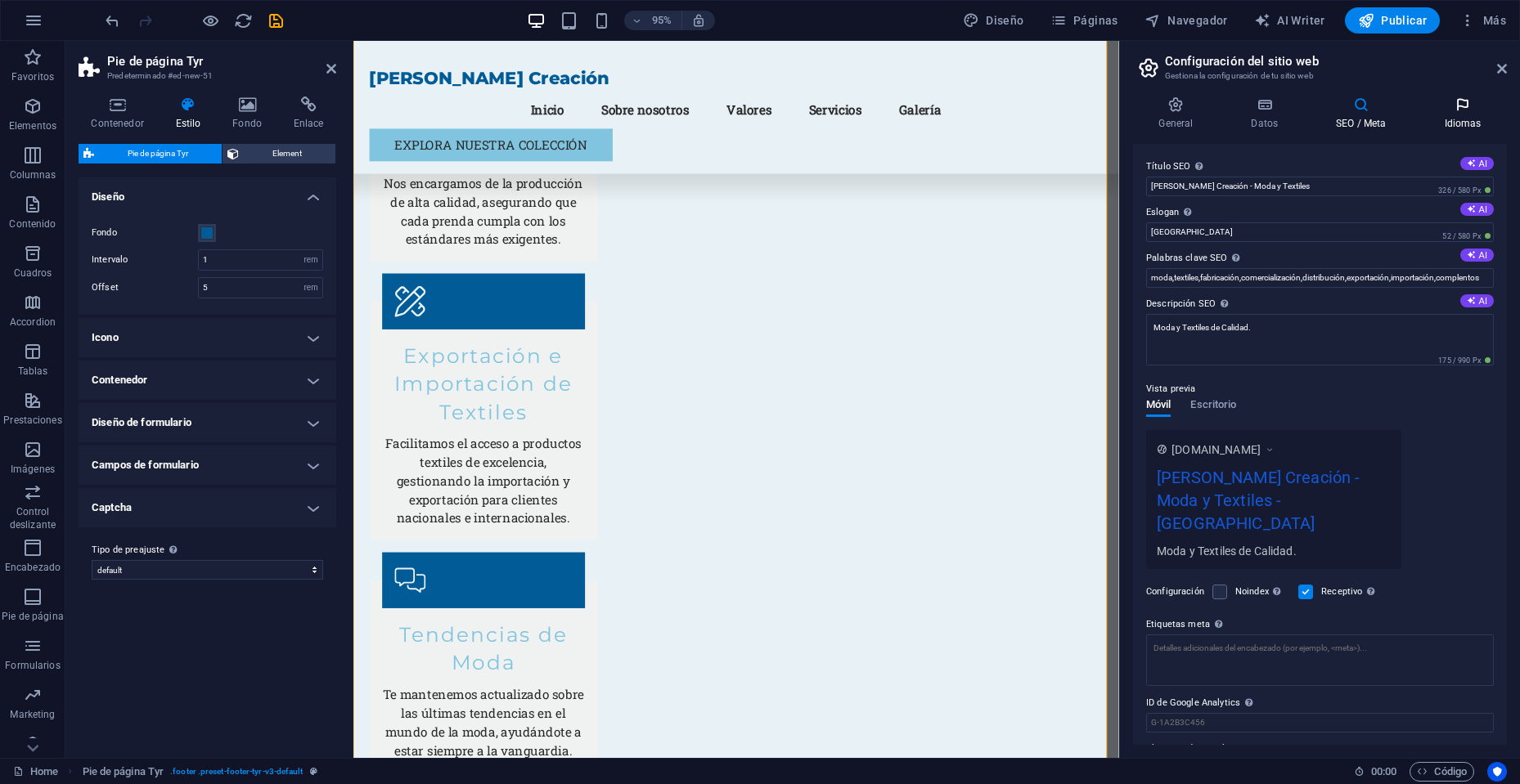
click at [1458, 108] on icon at bounding box center [1462, 105] width 88 height 17
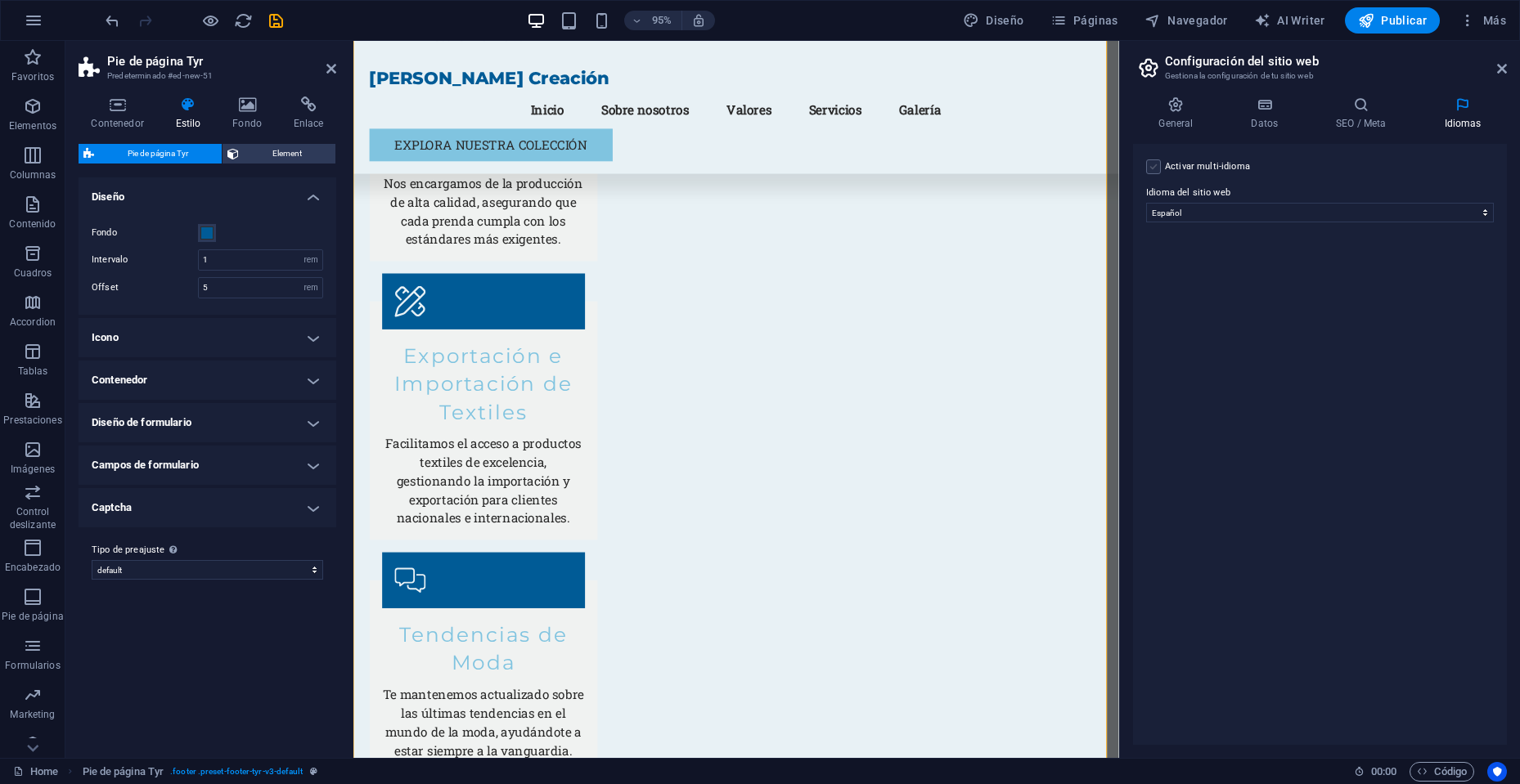
click at [1151, 168] on label at bounding box center [1154, 167] width 15 height 15
click at [0, 0] on input "Activar multi-idioma Para desactivar la opción multi-idioma, elimine todos los …" at bounding box center [0, 0] width 0 height 0
click at [1233, 293] on select "Abkhazian Afar Afrikaans Akan Albanés Alemán Amharic Árabe Aragonese Armenian A…" at bounding box center [1320, 292] width 273 height 20
select select "73"
click at [1184, 282] on select "Abkhazian Afar Afrikaans Akan Albanés Alemán Amharic Árabe Aragonese Armenian A…" at bounding box center [1320, 292] width 273 height 20
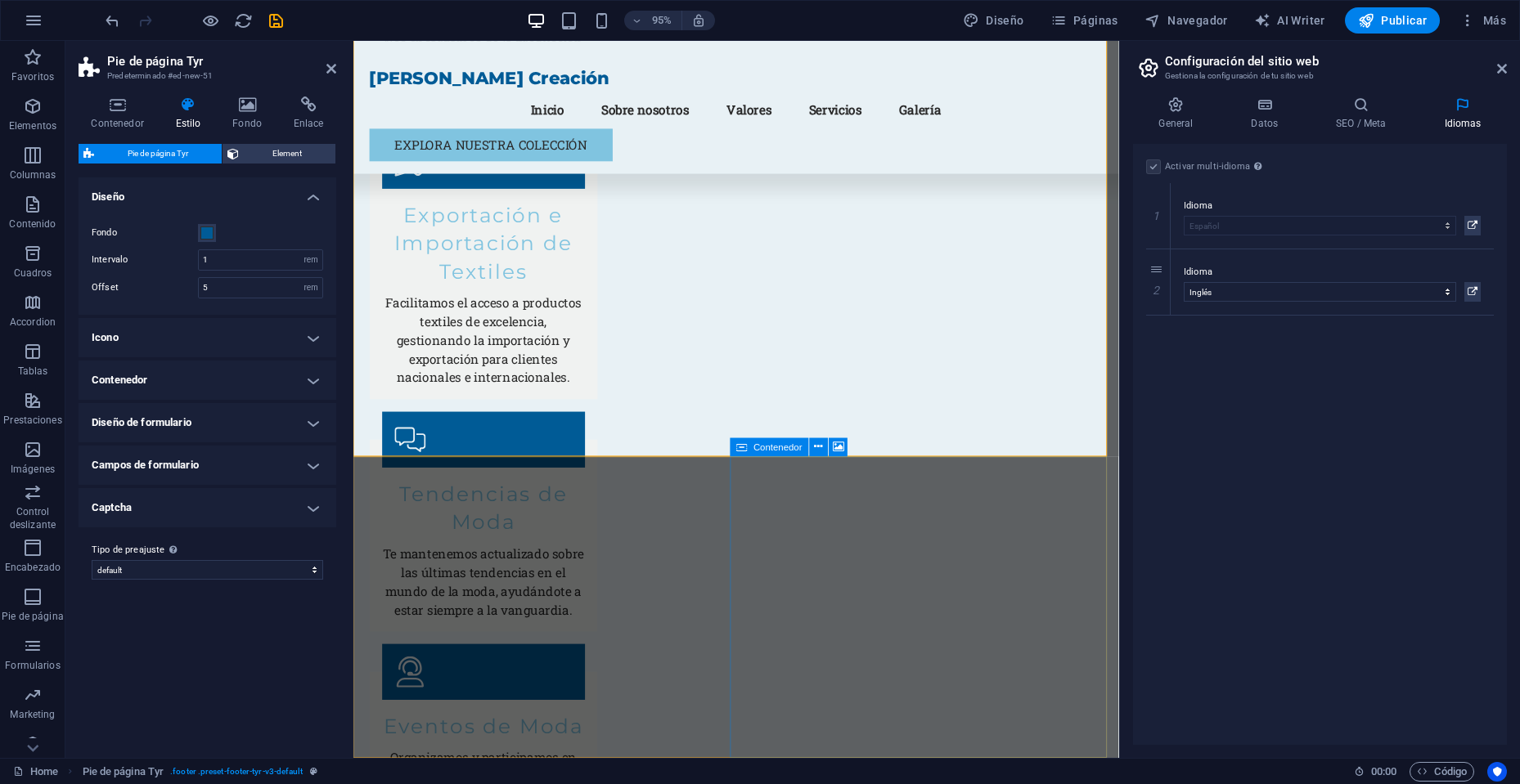
scroll to position [3690, 0]
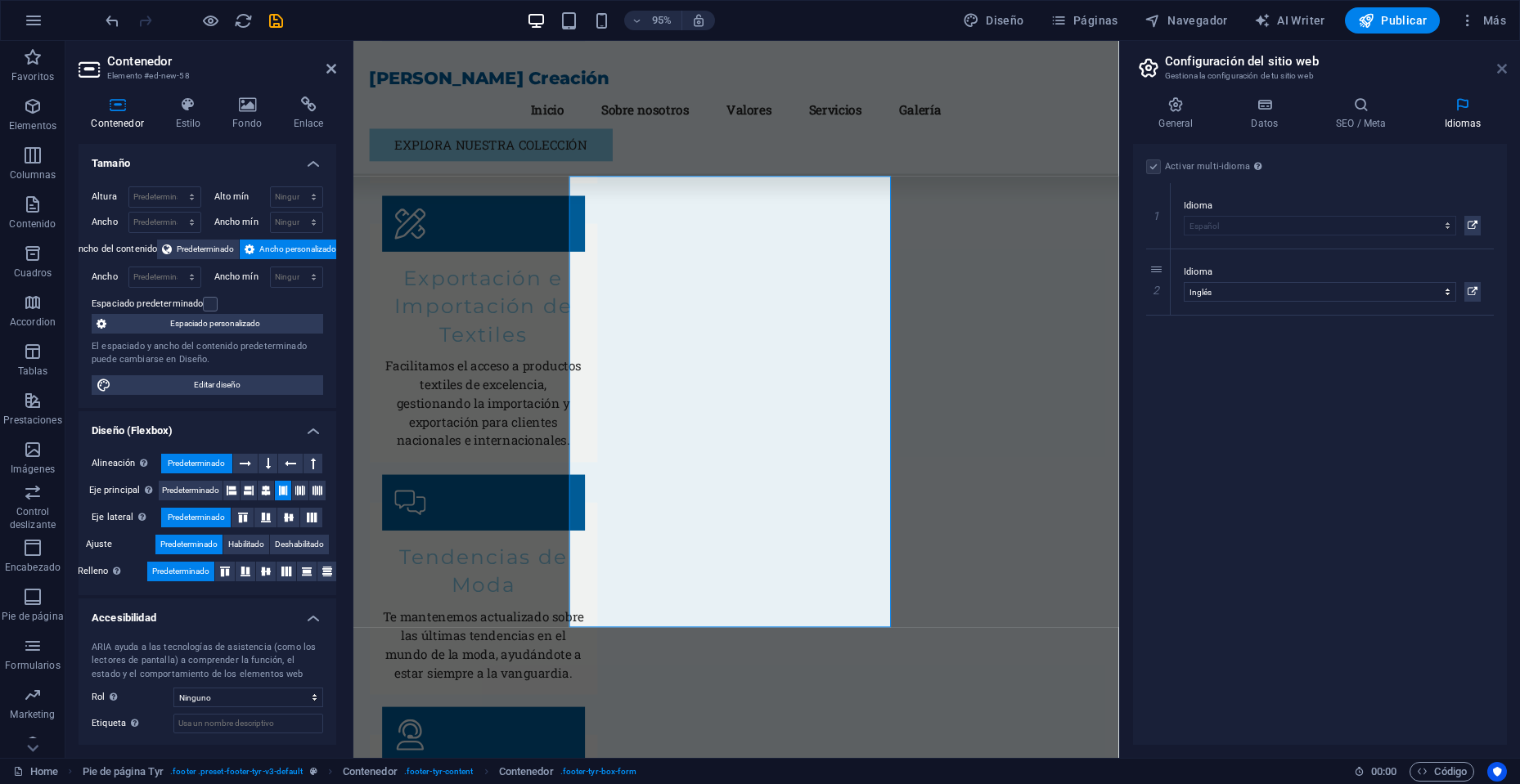
click at [1505, 69] on icon at bounding box center [1502, 68] width 10 height 13
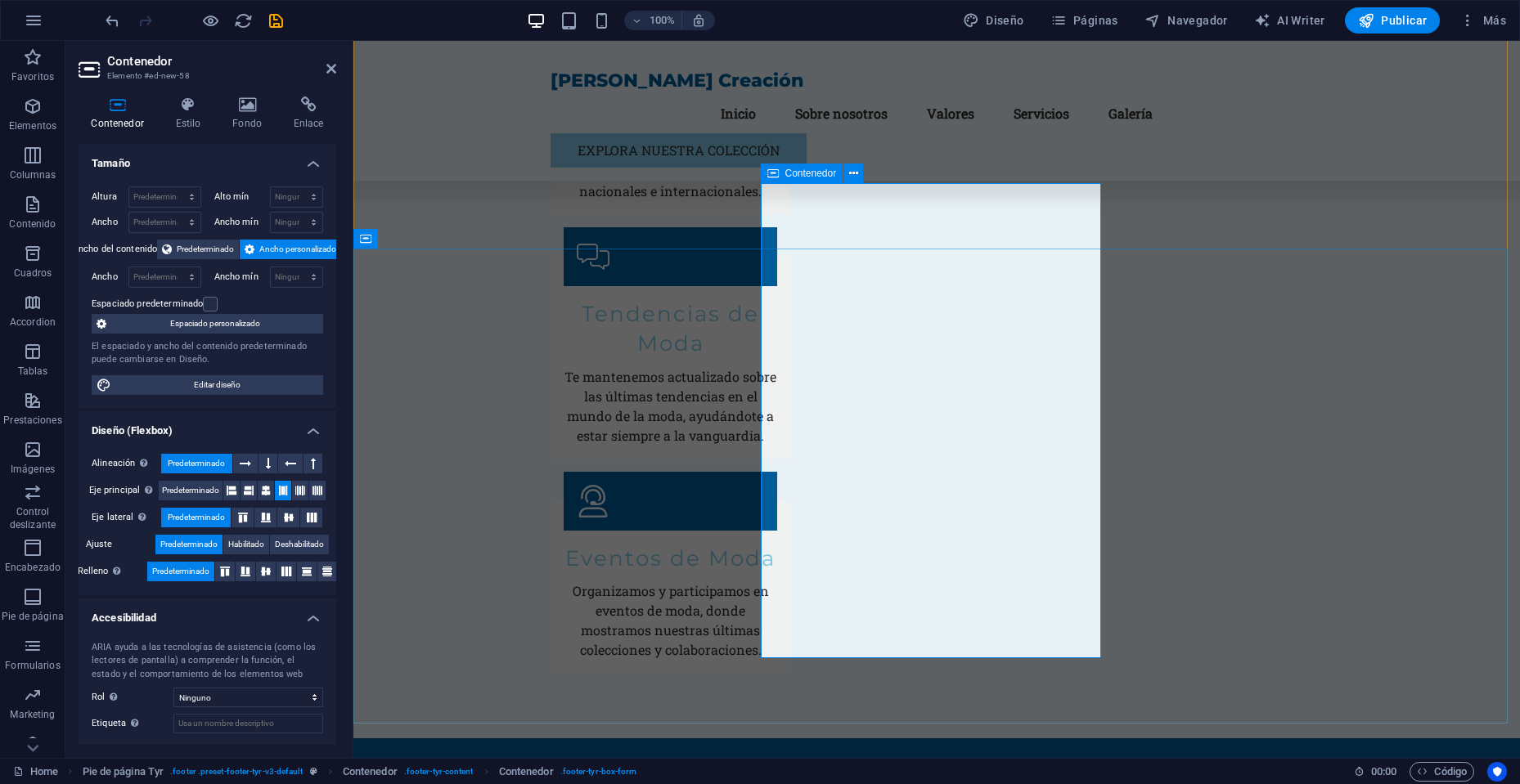
click at [783, 171] on div "Contenedor" at bounding box center [802, 174] width 83 height 20
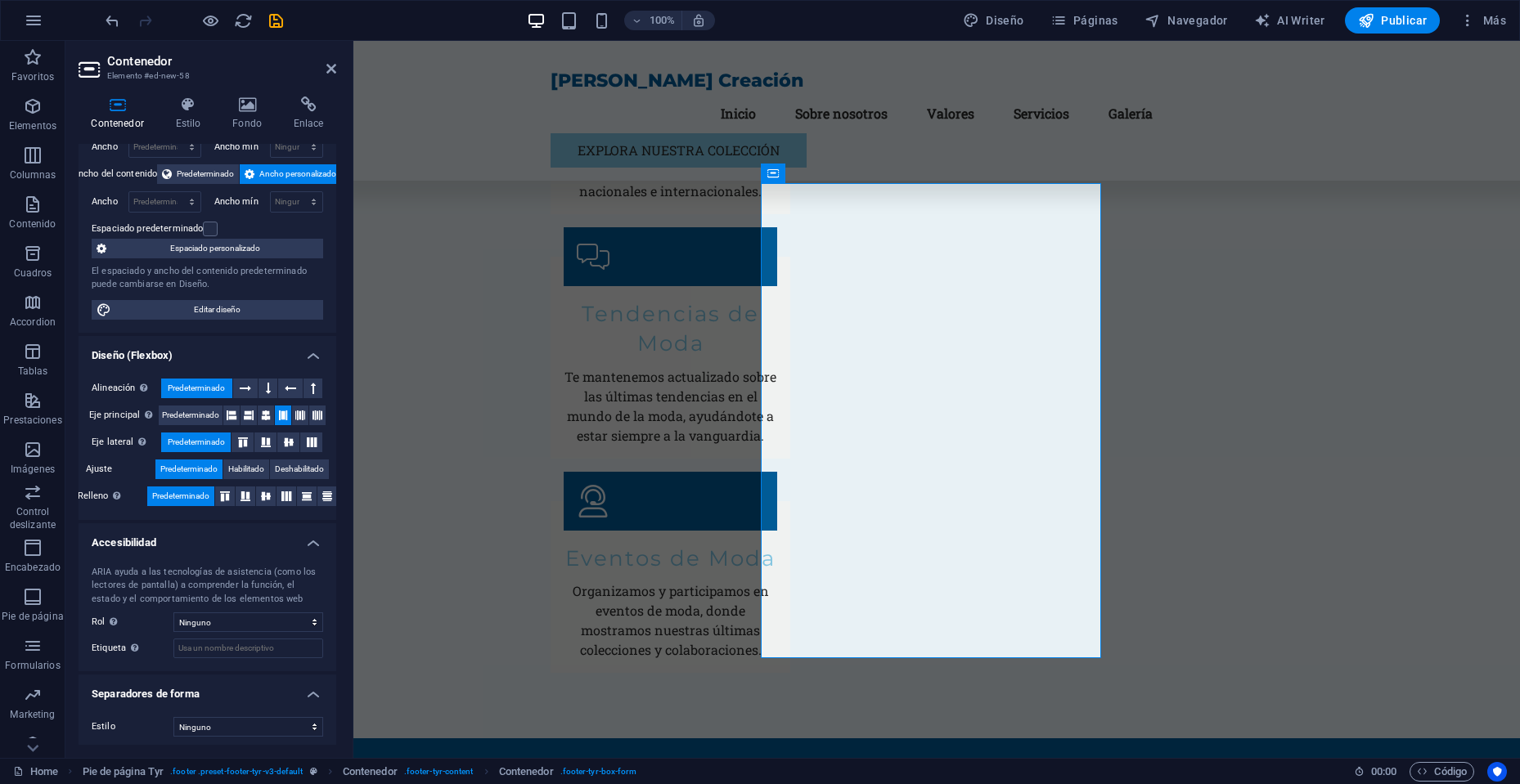
scroll to position [80, 0]
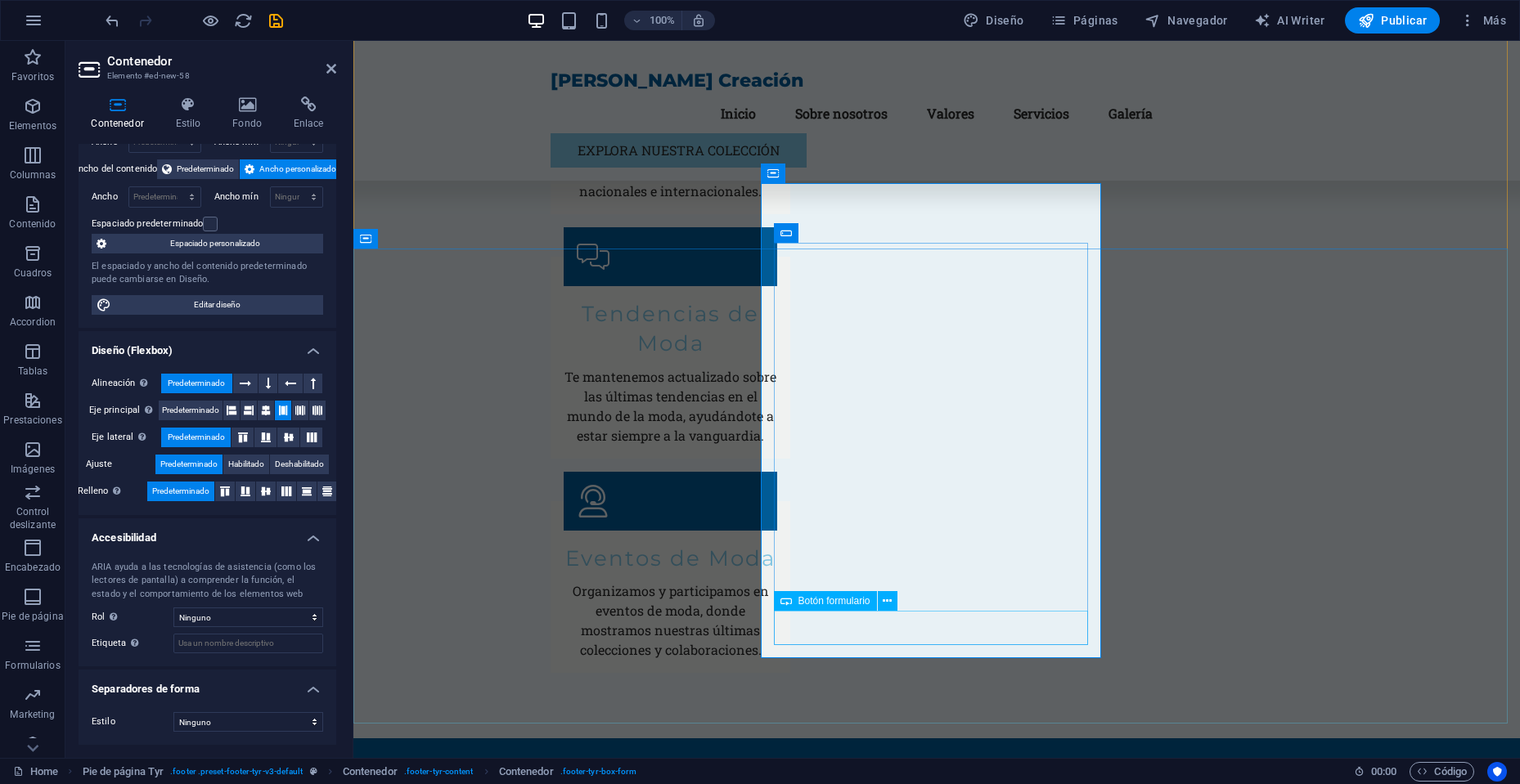
click at [837, 605] on span "Botón formulario" at bounding box center [834, 601] width 72 height 10
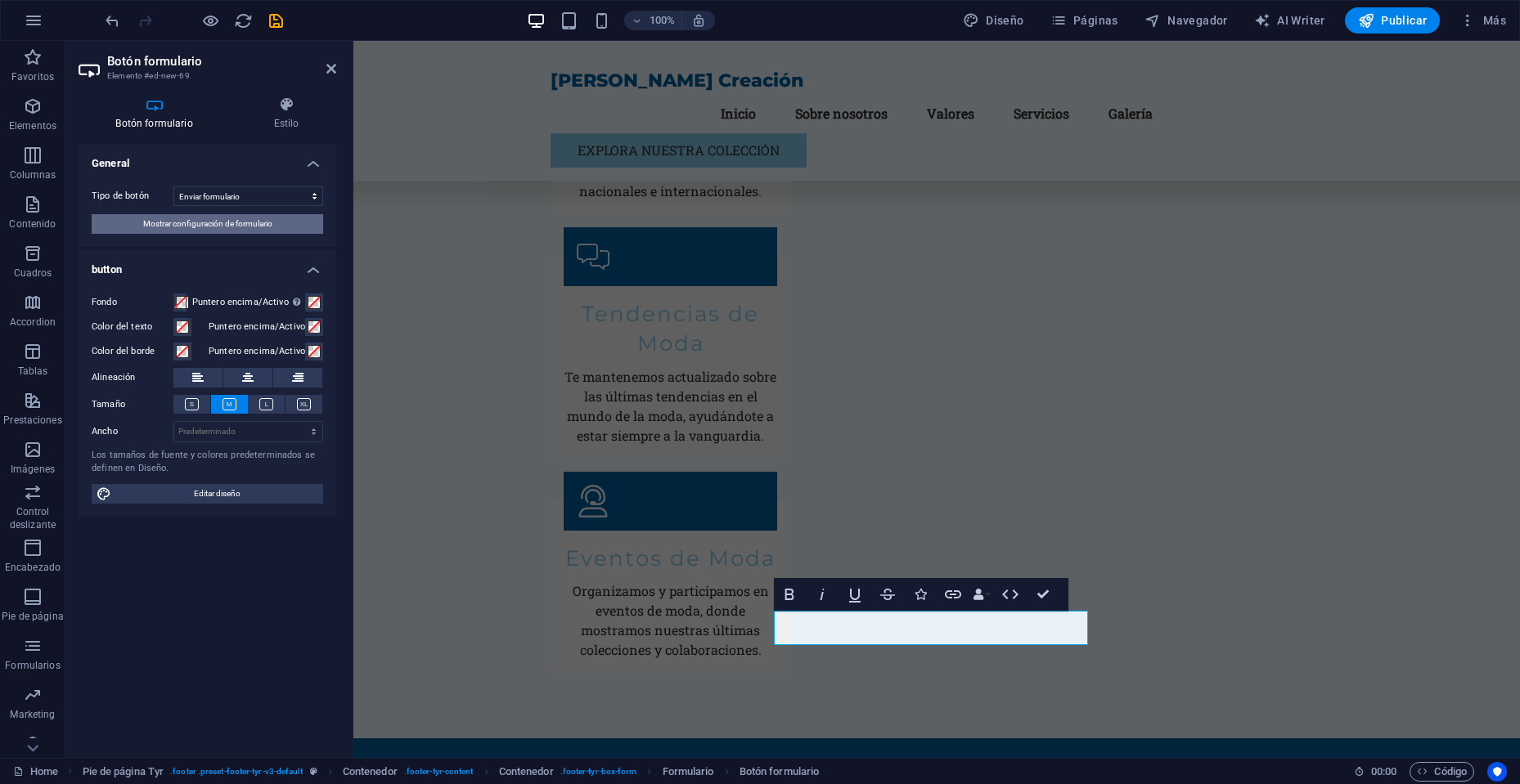
click at [230, 225] on span "Mostrar configuración de formulario" at bounding box center [207, 224] width 129 height 20
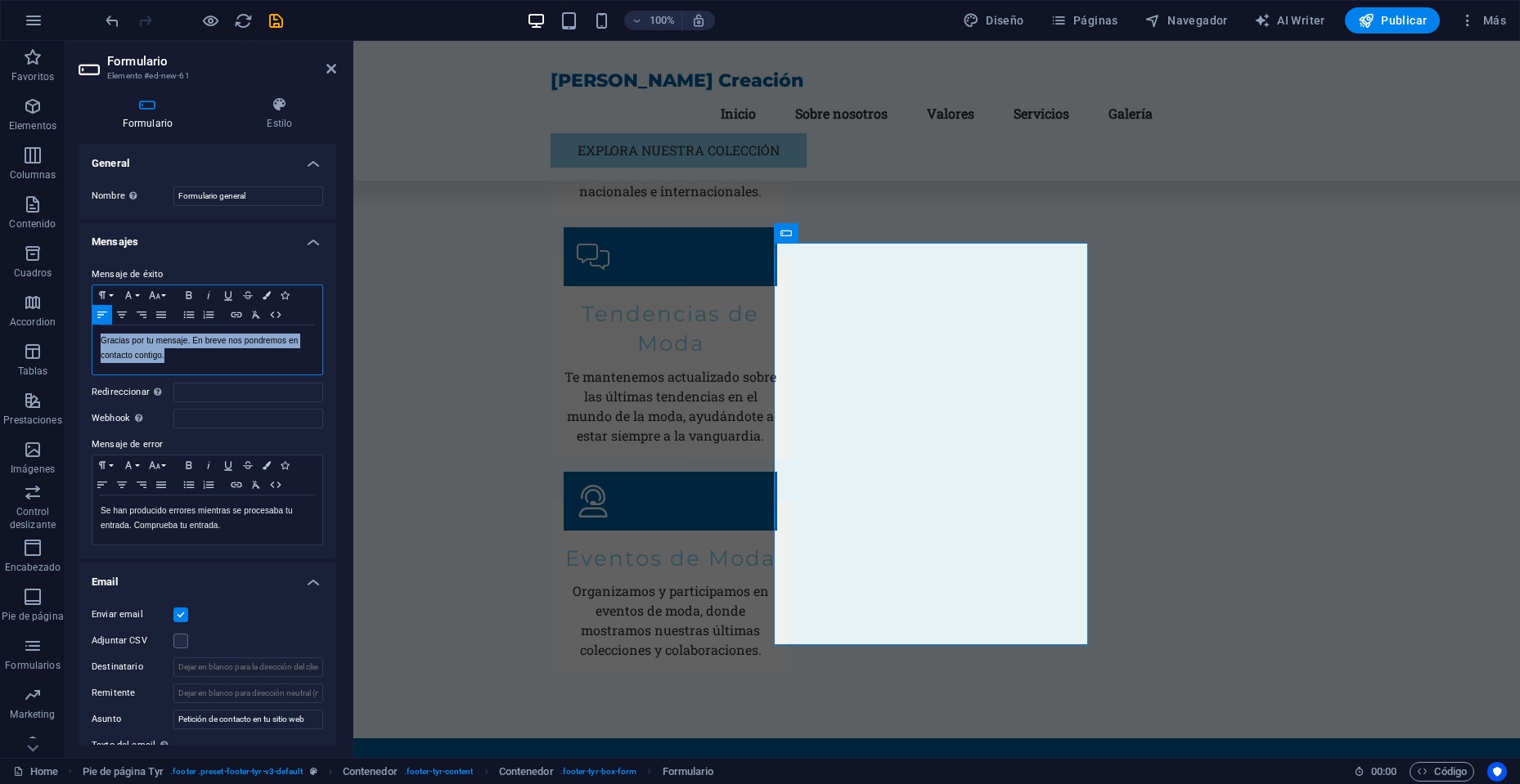
drag, startPoint x: 201, startPoint y: 365, endPoint x: 69, endPoint y: 316, distance: 140.8
click at [69, 316] on div "Formulario Estilo General Nombre Define un nombre para el formulario. Formulari…" at bounding box center [206, 420] width 283 height 674
click at [231, 390] on input "Redireccionar Defina un destino de redireccionamiento cuando un formulario se e…" at bounding box center [249, 393] width 150 height 20
click at [240, 416] on input "Webhook Un webhook es una notificación push de este formulario a otro servidor.…" at bounding box center [249, 419] width 150 height 20
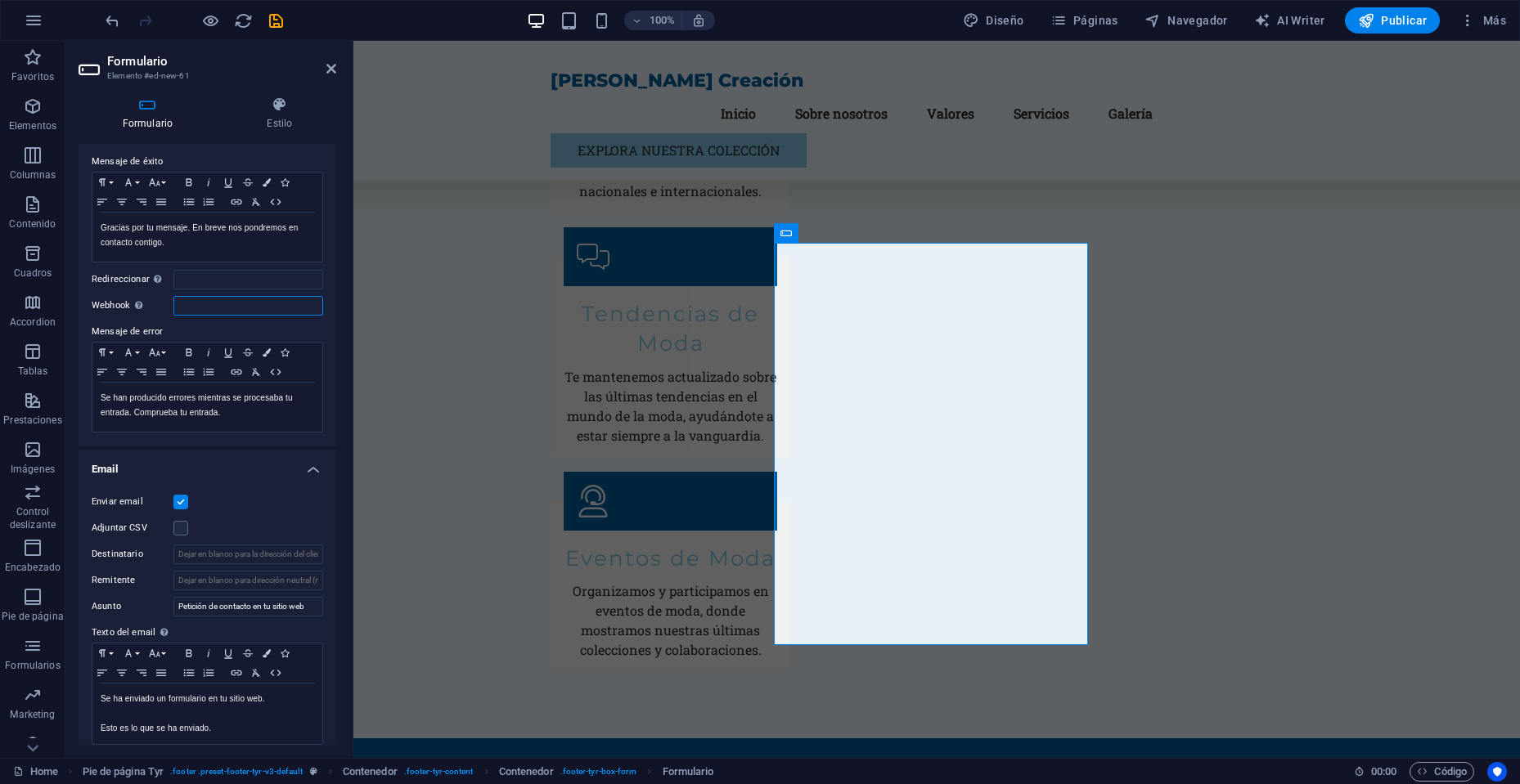
scroll to position [164, 0]
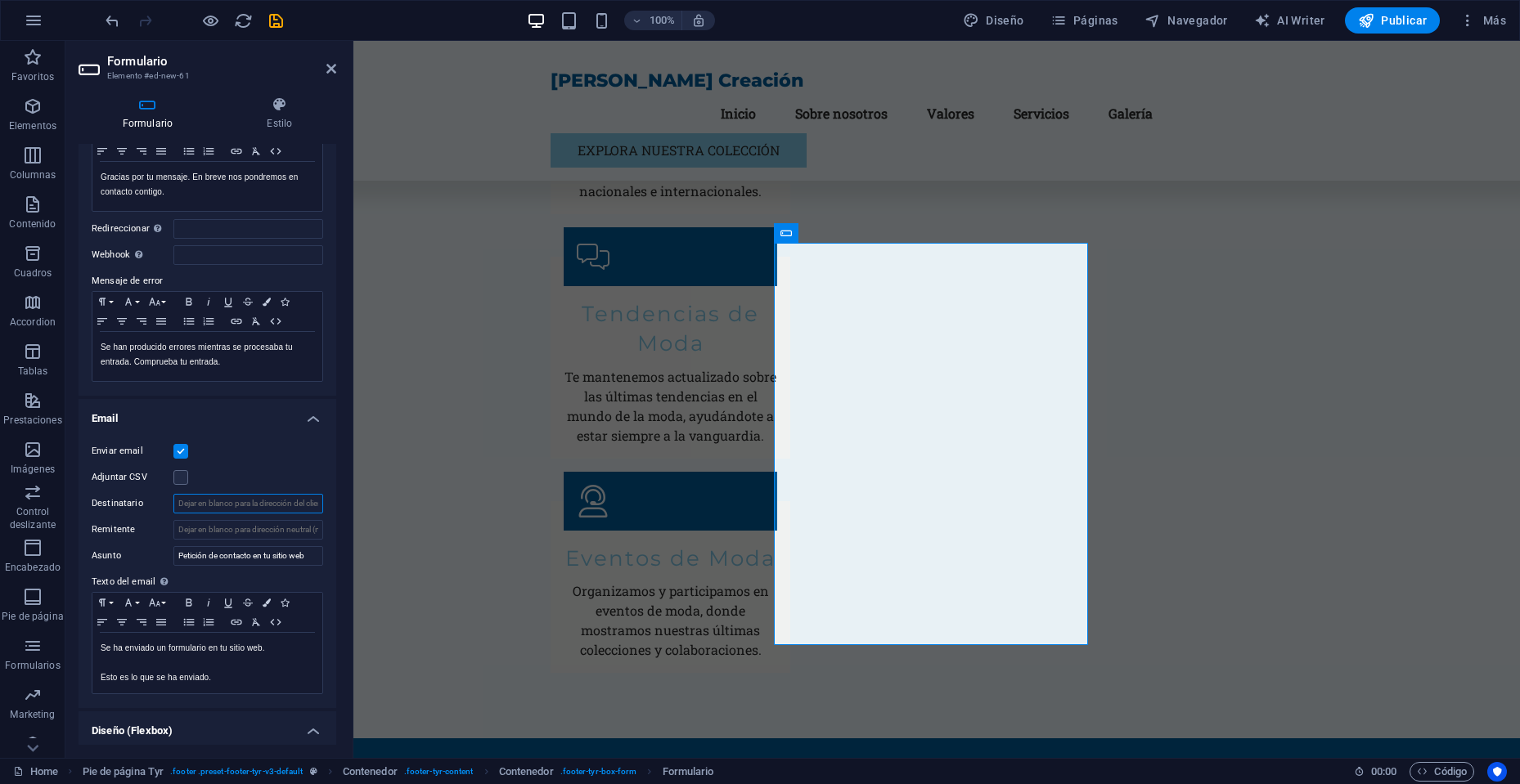
click at [220, 507] on input "Destinatario" at bounding box center [249, 504] width 150 height 20
click at [262, 538] on input "Remitente" at bounding box center [249, 530] width 150 height 20
click at [279, 559] on input "Petición de contacto en tu sitio web" at bounding box center [249, 556] width 150 height 20
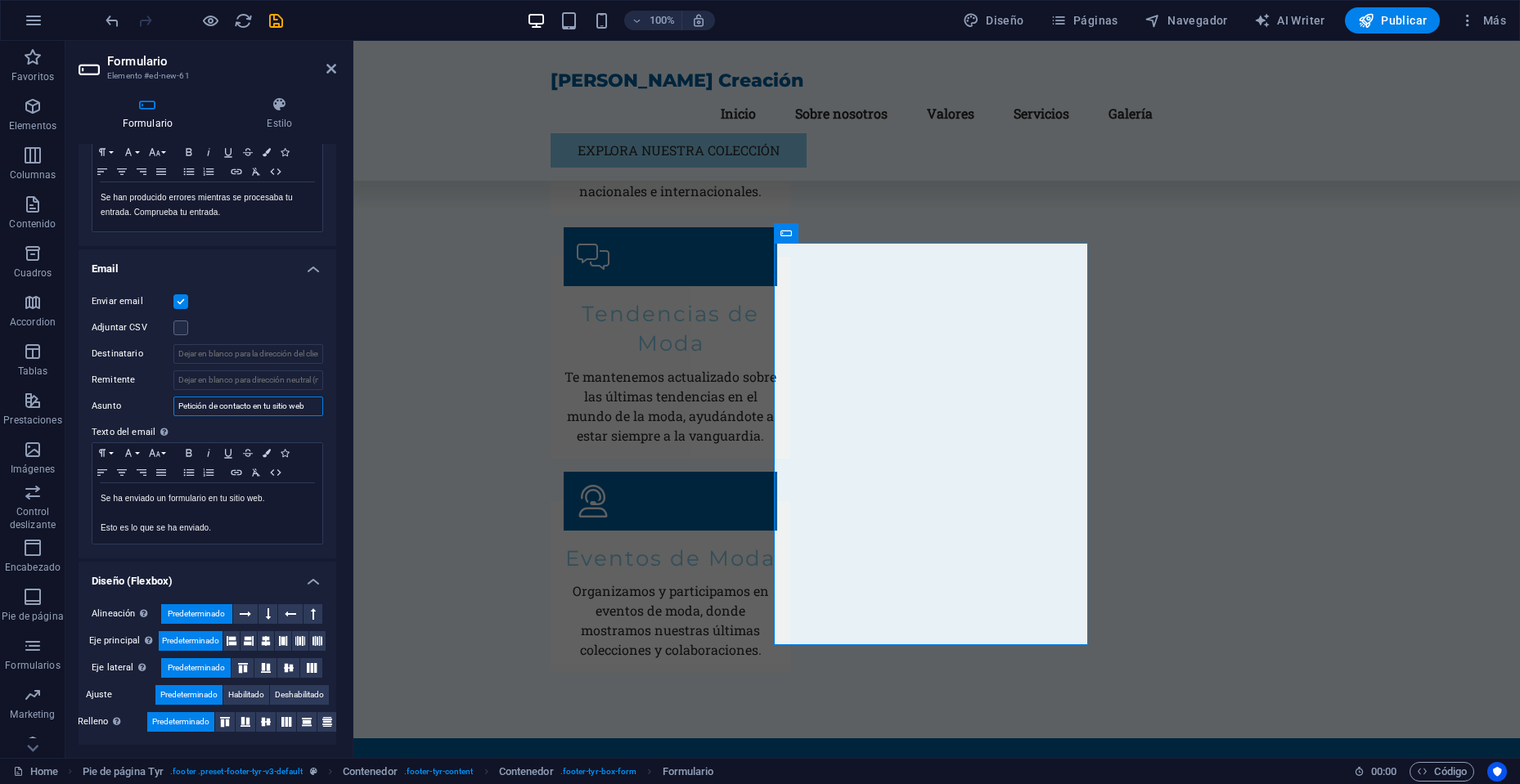
scroll to position [314, 0]
click at [232, 524] on p "Esto es lo que se ha enviado." at bounding box center [207, 527] width 213 height 15
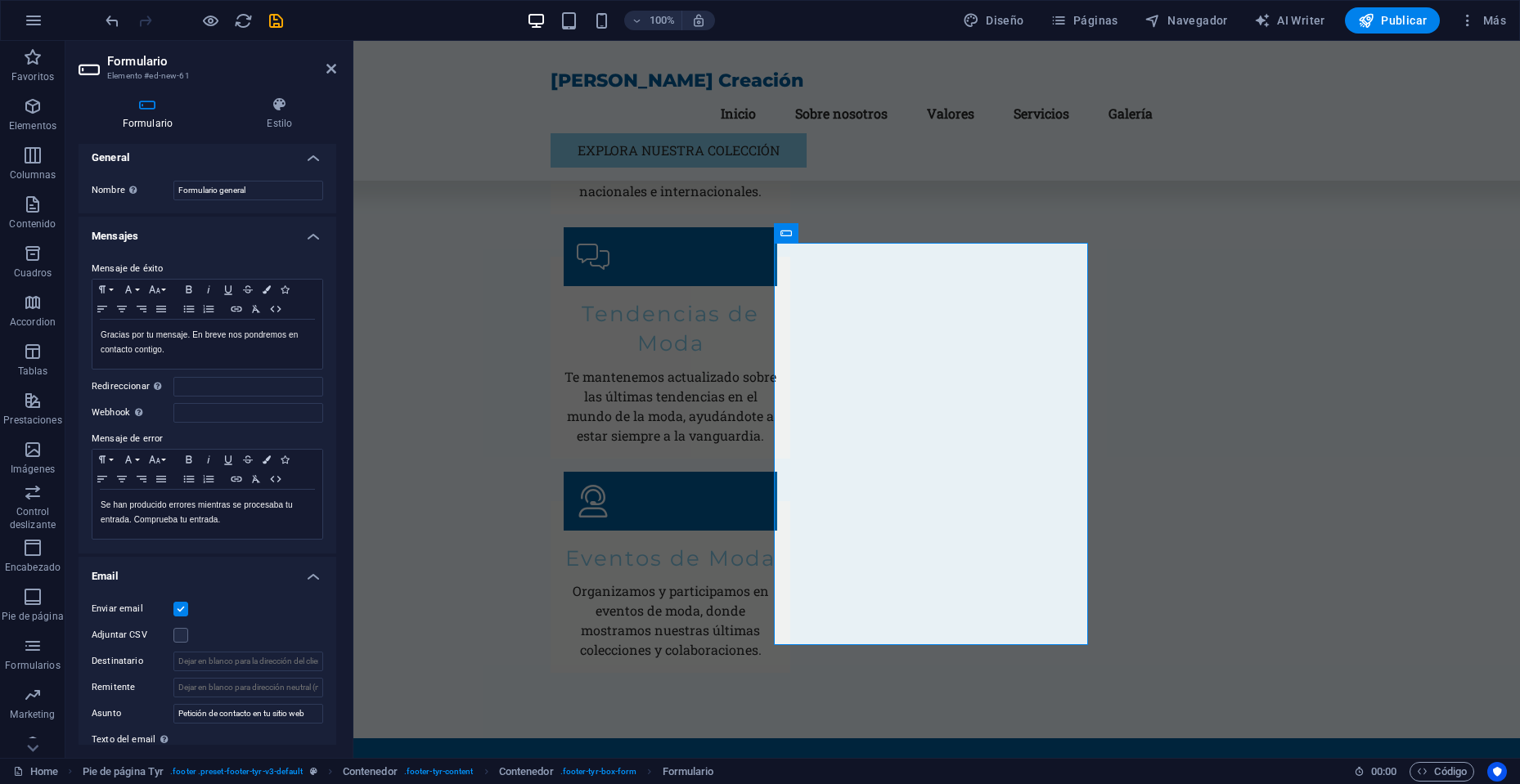
scroll to position [0, 0]
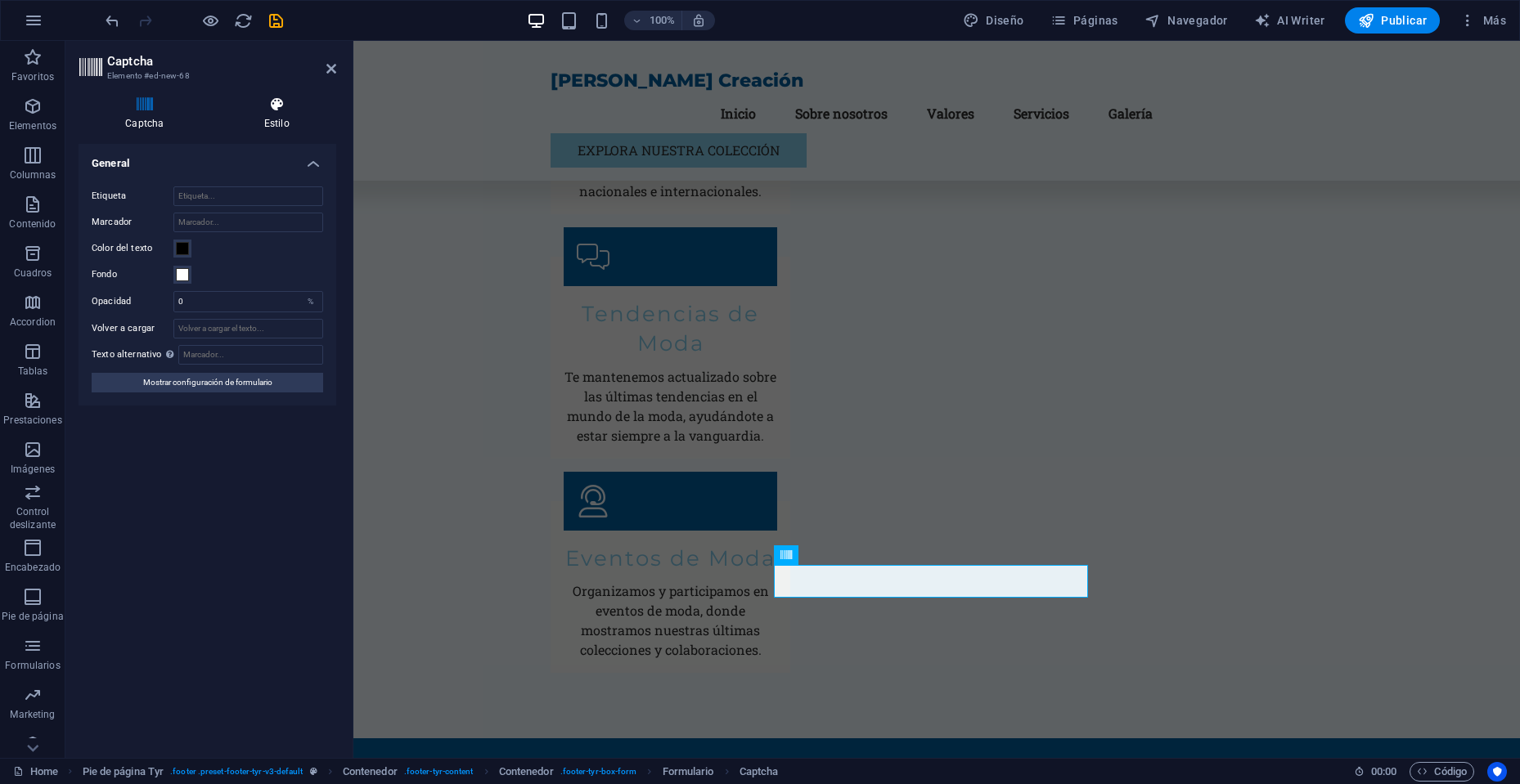
click at [272, 109] on icon at bounding box center [277, 105] width 119 height 17
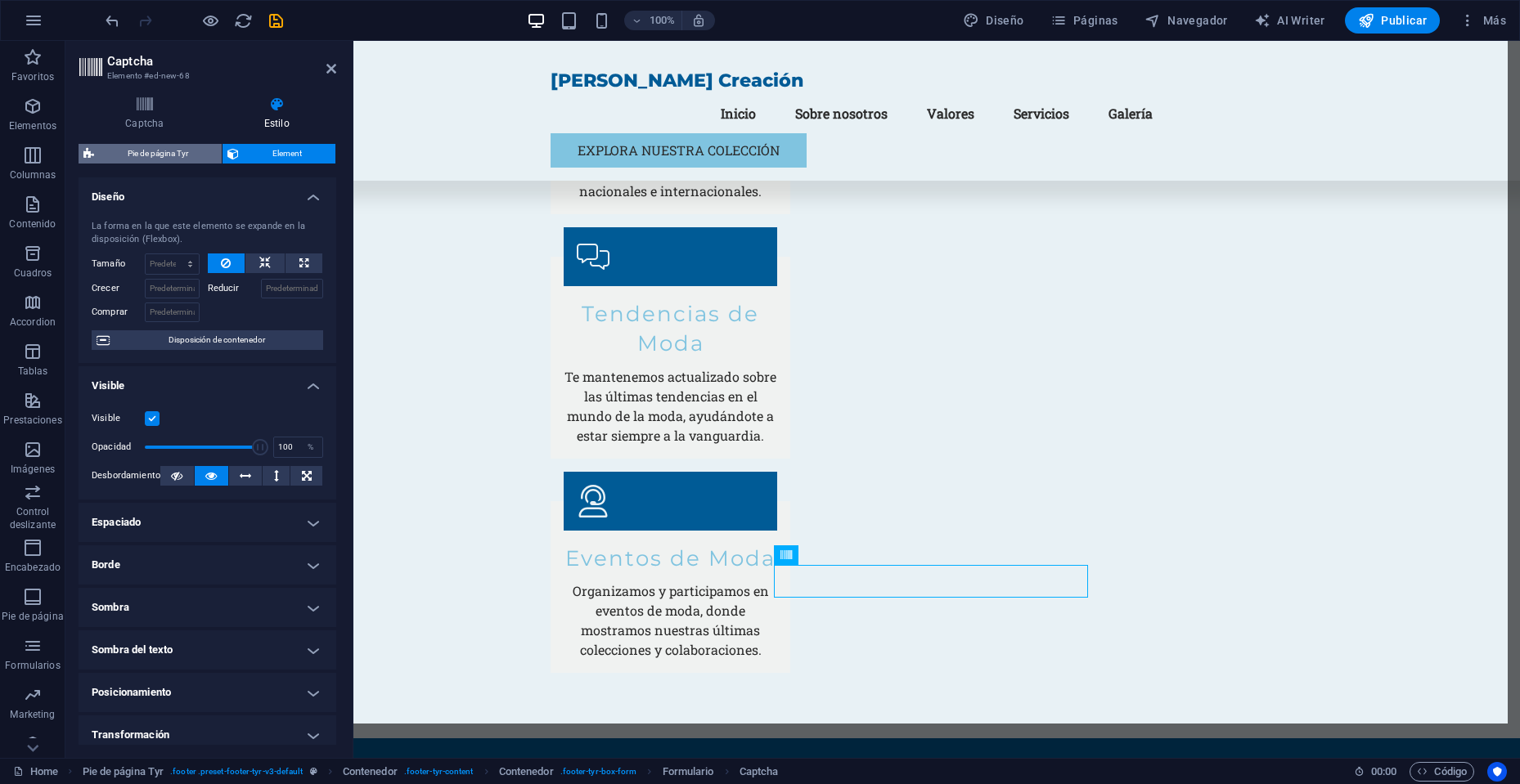
click at [131, 150] on span "Pie de página Tyr" at bounding box center [157, 154] width 118 height 20
select select "rem"
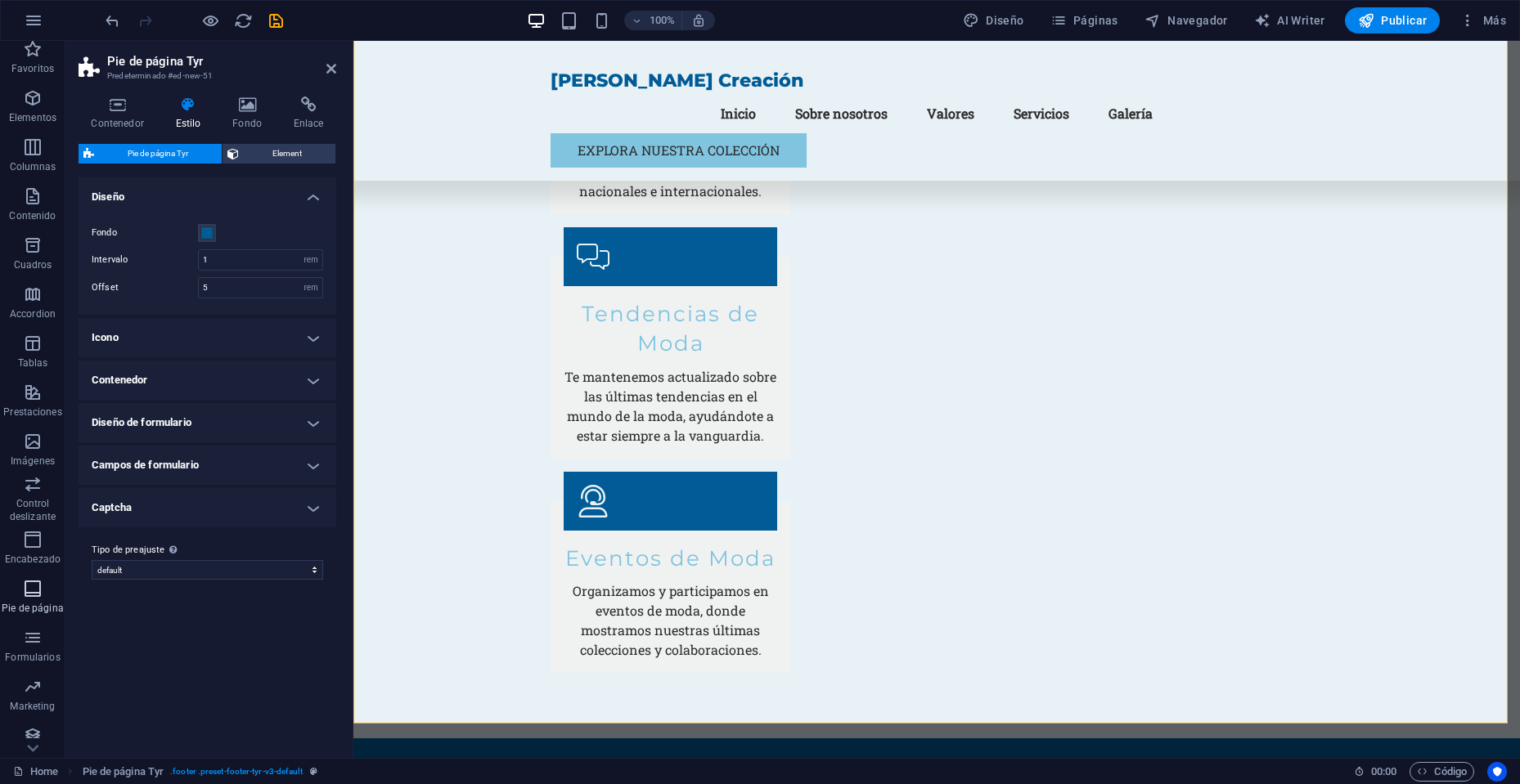
scroll to position [19, 0]
click at [38, 586] on icon "button" at bounding box center [33, 579] width 20 height 20
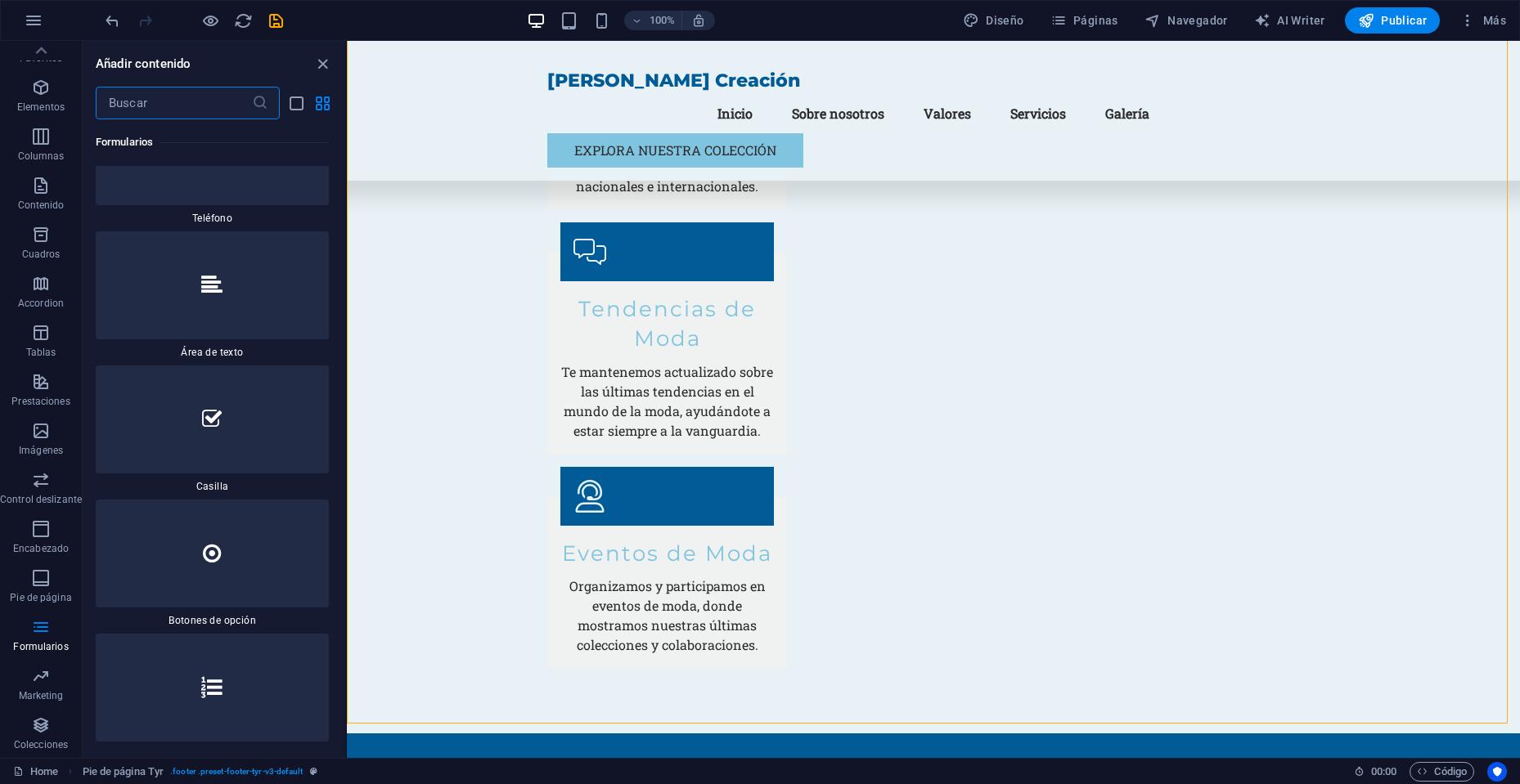
scroll to position [25681, 0]
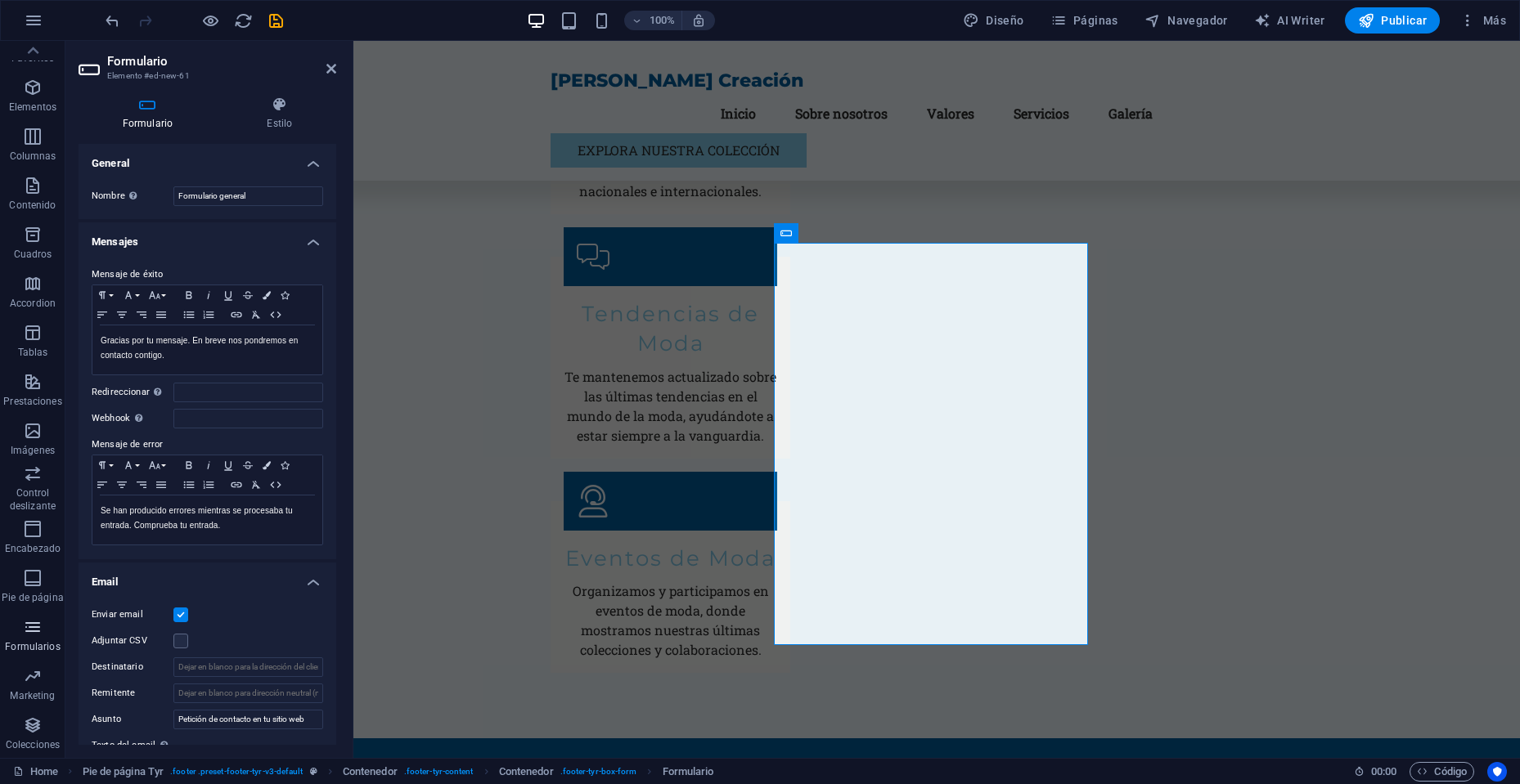
click at [31, 619] on icon "button" at bounding box center [33, 627] width 20 height 20
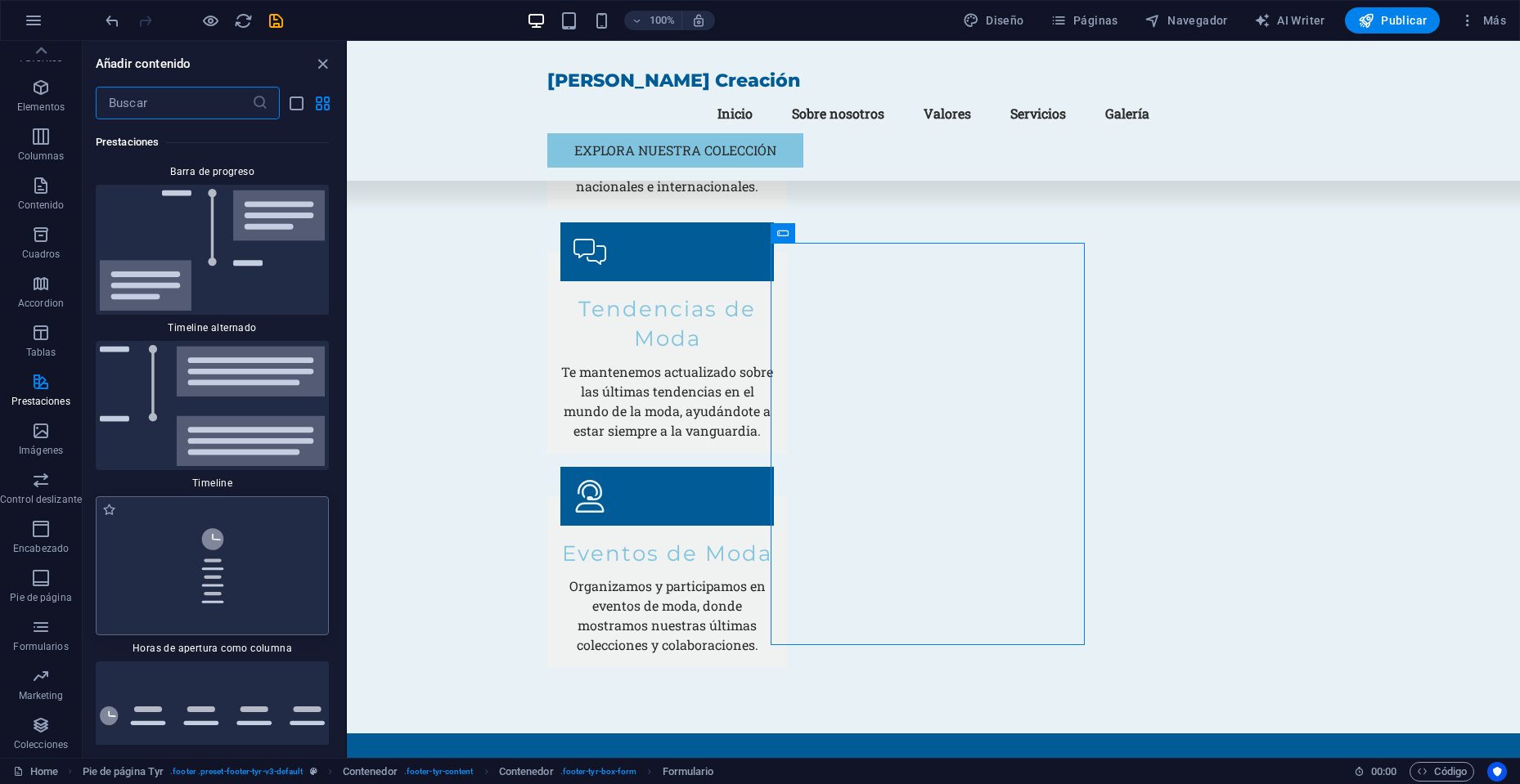
scroll to position [14096, 0]
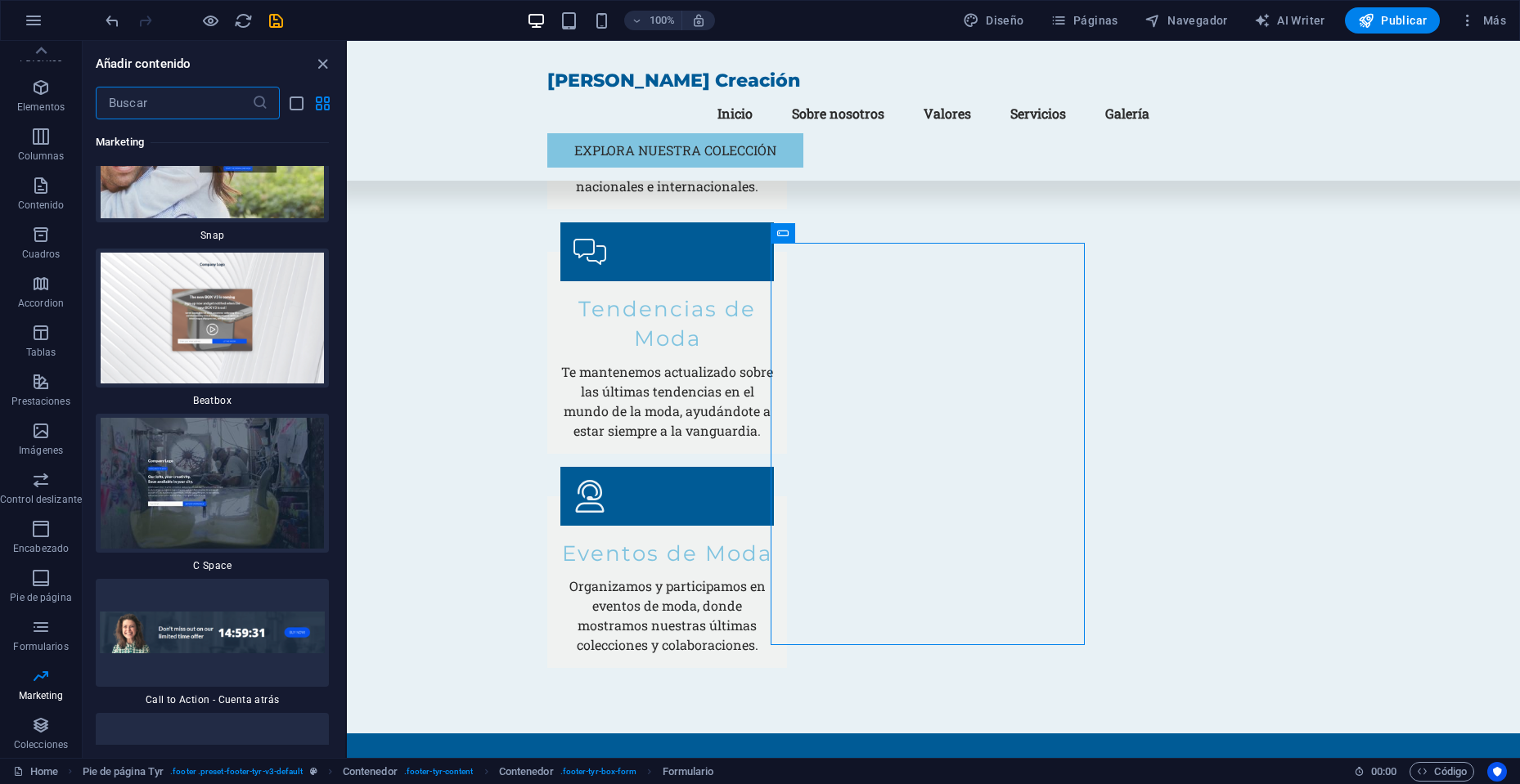
drag, startPoint x: 343, startPoint y: 390, endPoint x: 3, endPoint y: 619, distance: 409.9
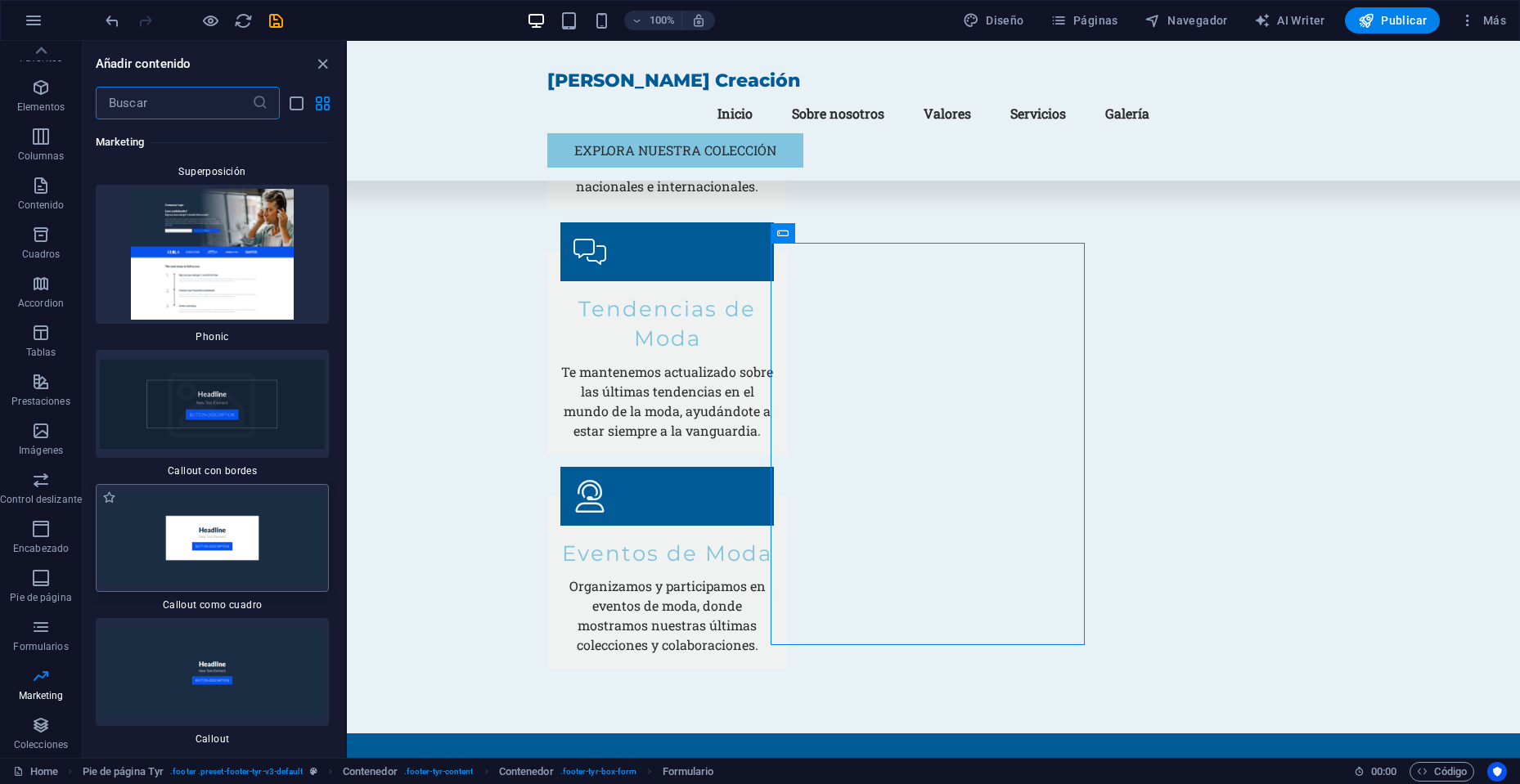
drag, startPoint x: 233, startPoint y: 596, endPoint x: 223, endPoint y: 587, distance: 13.5
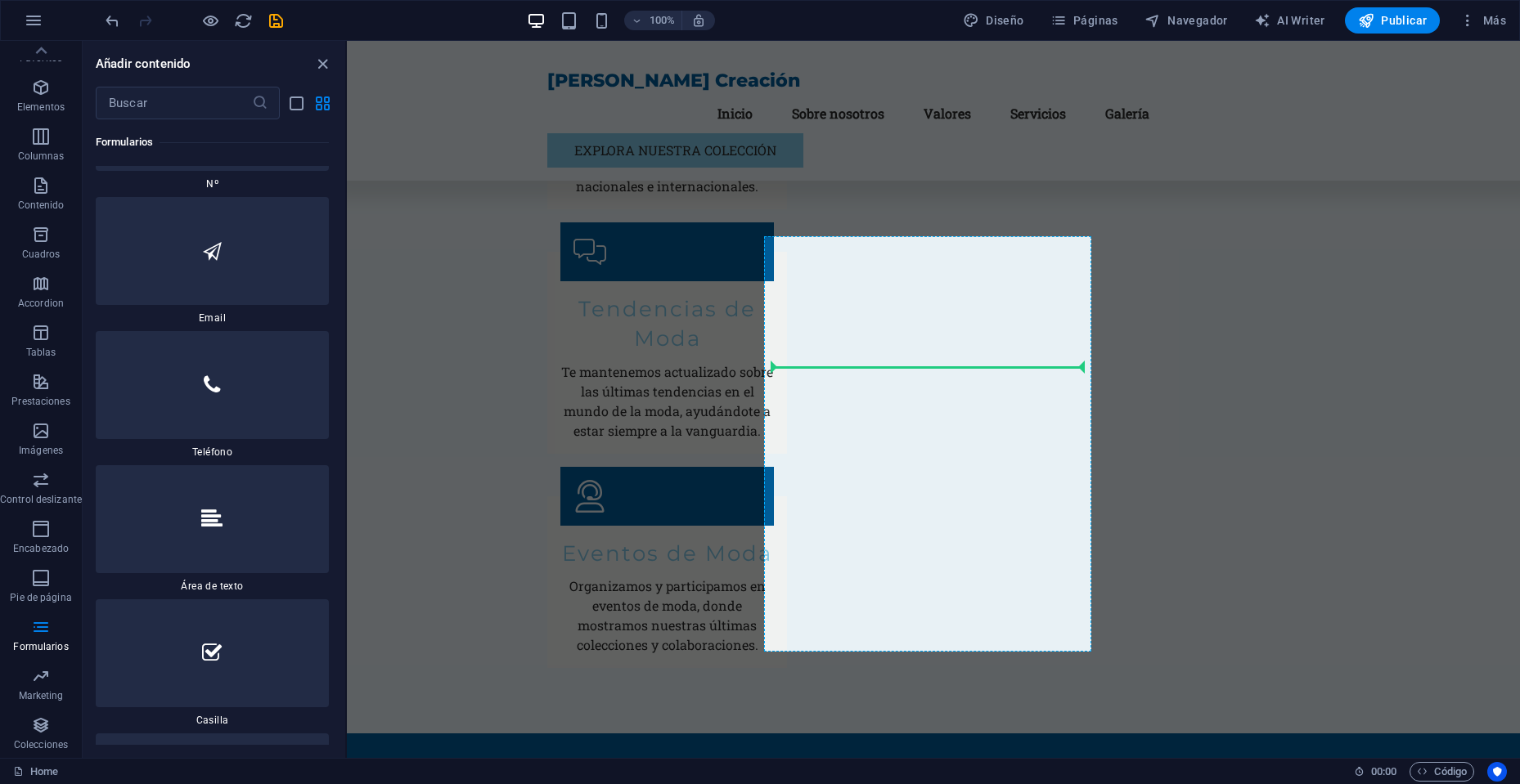
scroll to position [3959, 0]
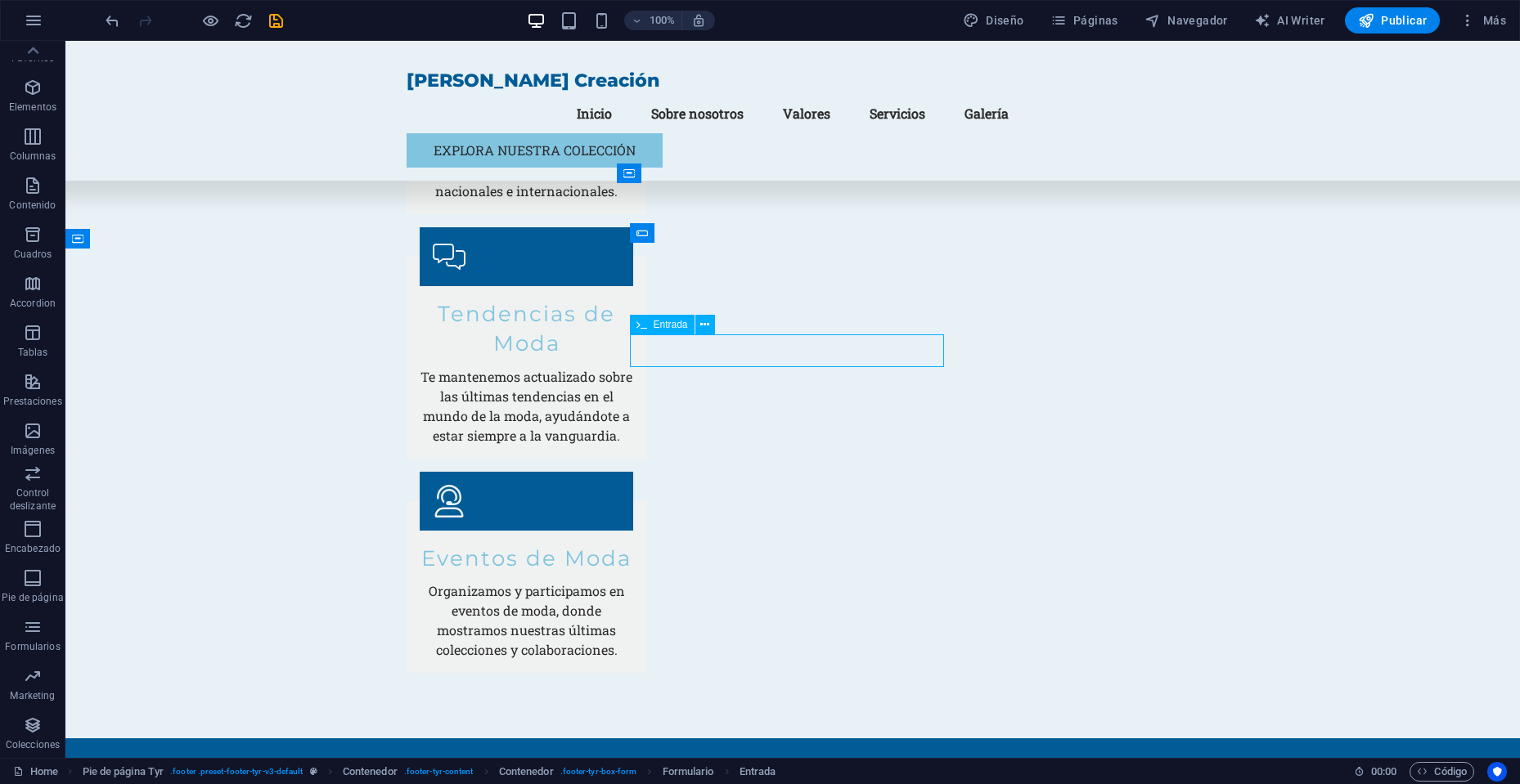
scroll to position [4176, 0]
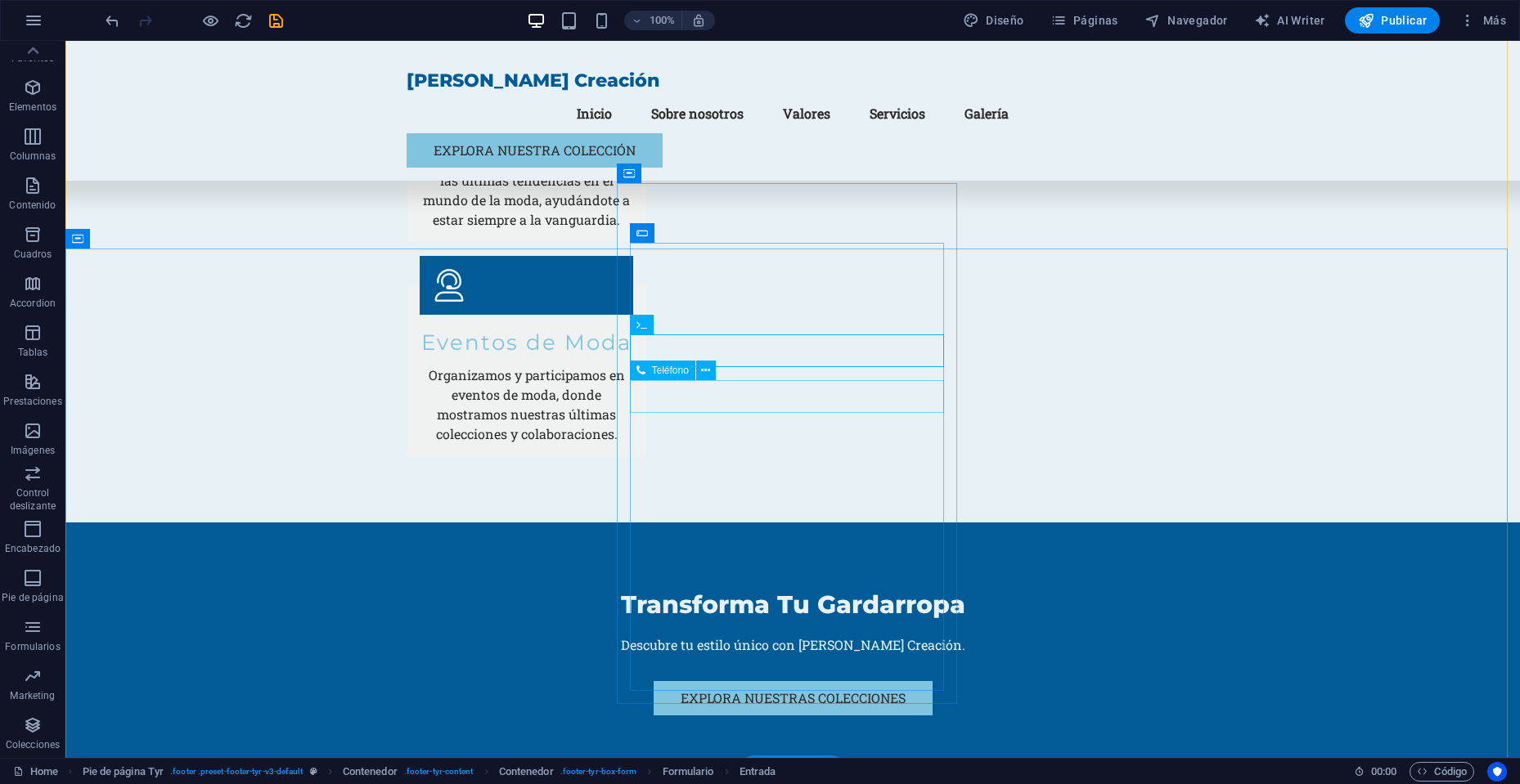
click at [653, 375] on span "Teléfono" at bounding box center [670, 370] width 37 height 10
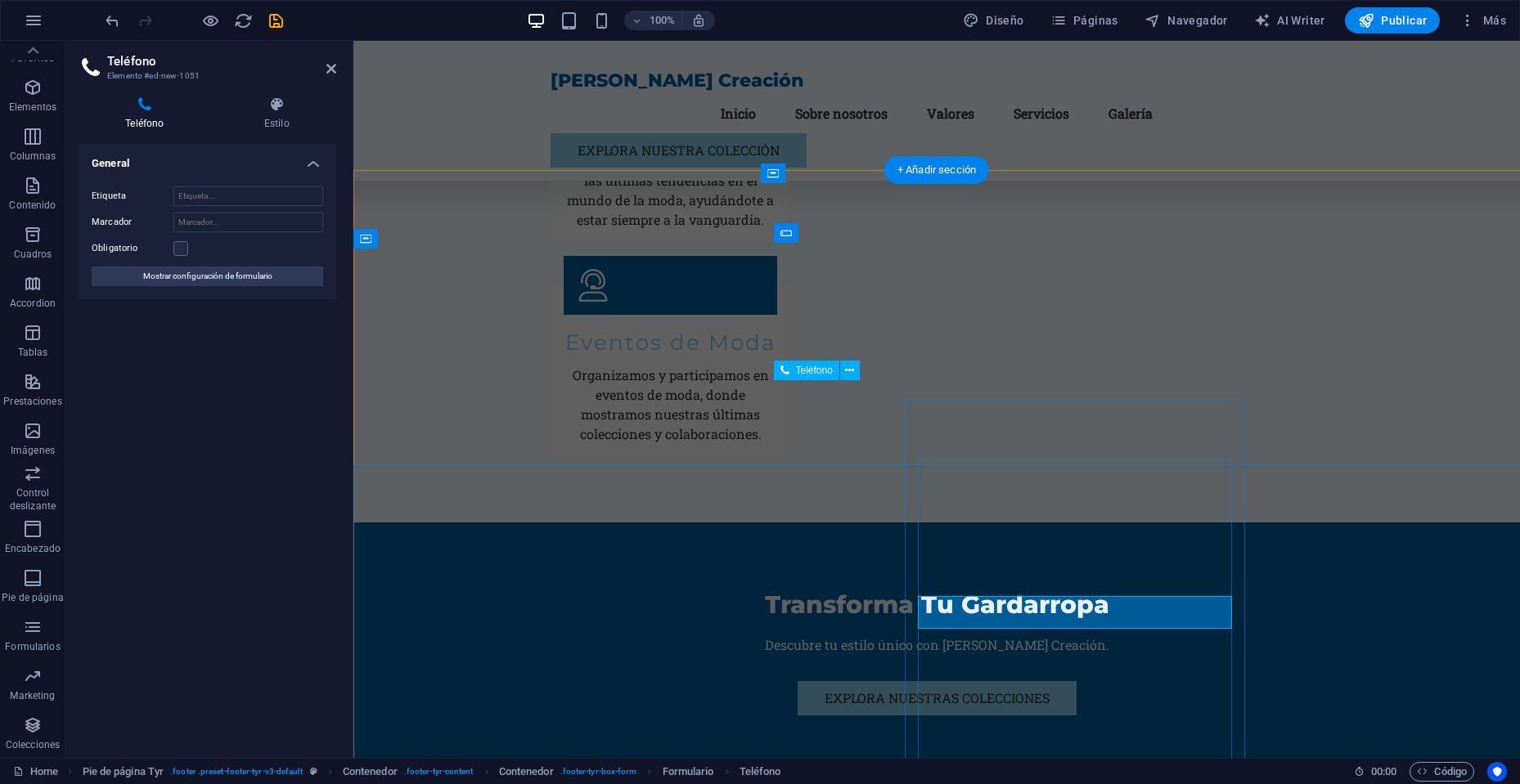
scroll to position [3959, 0]
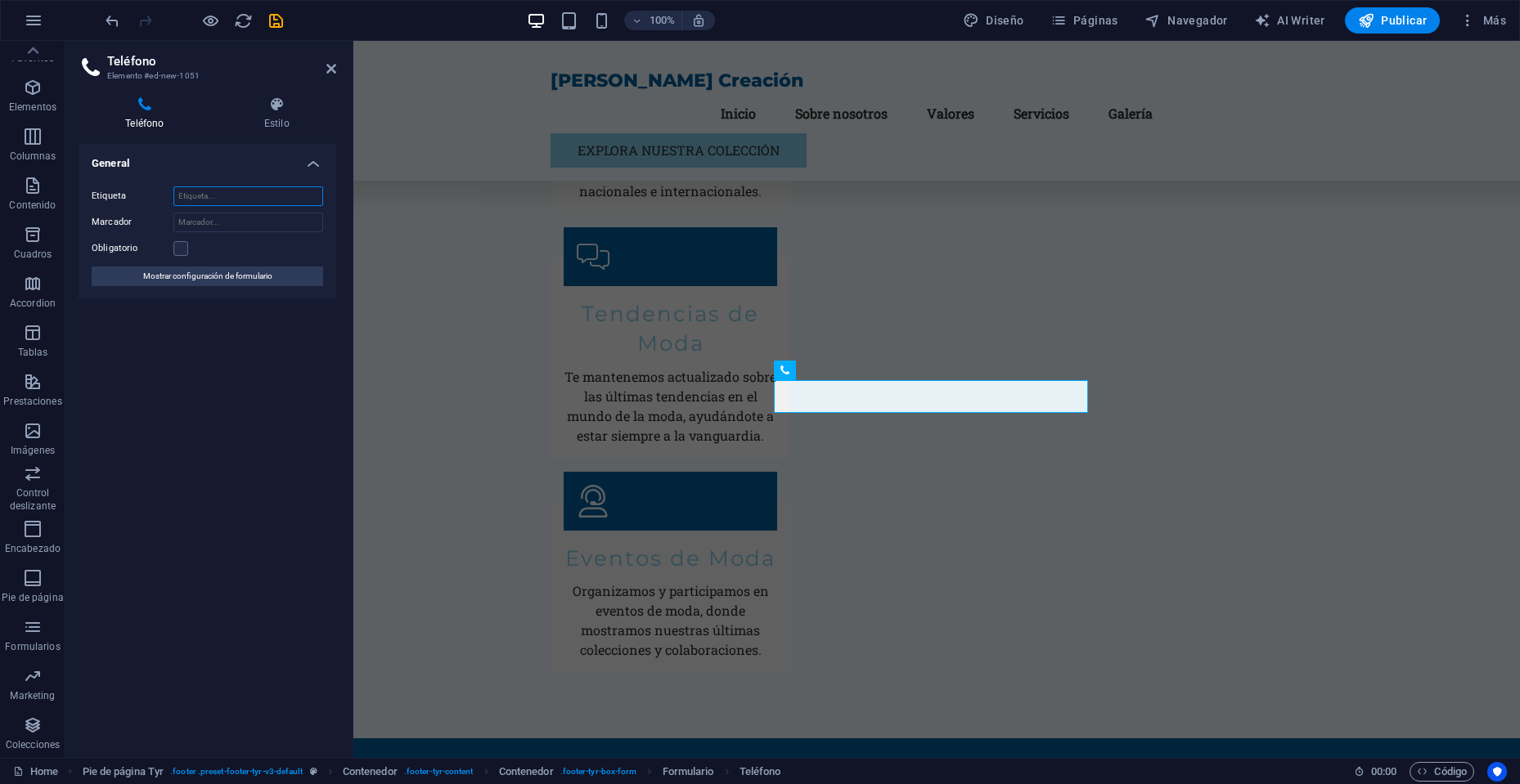
click at [209, 196] on input "Etiqueta" at bounding box center [249, 196] width 150 height 20
type input "Teléfono"
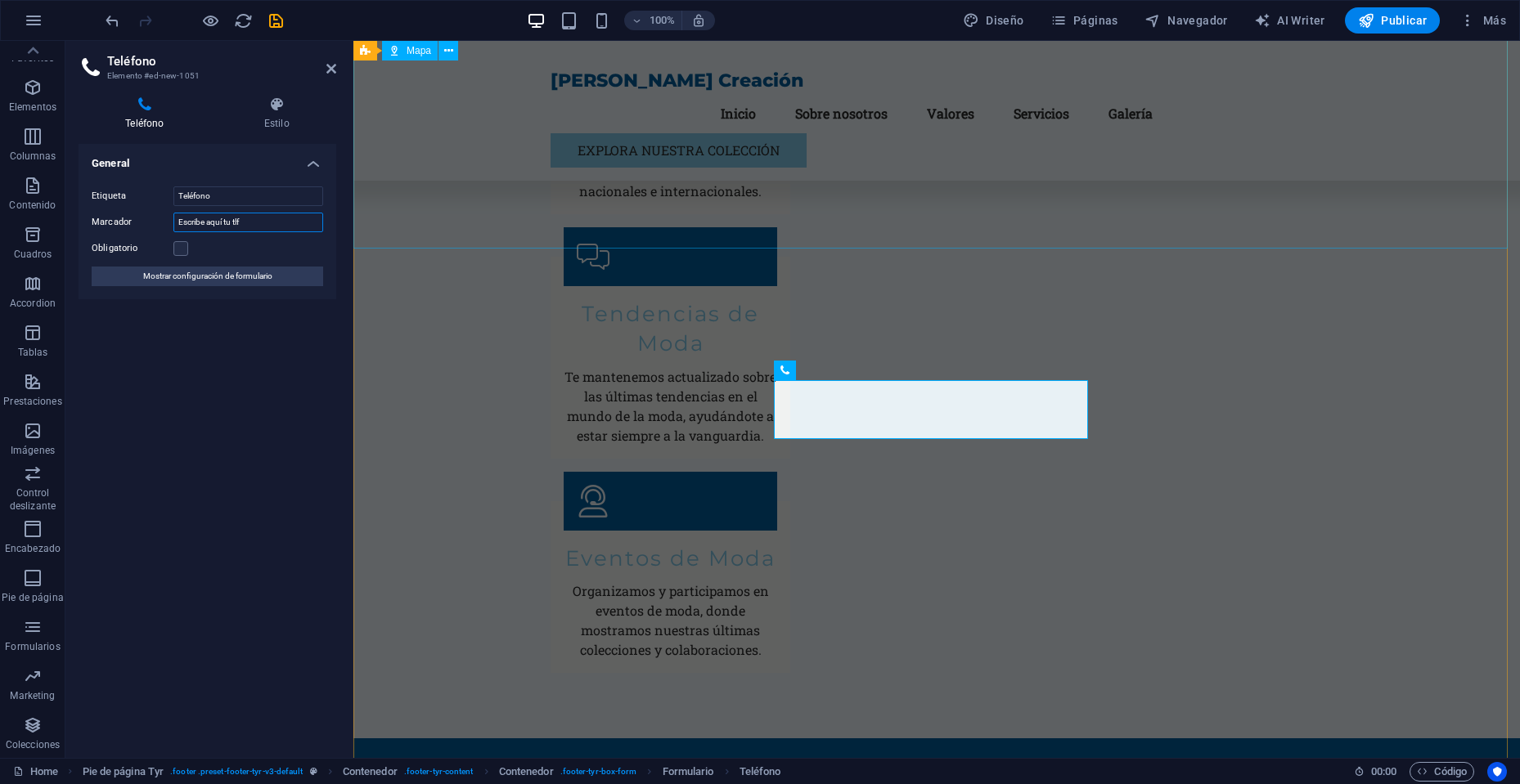
type input "Escribe aquí tu tlf"
click at [281, 373] on div "General Etiqueta Teléfono Marcador Escribe aquí tu tlf Obligatorio Mostrar conf…" at bounding box center [207, 444] width 258 height 601
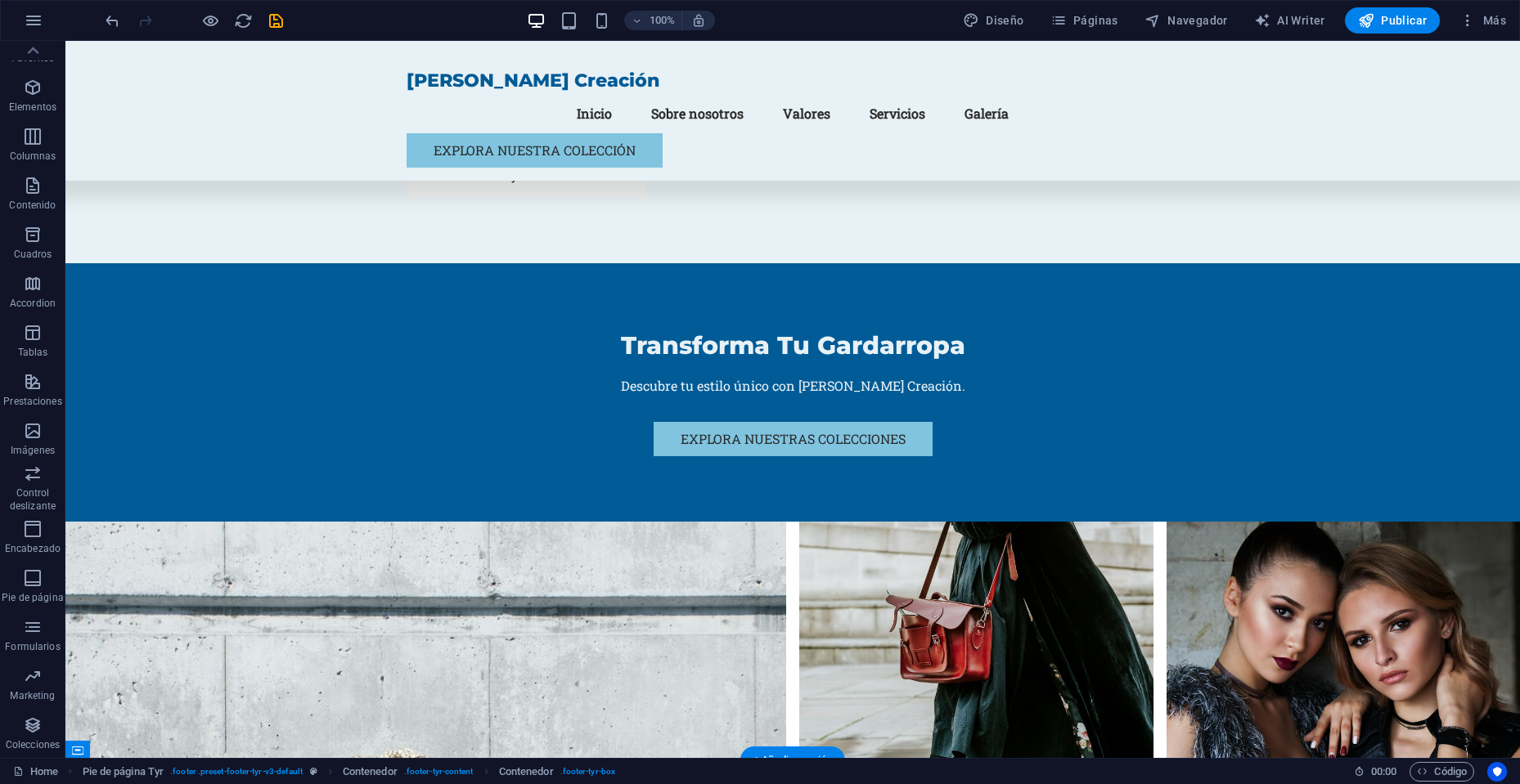
scroll to position [4616, 0]
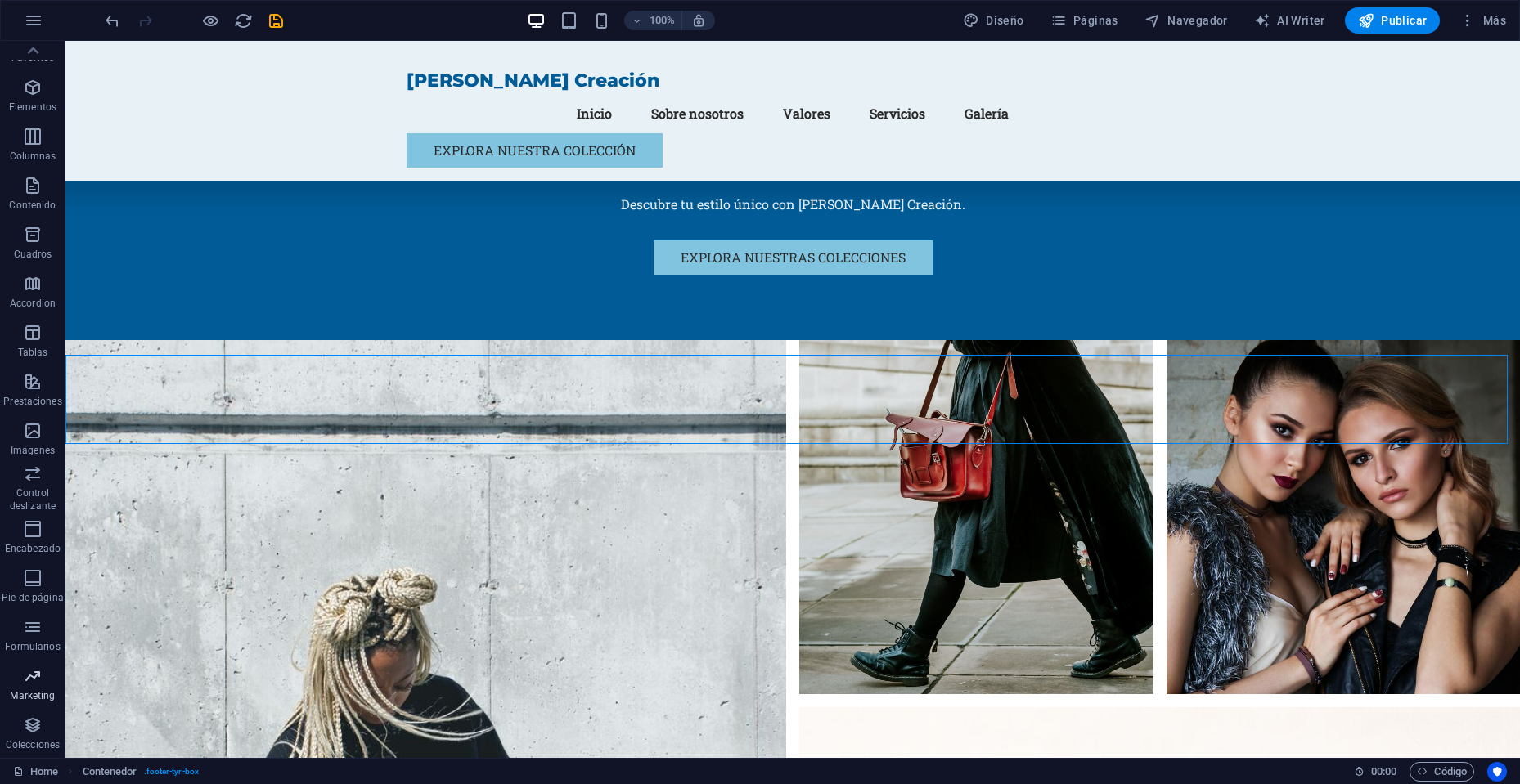
click at [34, 684] on icon "button" at bounding box center [33, 676] width 20 height 20
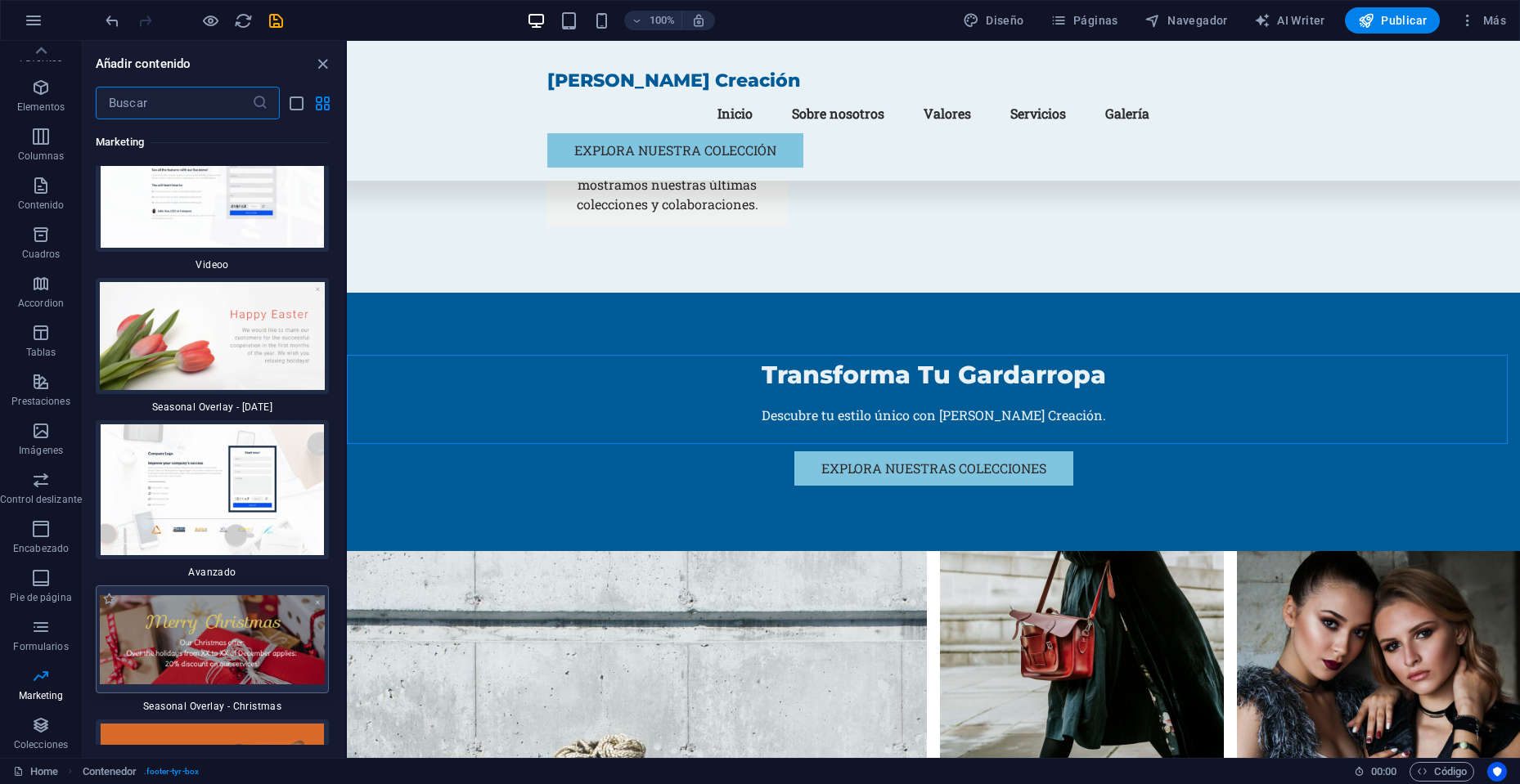
scroll to position [28052, 0]
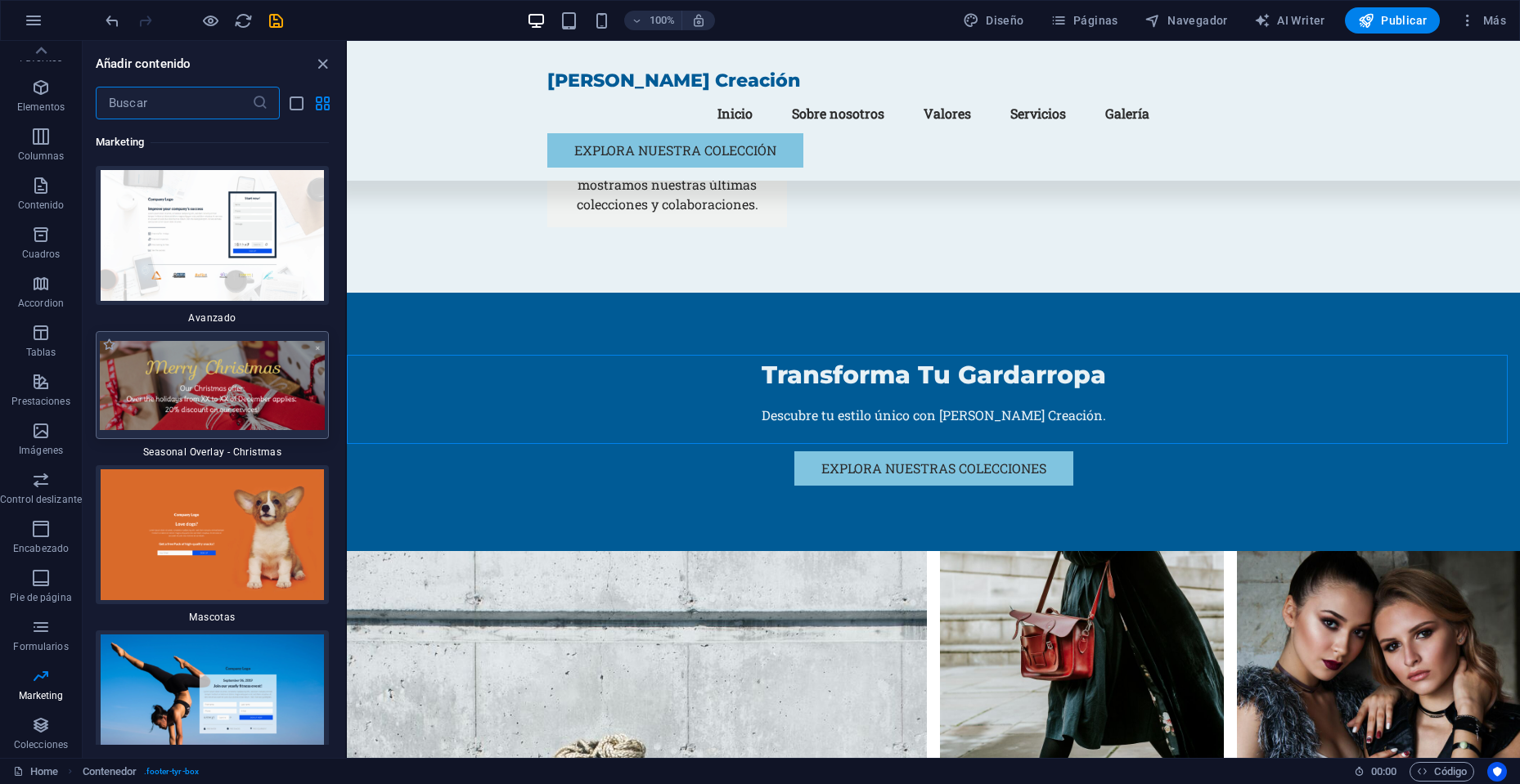
click at [185, 431] on img at bounding box center [212, 385] width 225 height 89
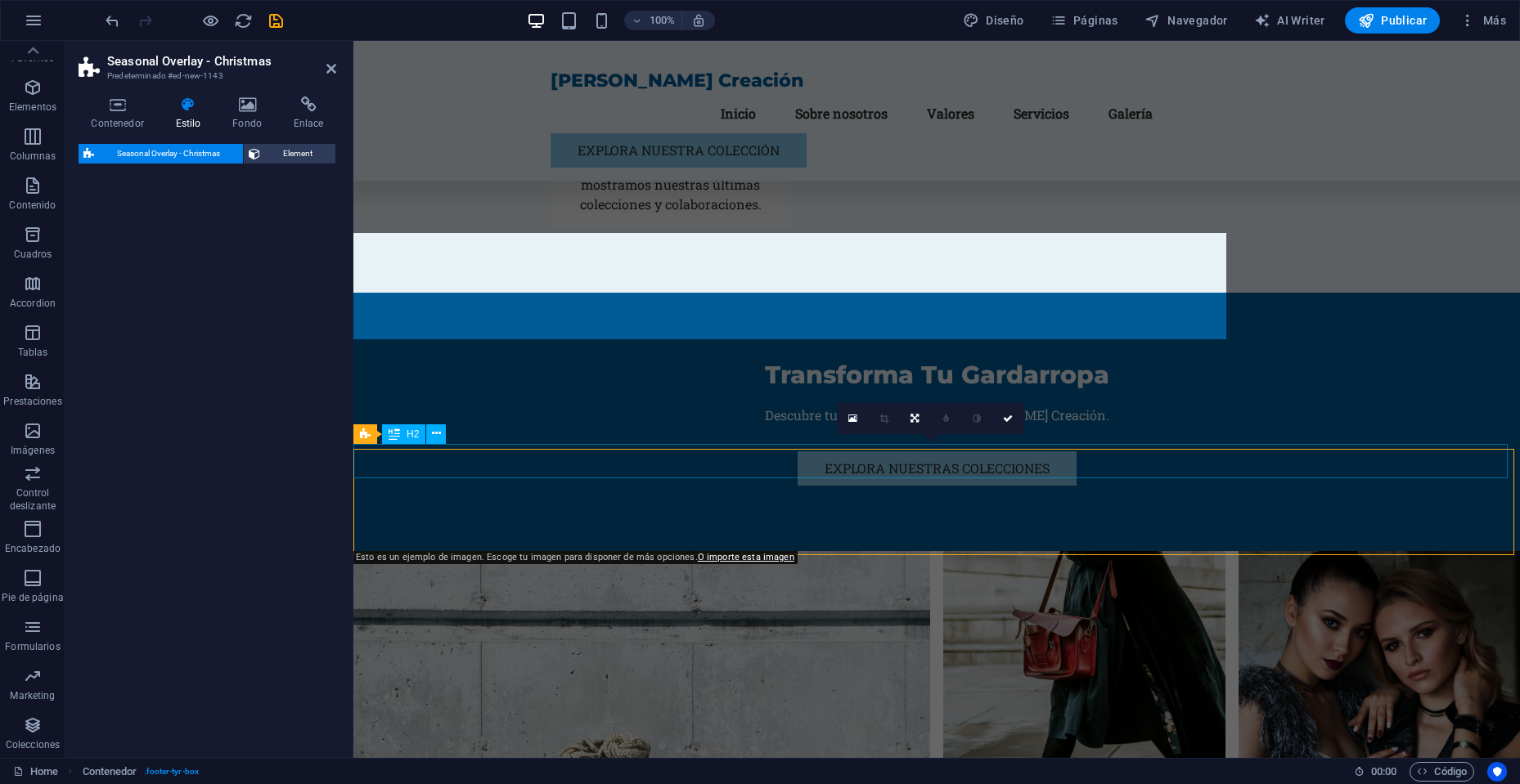
select select "px"
select select "rem"
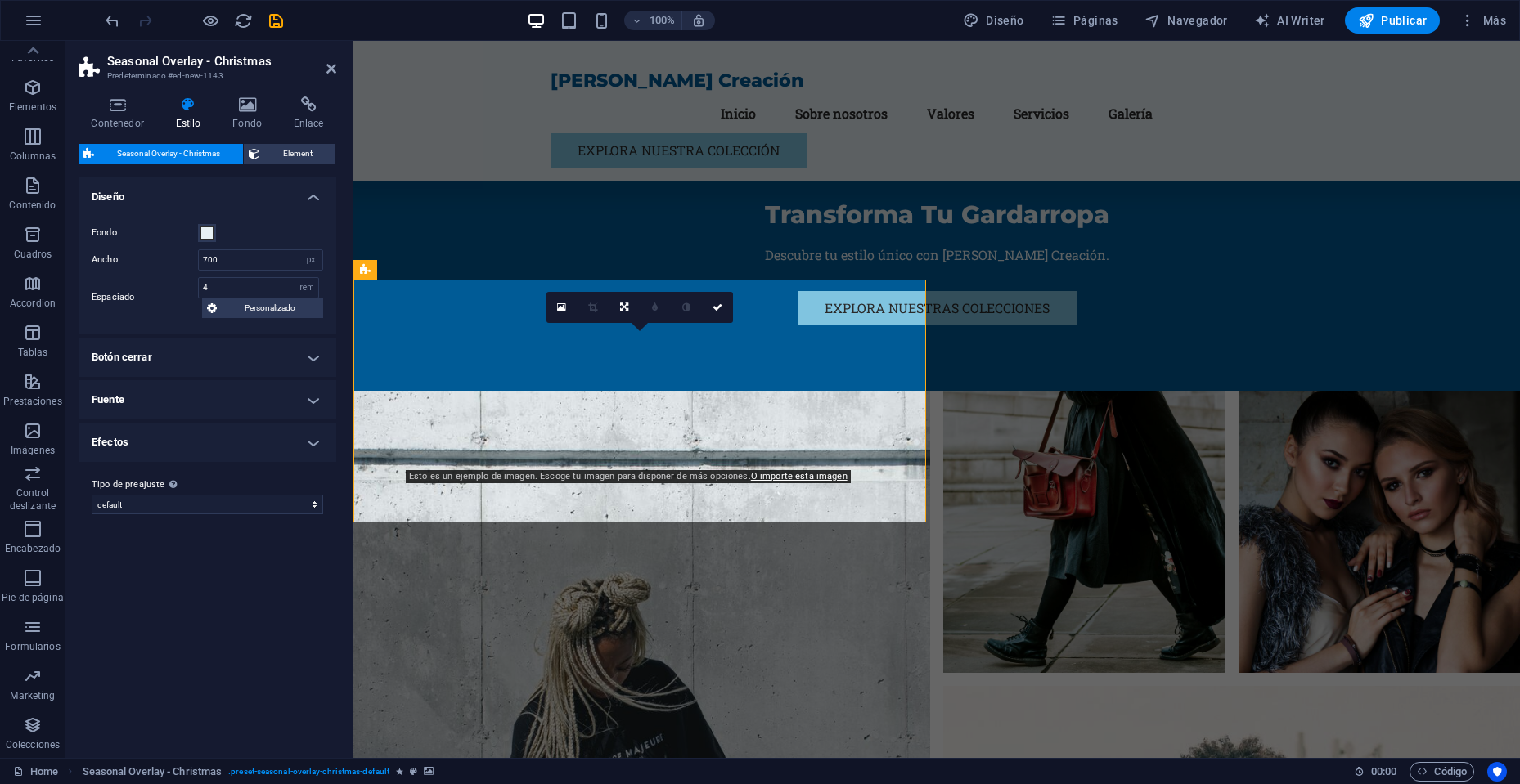
scroll to position [4565, 0]
drag, startPoint x: 845, startPoint y: 310, endPoint x: 779, endPoint y: 318, distance: 66.5
click at [1022, 321] on div "[PERSON_NAME] Creación Menu Inicio Sobre nosotros Valores Servicios Galería Exp…" at bounding box center [936, 254] width 1166 height 9557
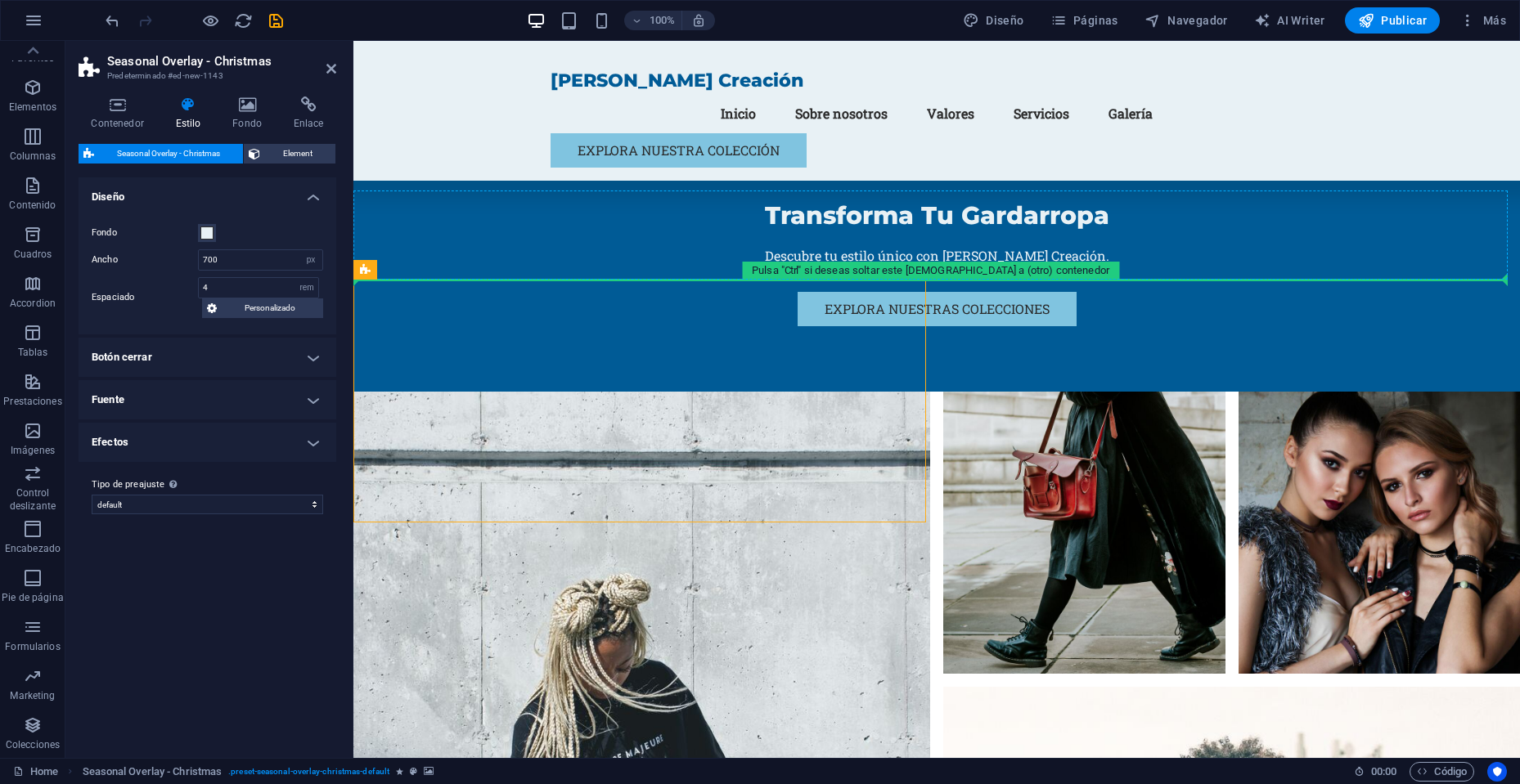
drag, startPoint x: 743, startPoint y: 308, endPoint x: 705, endPoint y: 270, distance: 53.7
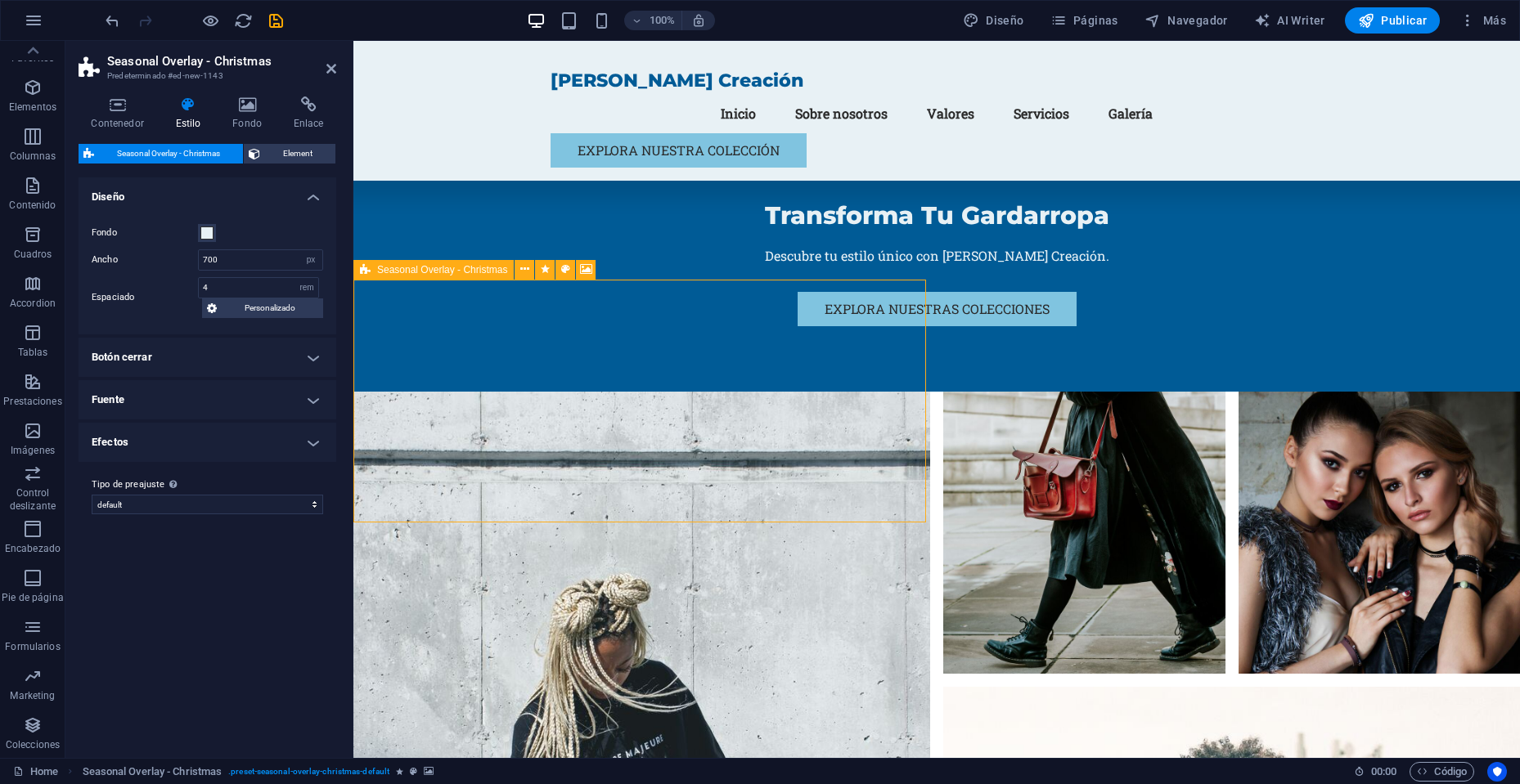
click at [445, 277] on div "Seasonal Overlay - Christmas" at bounding box center [434, 270] width 160 height 20
click at [465, 267] on span "Seasonal Overlay - Christmas" at bounding box center [442, 270] width 130 height 10
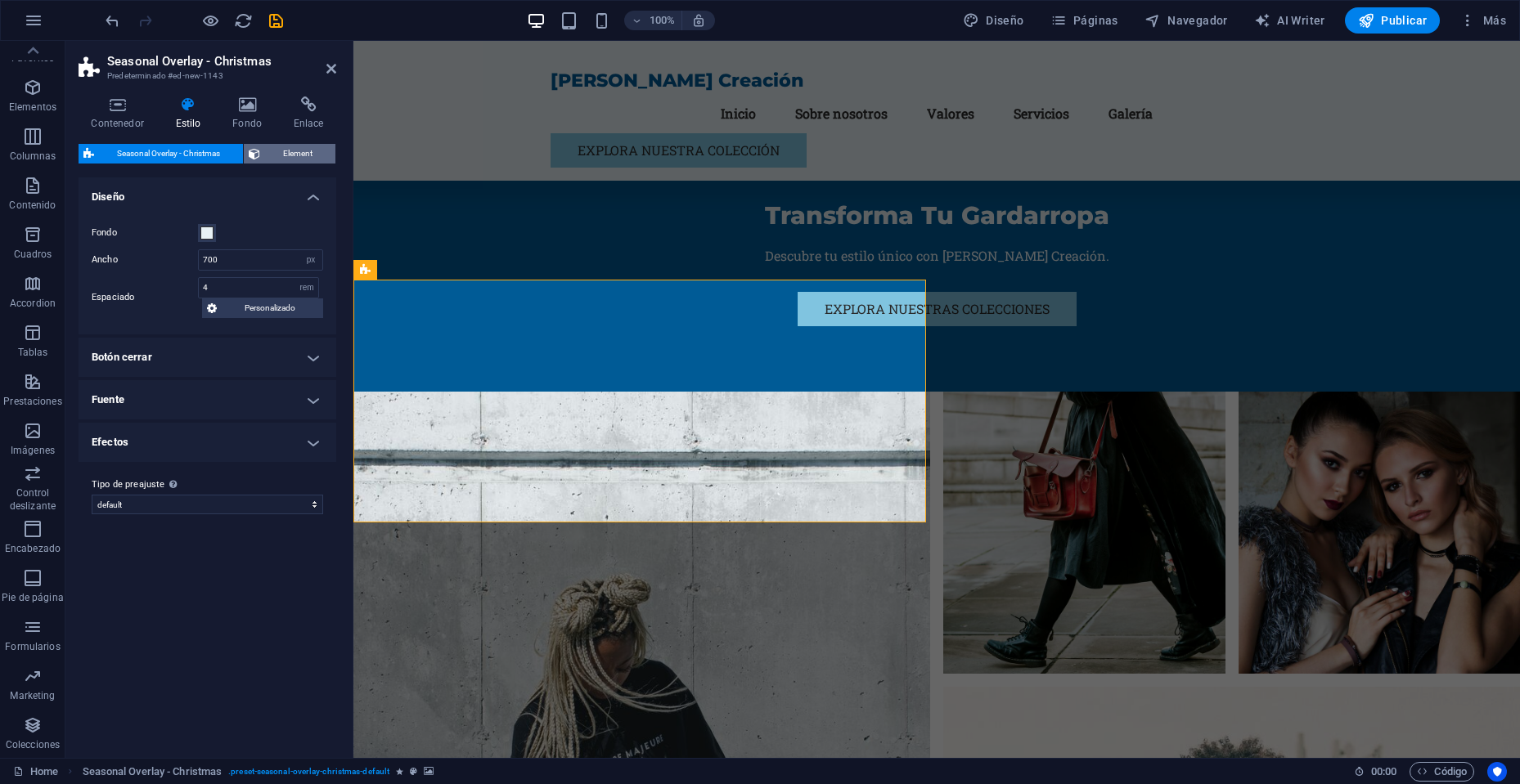
click at [307, 159] on span "Element" at bounding box center [297, 154] width 65 height 20
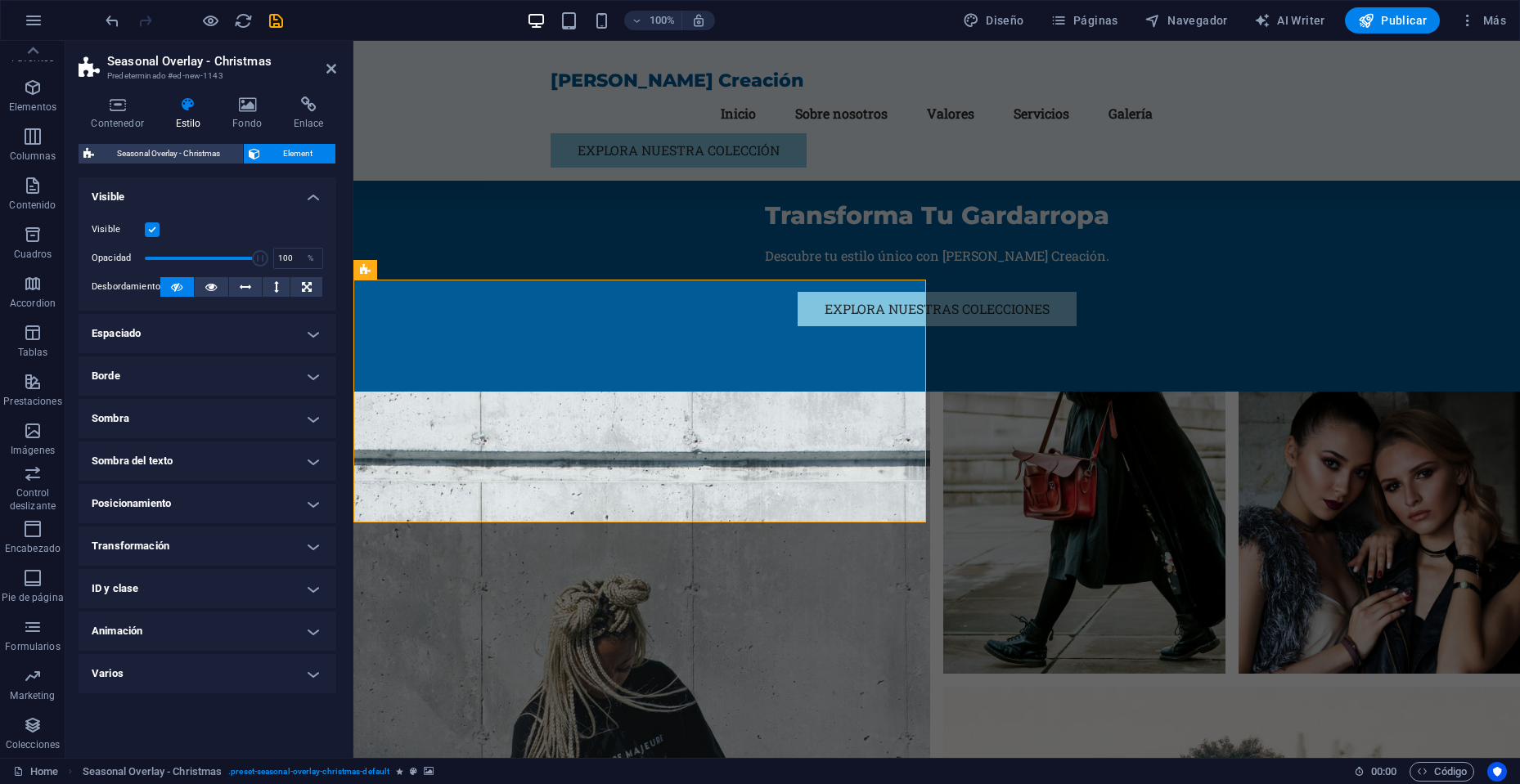
click at [200, 638] on h4 "Animación" at bounding box center [207, 632] width 258 height 39
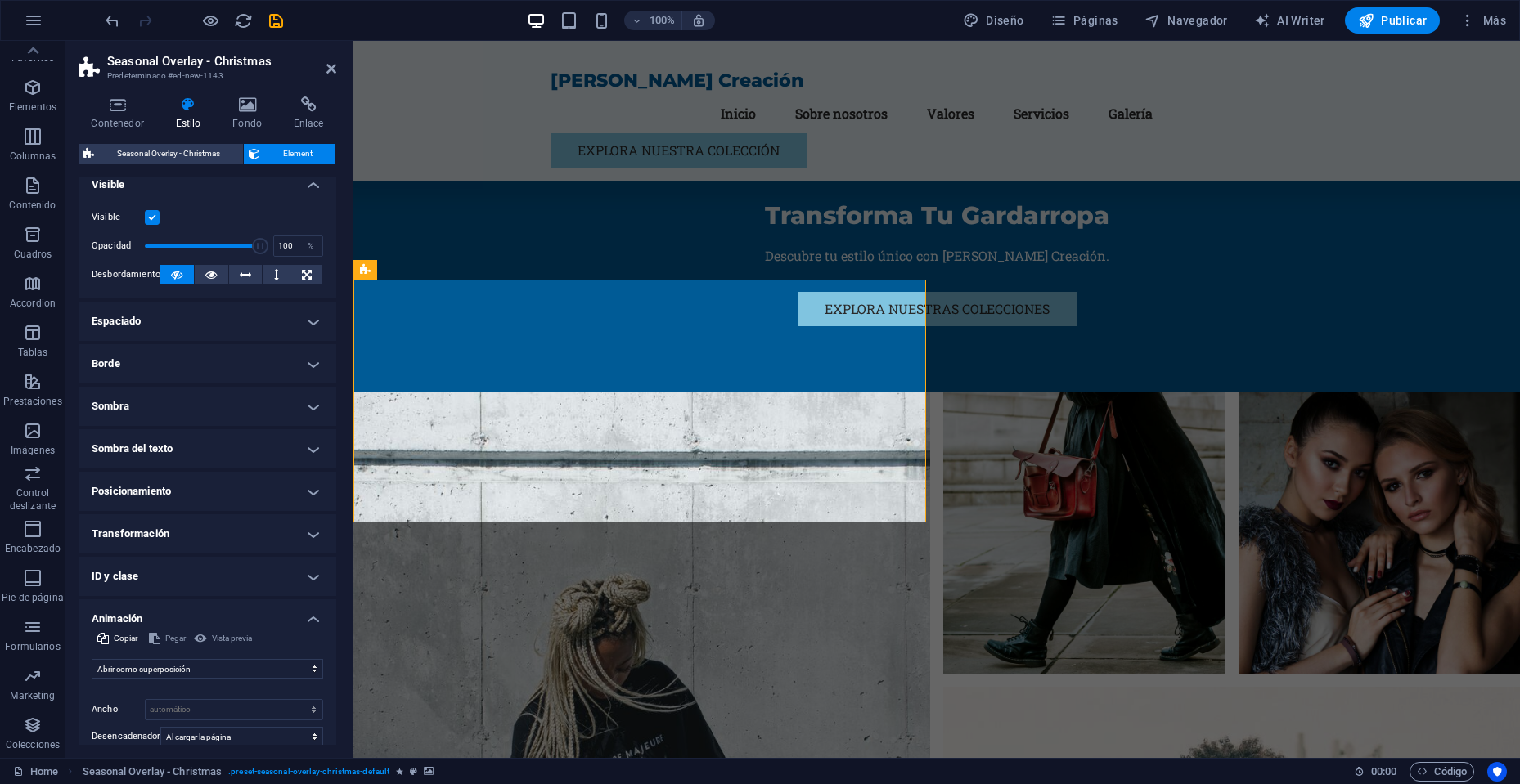
scroll to position [0, 0]
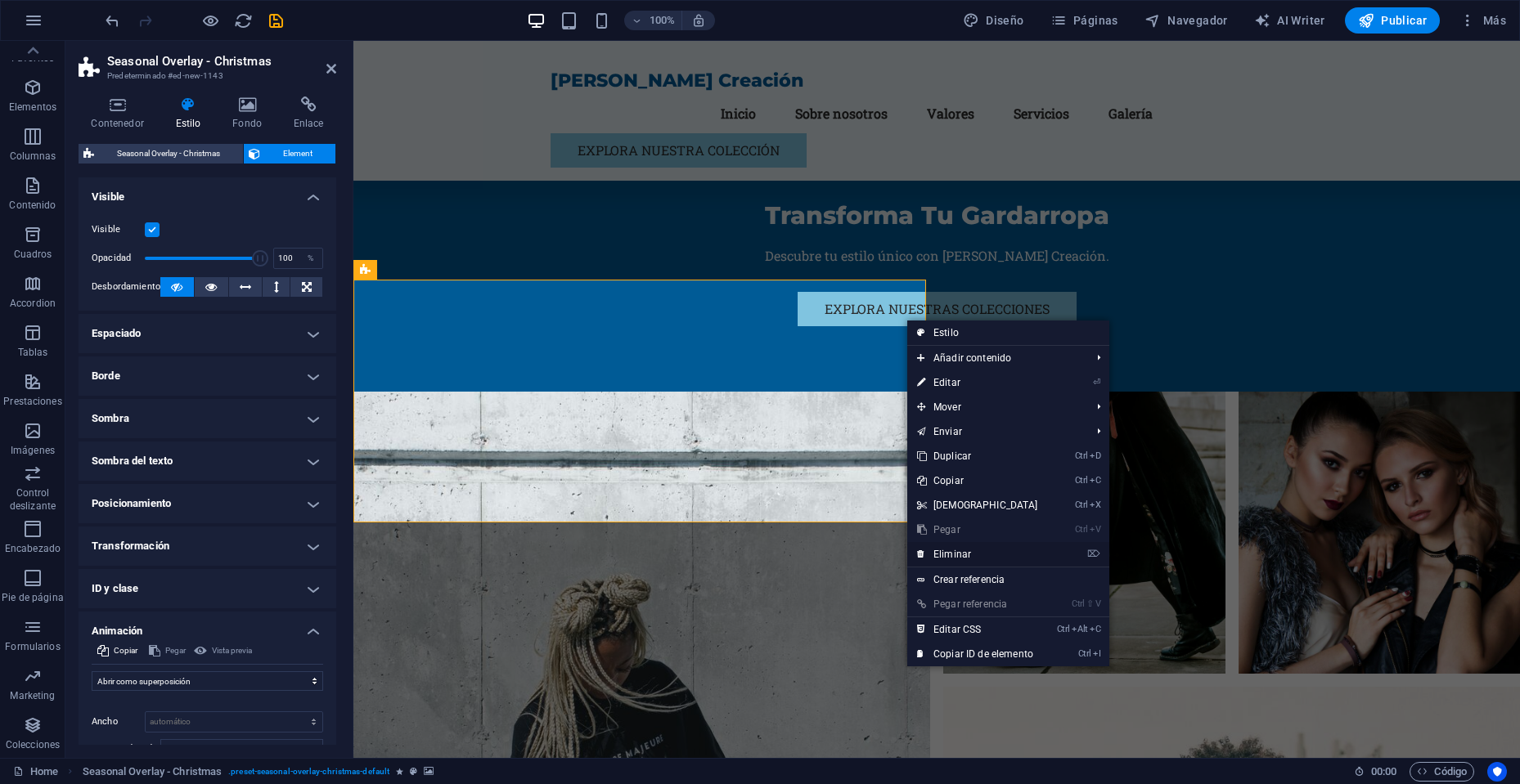
click at [979, 551] on link "⌦ Eliminar" at bounding box center [978, 554] width 140 height 25
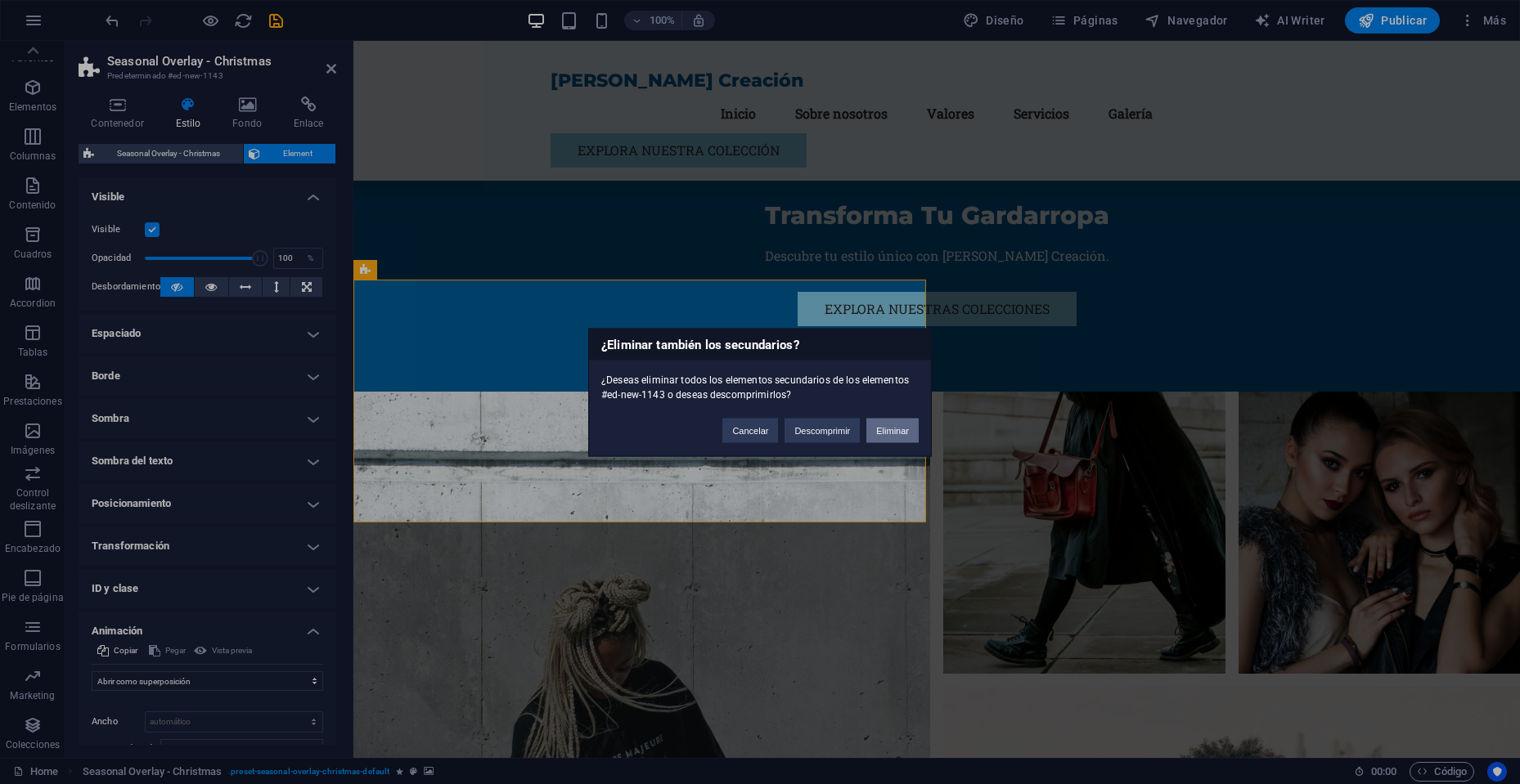
click at [891, 422] on button "Eliminar" at bounding box center [892, 430] width 52 height 25
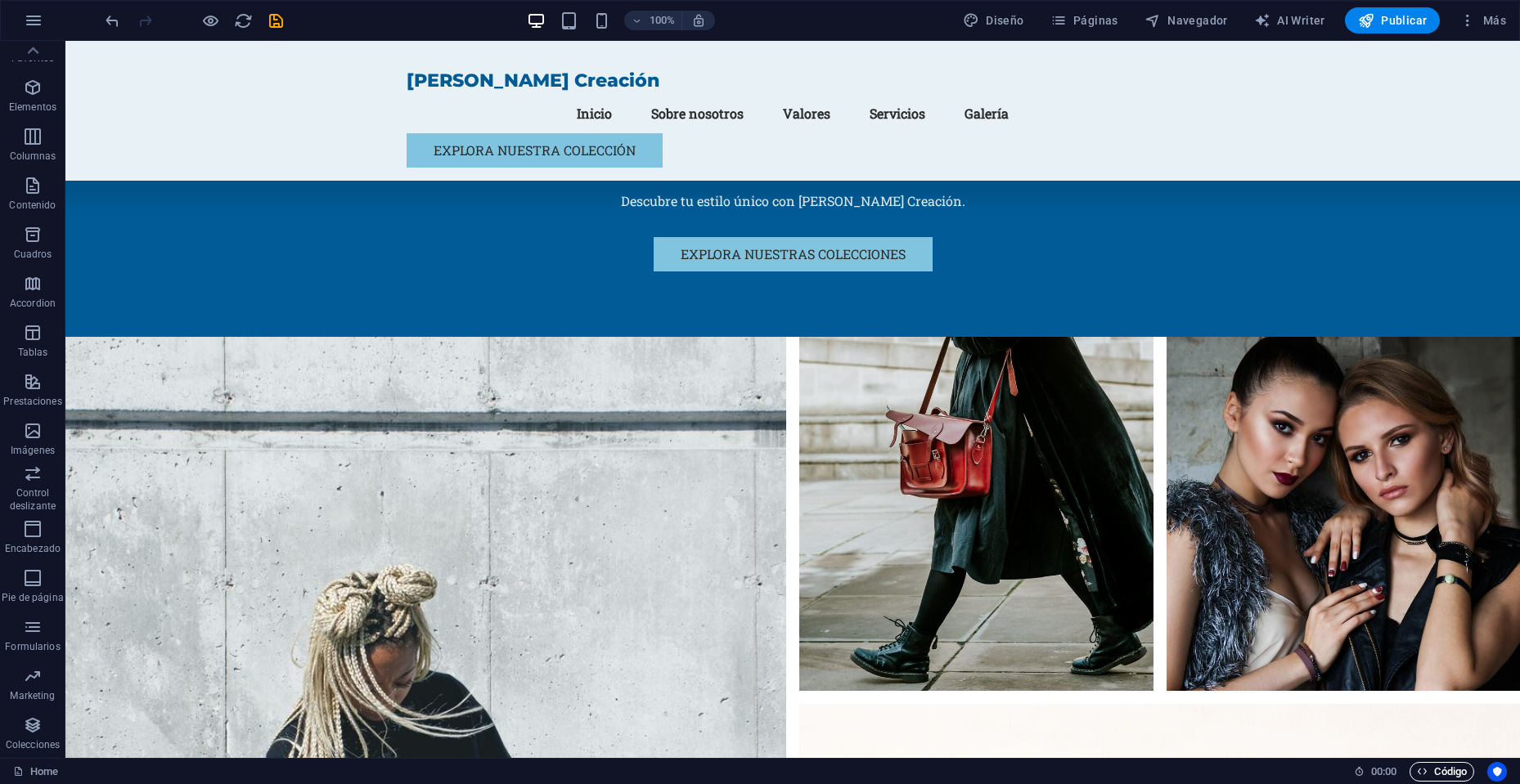
click at [1451, 768] on span "Código" at bounding box center [1442, 772] width 50 height 20
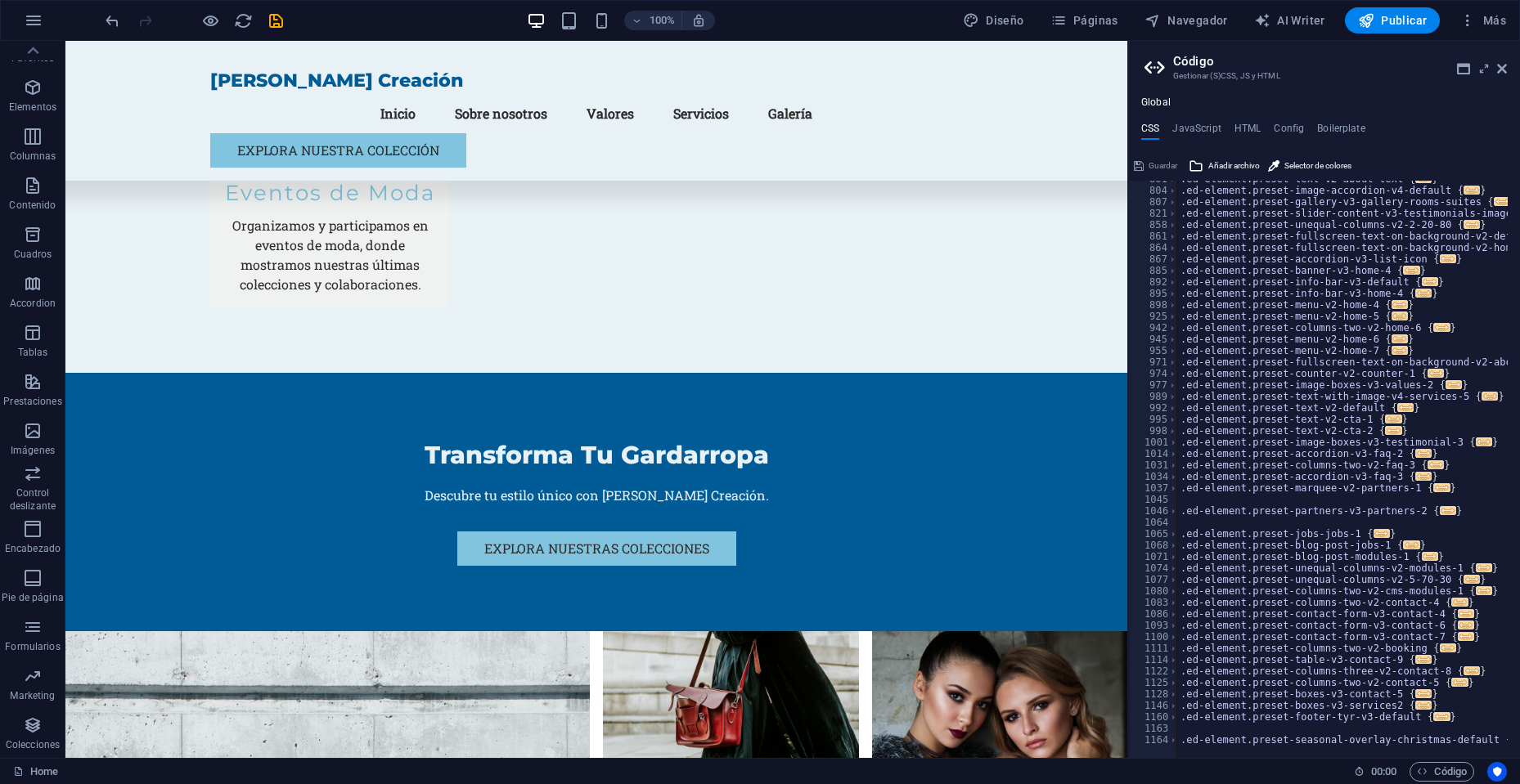
scroll to position [809, 0]
click at [1210, 132] on h4 "JavaScript" at bounding box center [1196, 131] width 48 height 18
type textarea "/* JS for preset "Menu V2" */"
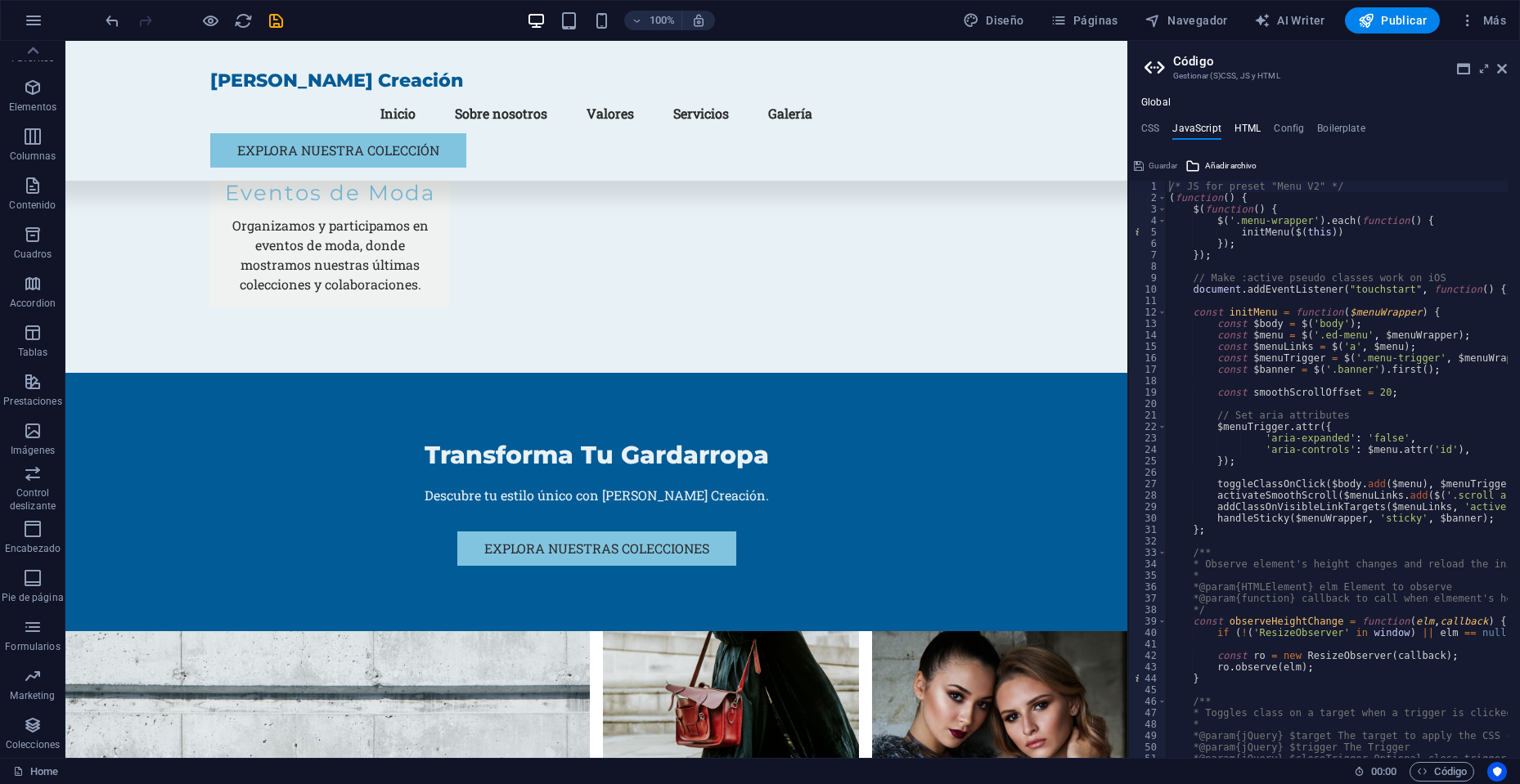
click at [1248, 130] on h4 "HTML" at bounding box center [1247, 131] width 27 height 18
type textarea "<a href="#main-content" class="wv-link-content button">Skip to main content</a>"
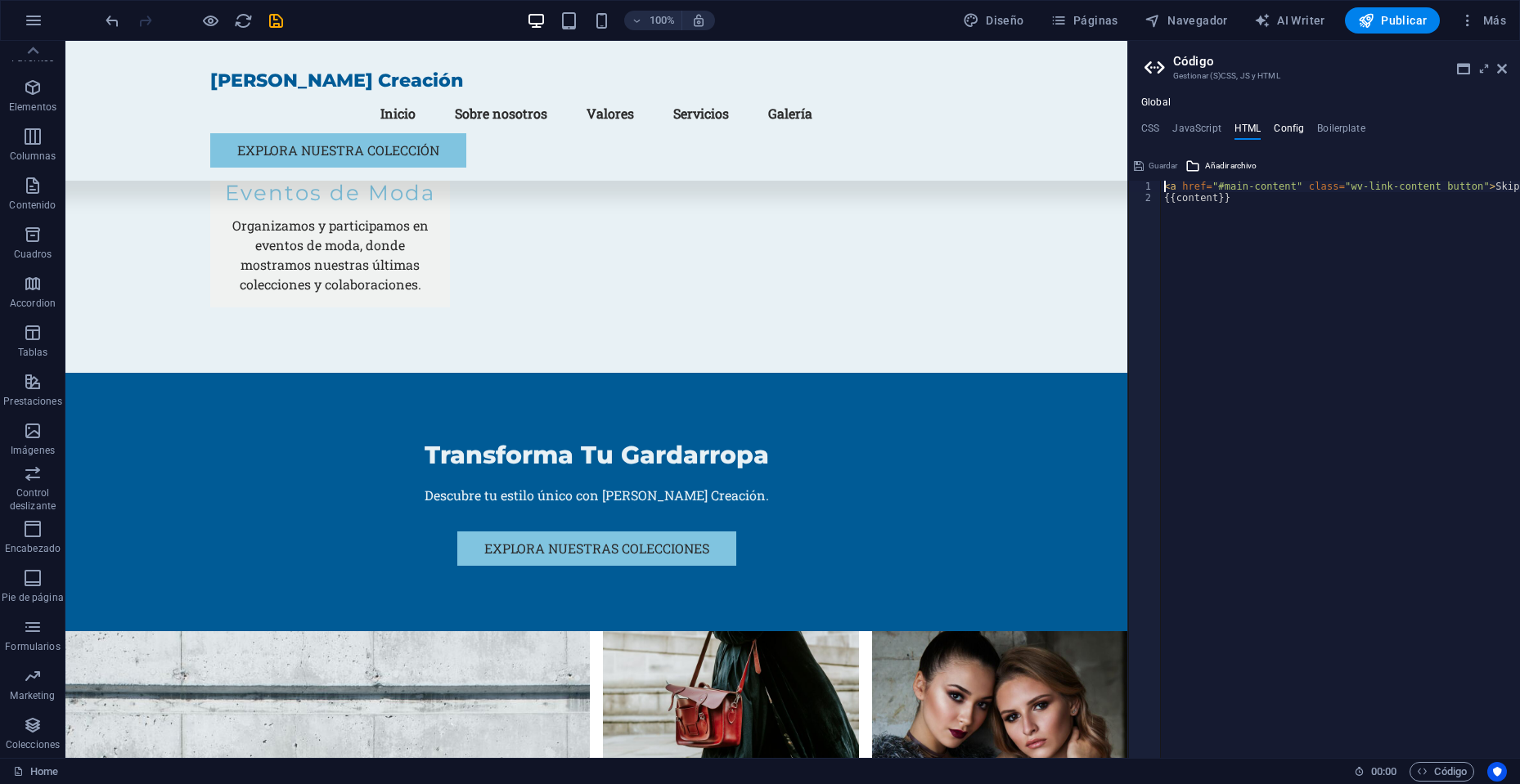
click at [1280, 138] on h4 "Config" at bounding box center [1289, 131] width 31 height 18
type textarea "$color-background: #E8F1F5;"
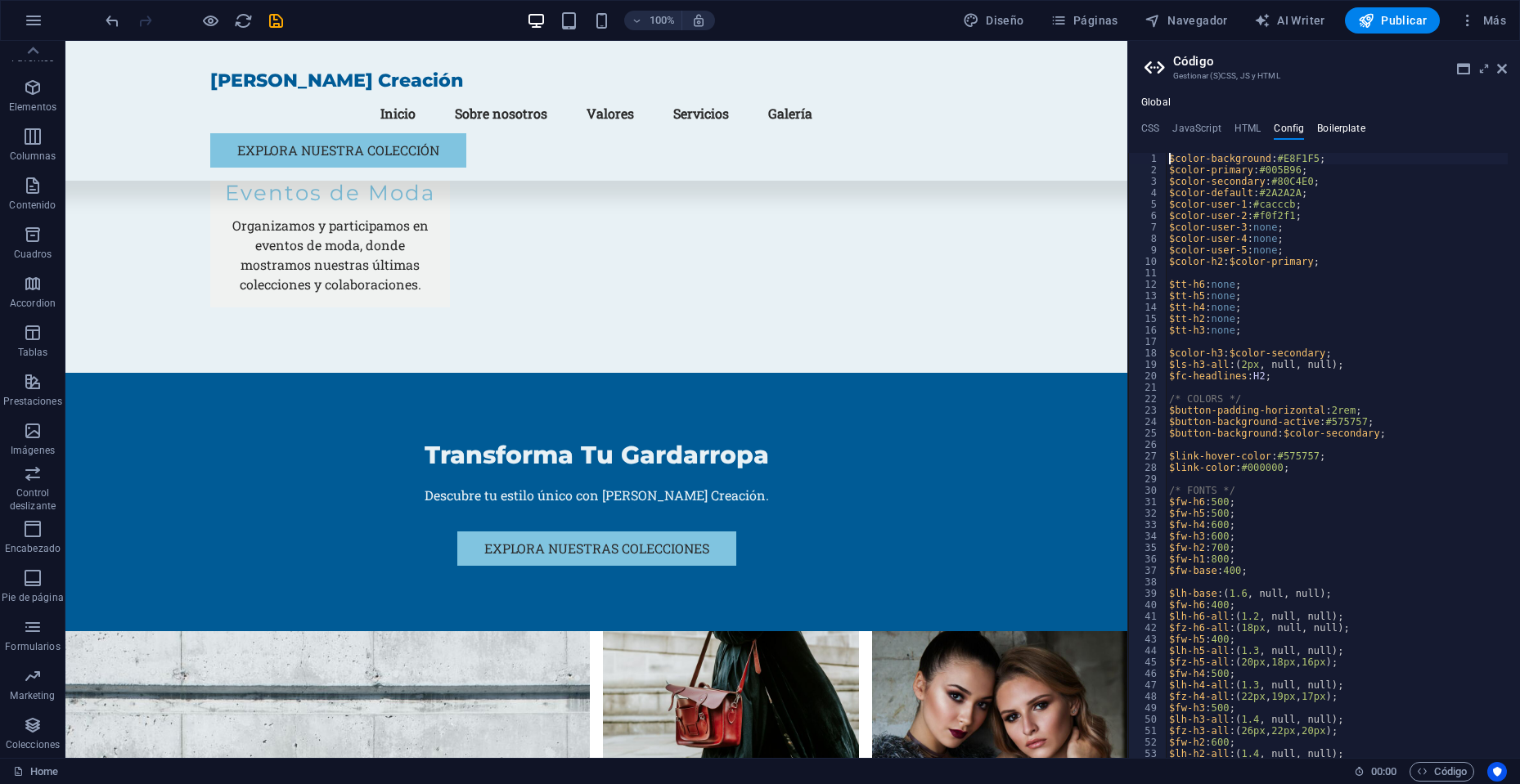
click at [1352, 126] on h4 "Boilerplate" at bounding box center [1341, 131] width 48 height 18
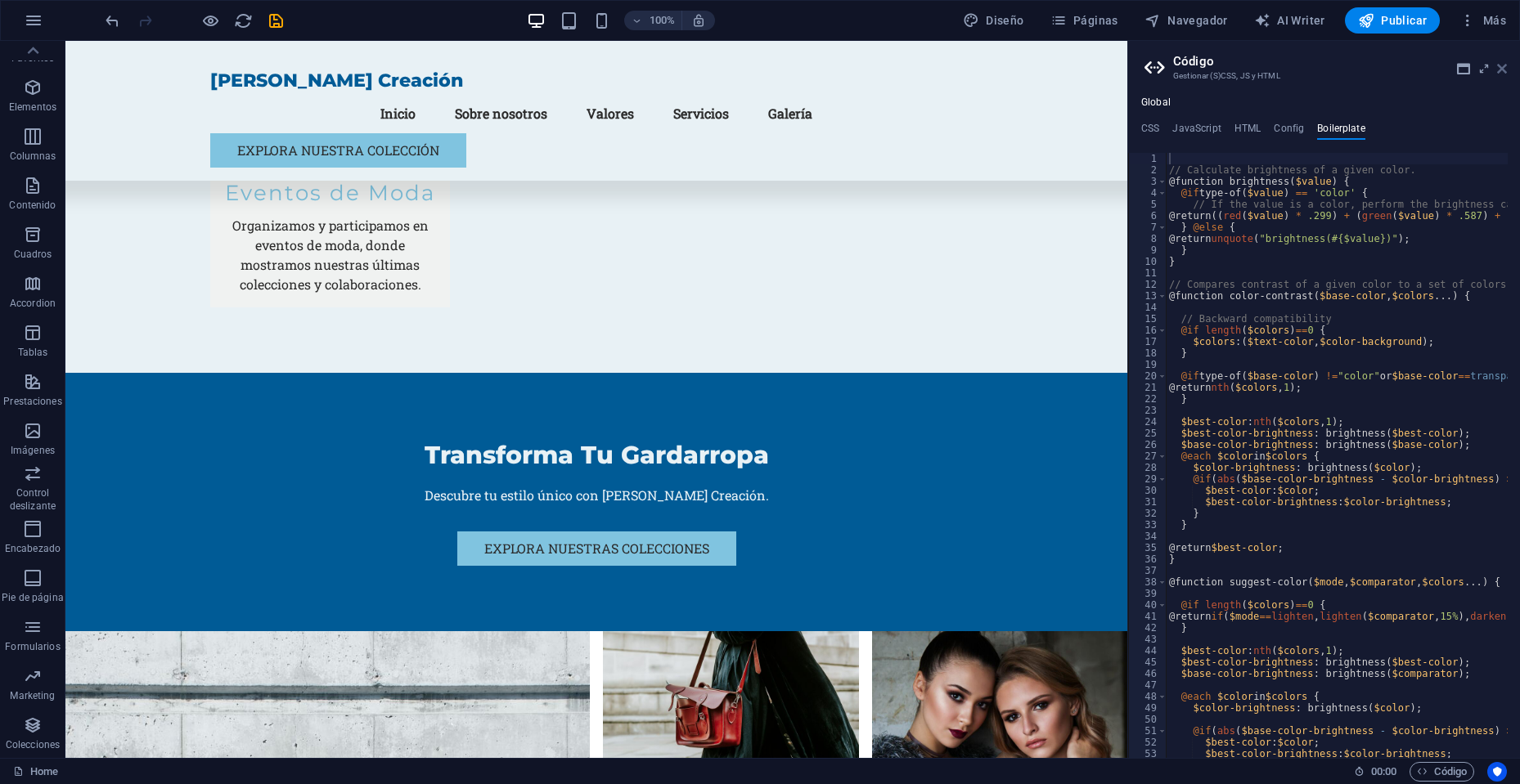
click at [1499, 63] on icon at bounding box center [1502, 68] width 10 height 13
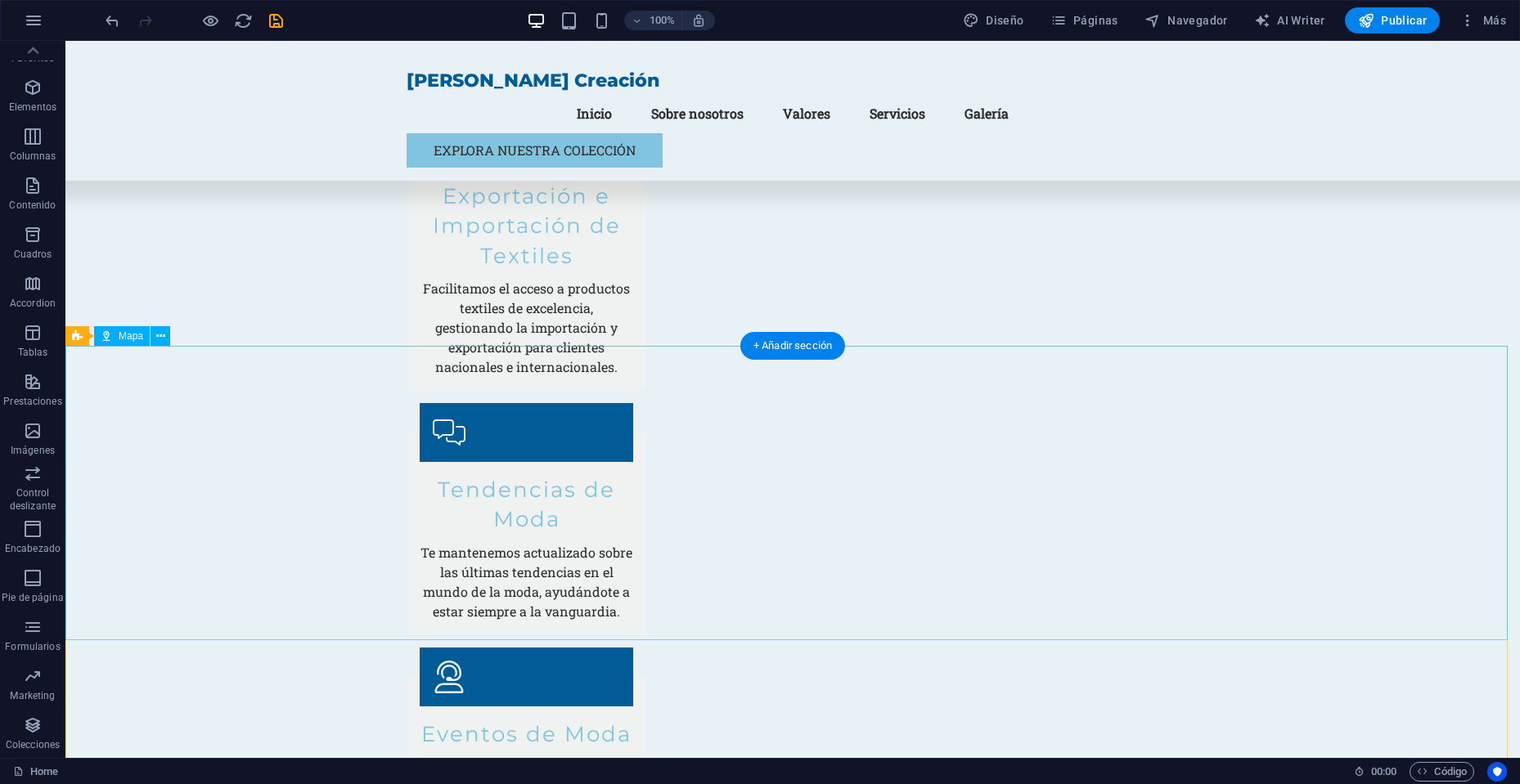
scroll to position [3720, 0]
